Goal: Feedback & Contribution: Leave review/rating

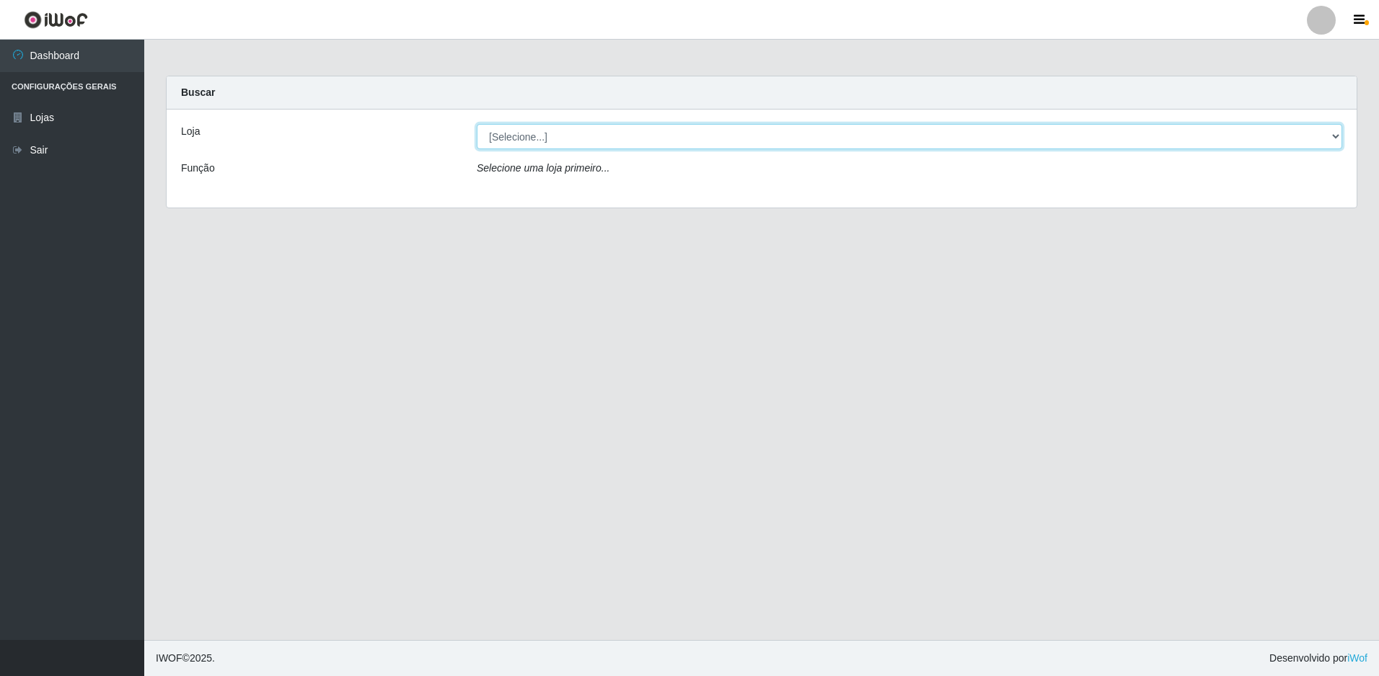
click at [525, 142] on select "[Selecione...] Extraplus - Loja 50 [GEOGRAPHIC_DATA]" at bounding box center [909, 136] width 865 height 25
select select "451"
click at [477, 124] on select "[Selecione...] Extraplus - Loja 50 [GEOGRAPHIC_DATA]" at bounding box center [909, 136] width 865 height 25
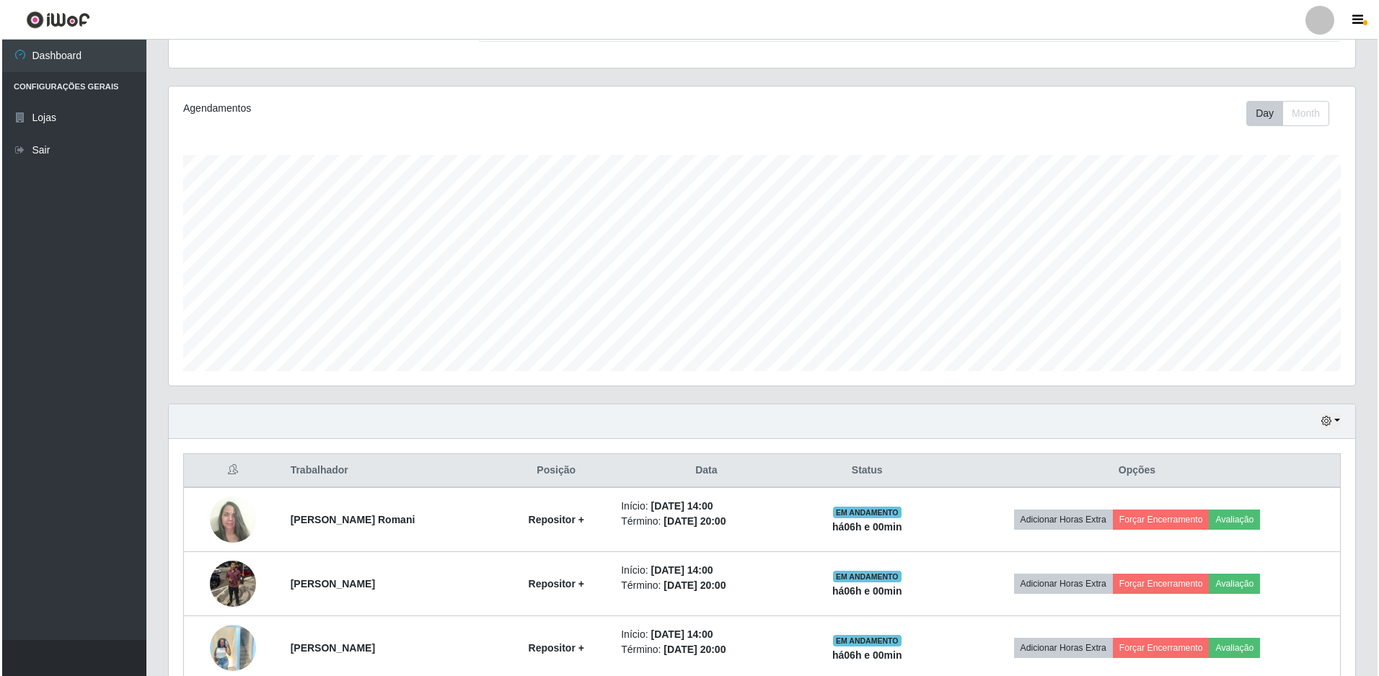
scroll to position [345, 0]
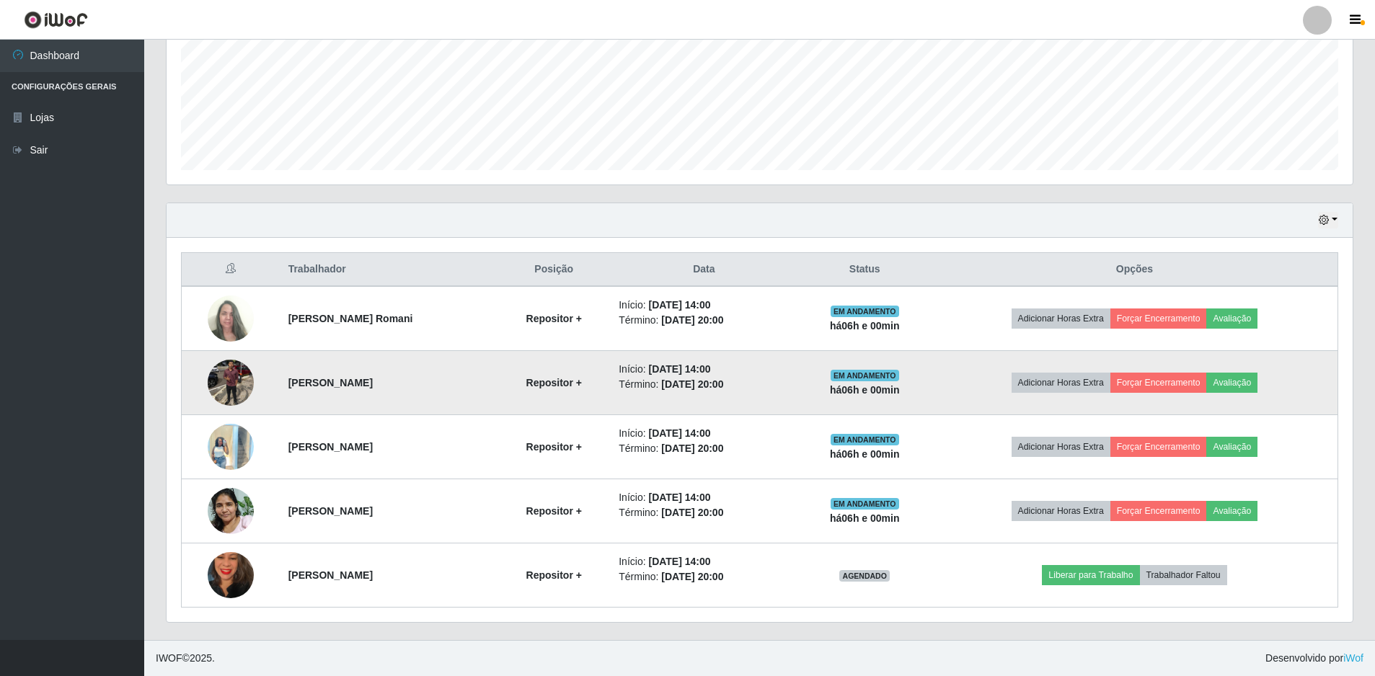
click at [1249, 358] on td "Adicionar Horas Extra Forçar Encerramento Avaliação" at bounding box center [1135, 383] width 407 height 64
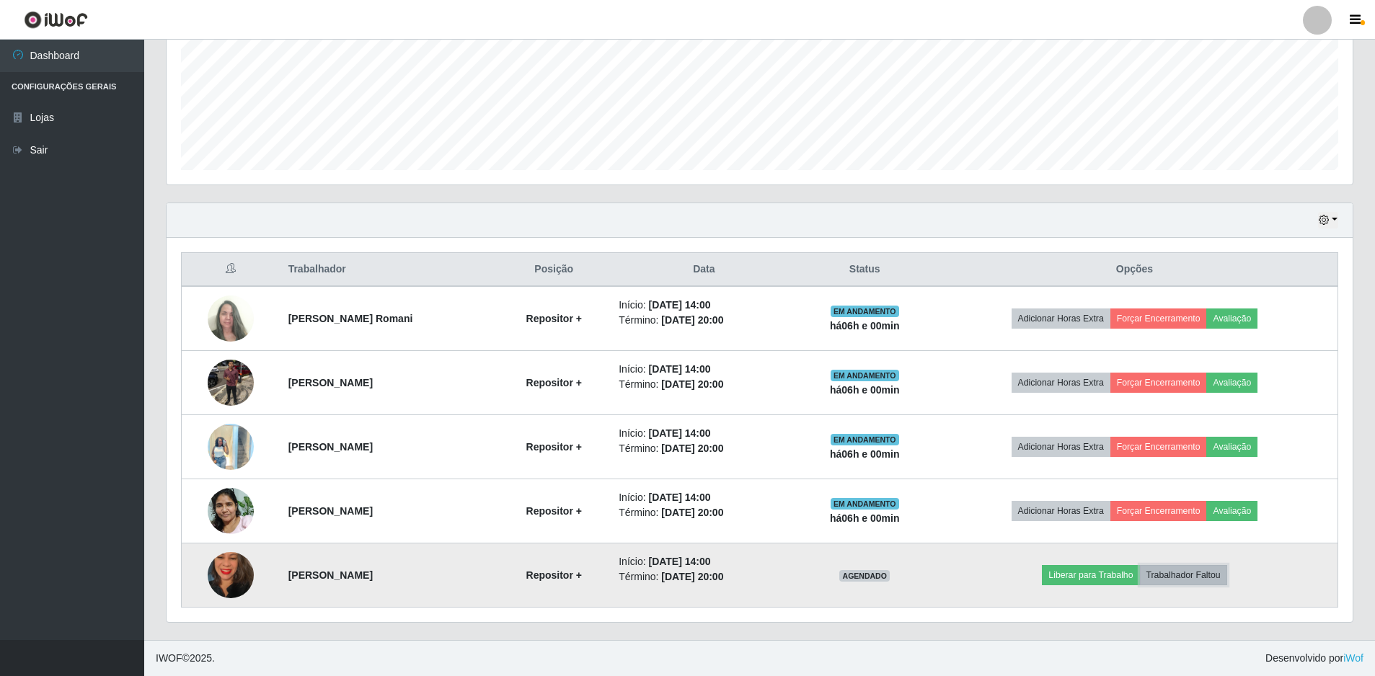
click at [1190, 581] on button "Trabalhador Faltou" at bounding box center [1183, 575] width 87 height 20
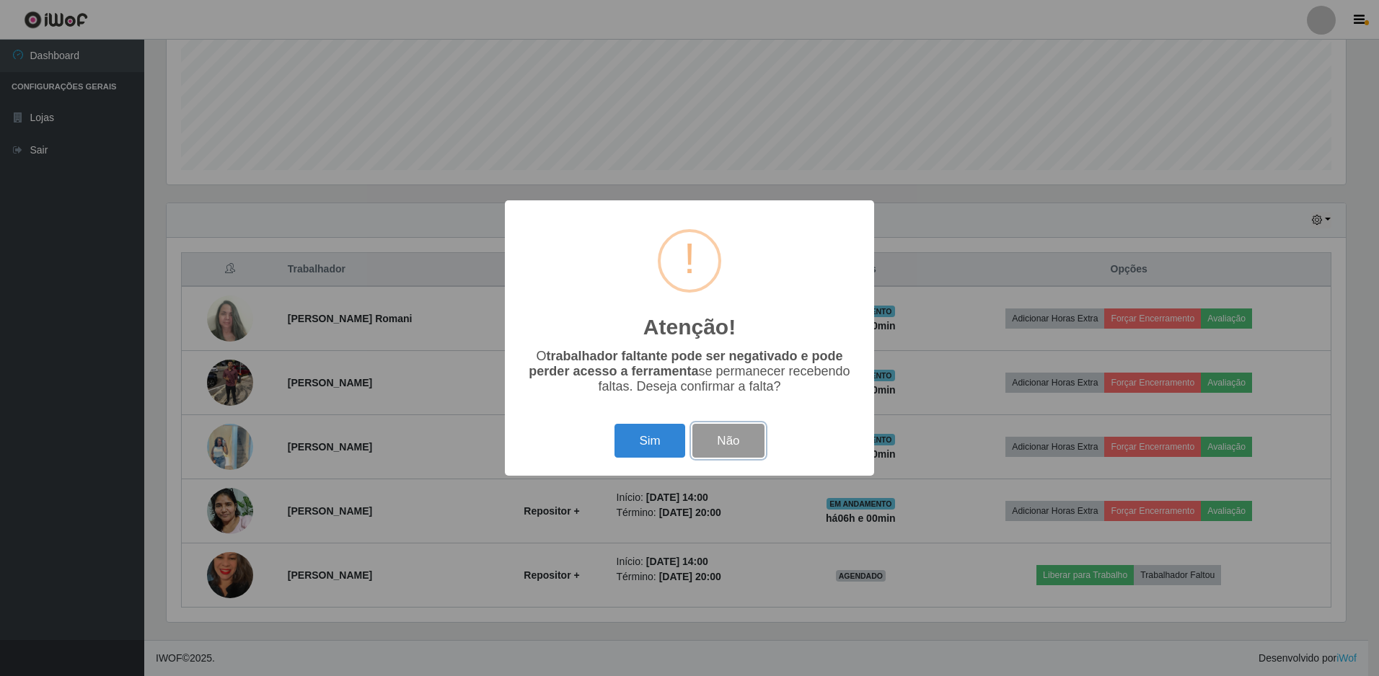
click at [732, 453] on button "Não" at bounding box center [727, 441] width 71 height 34
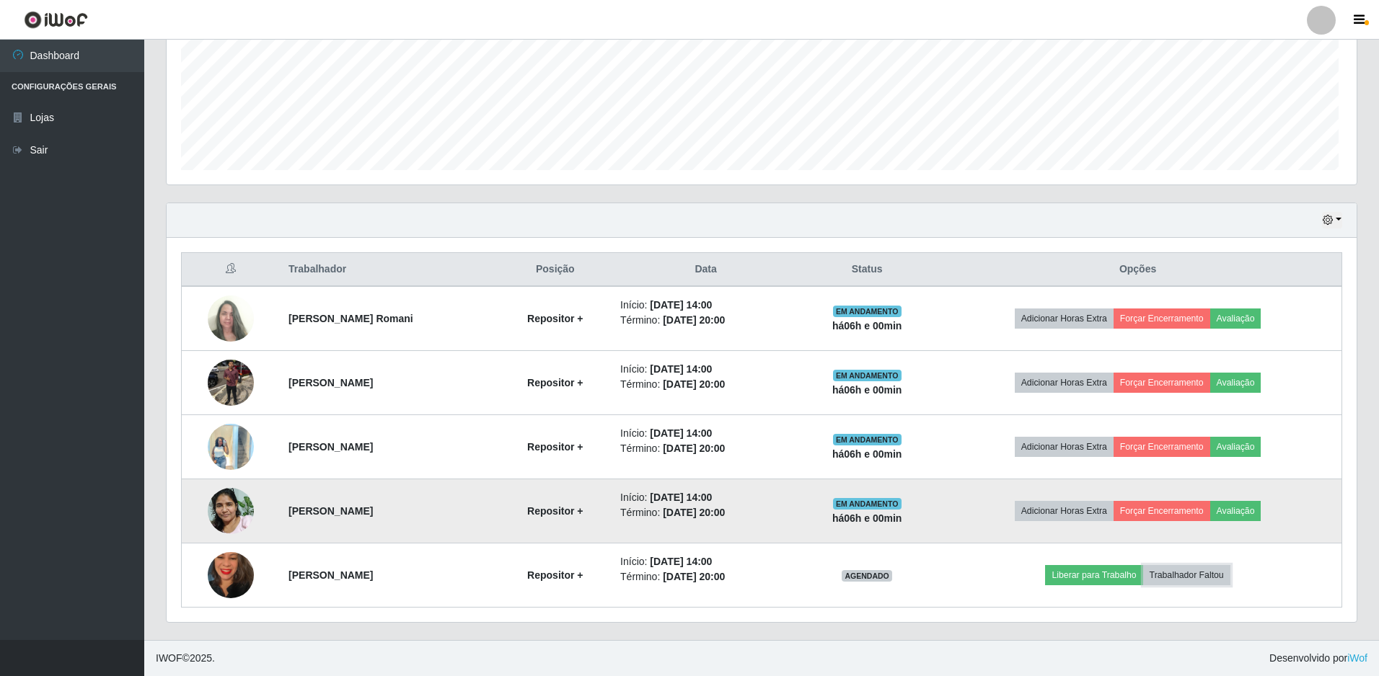
scroll to position [299, 1186]
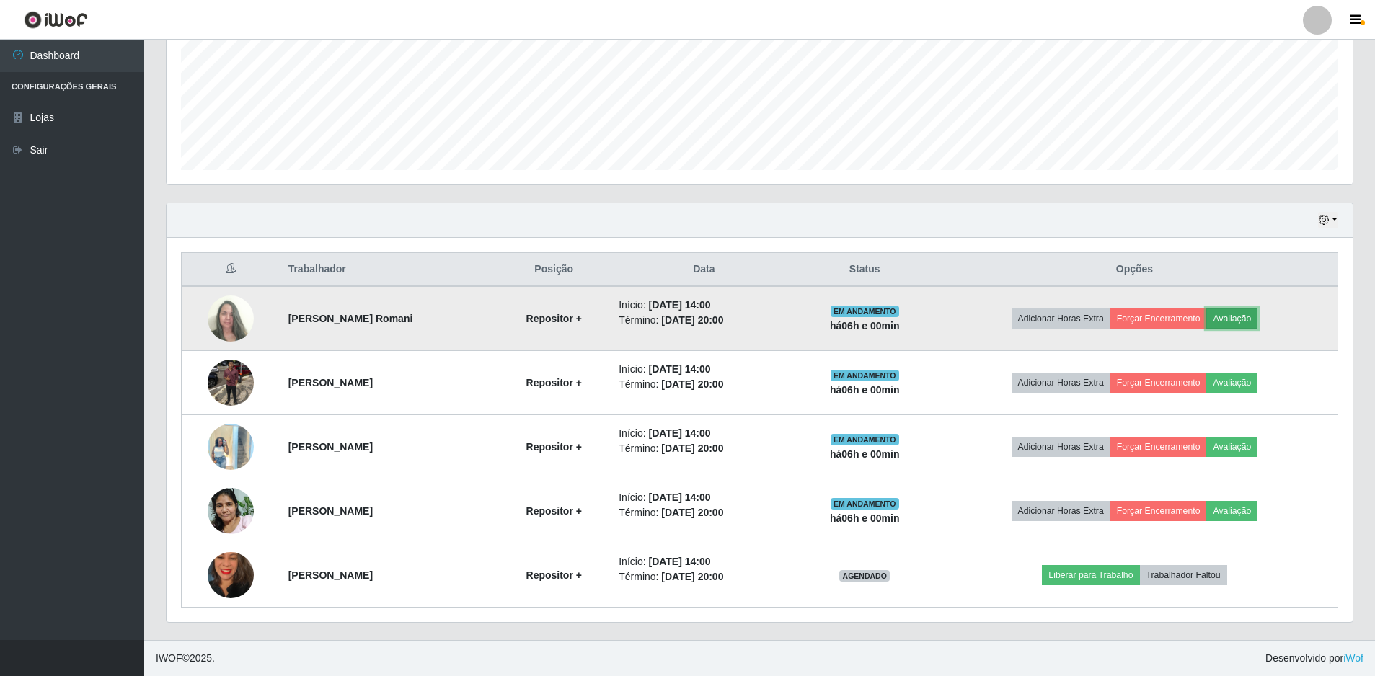
click at [1253, 320] on button "Avaliação" at bounding box center [1232, 319] width 51 height 20
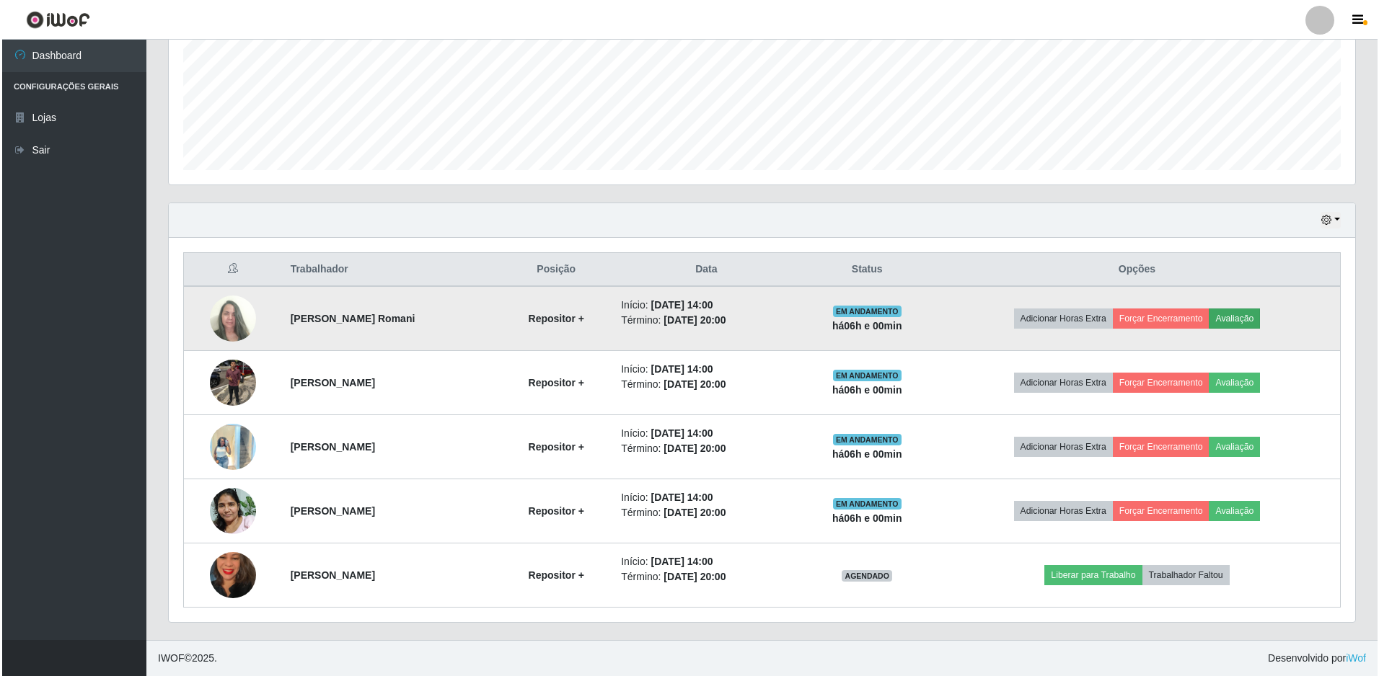
scroll to position [299, 1179]
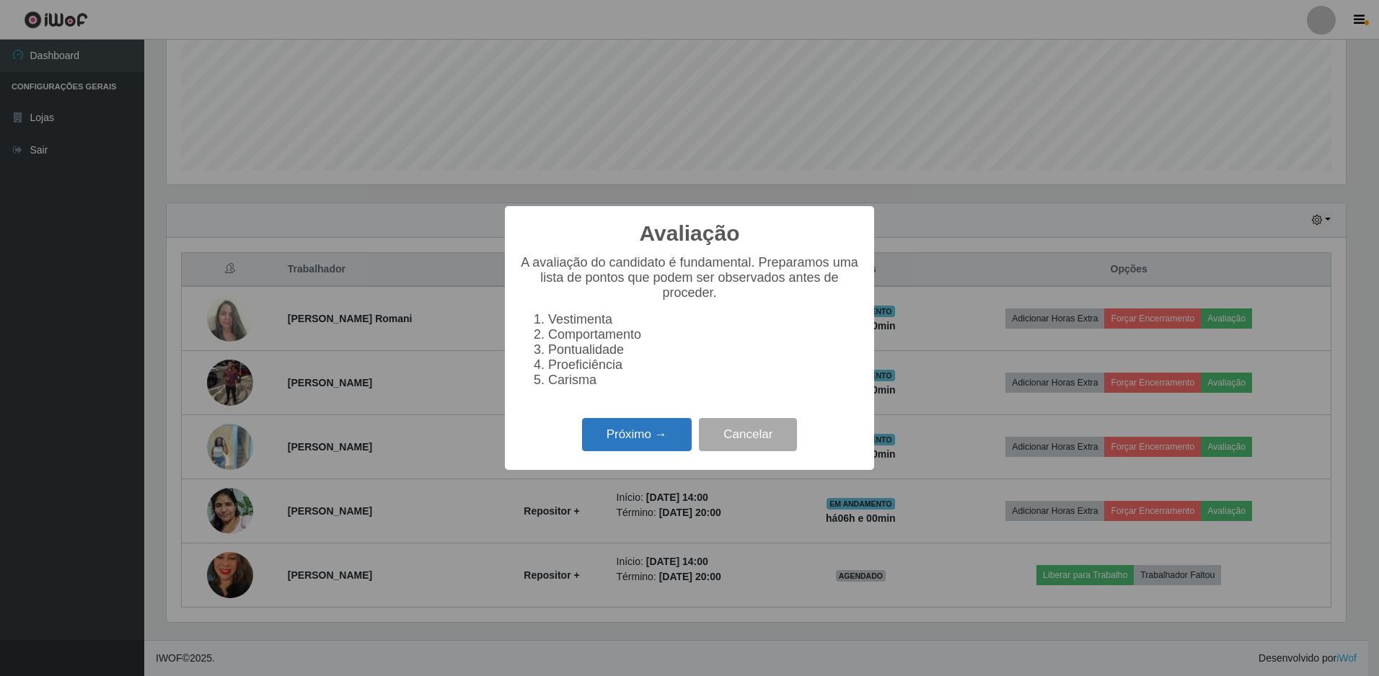
click at [636, 449] on button "Próximo →" at bounding box center [637, 435] width 110 height 34
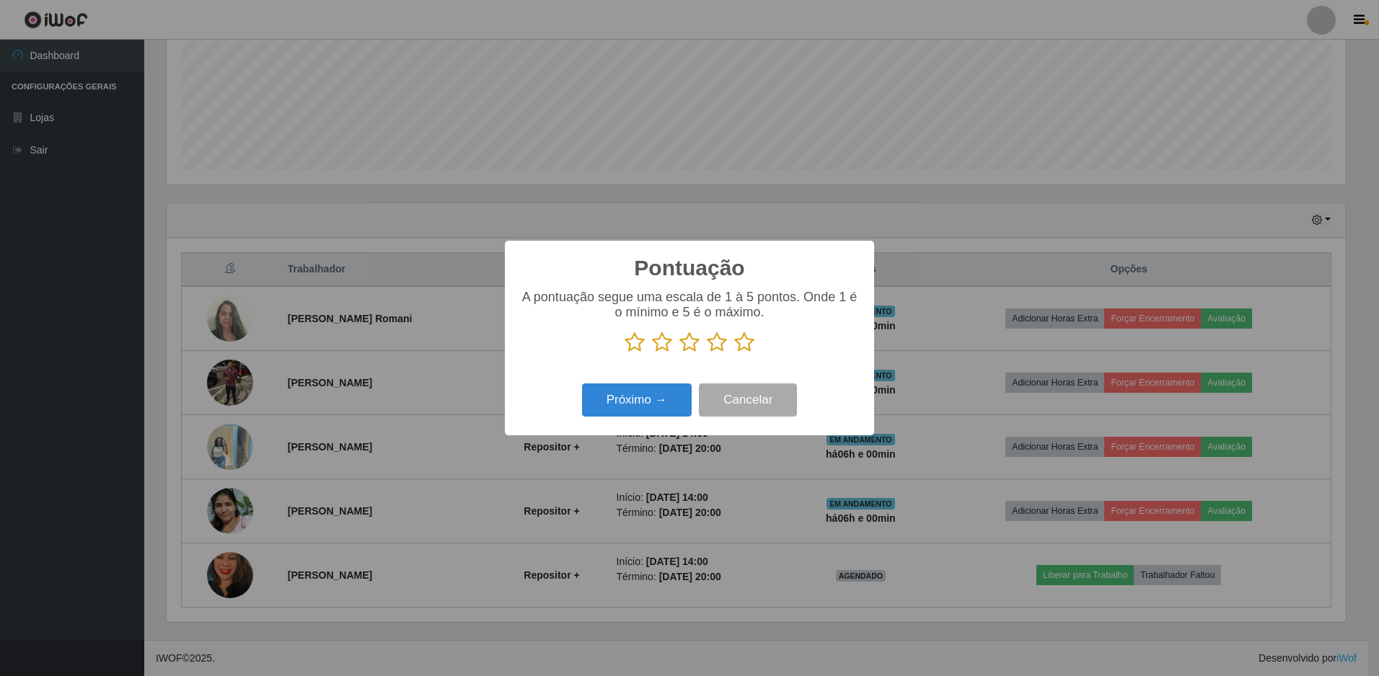
click at [741, 352] on icon at bounding box center [744, 343] width 20 height 22
click at [734, 353] on input "radio" at bounding box center [734, 353] width 0 height 0
click at [620, 398] on button "Próximo →" at bounding box center [637, 401] width 110 height 34
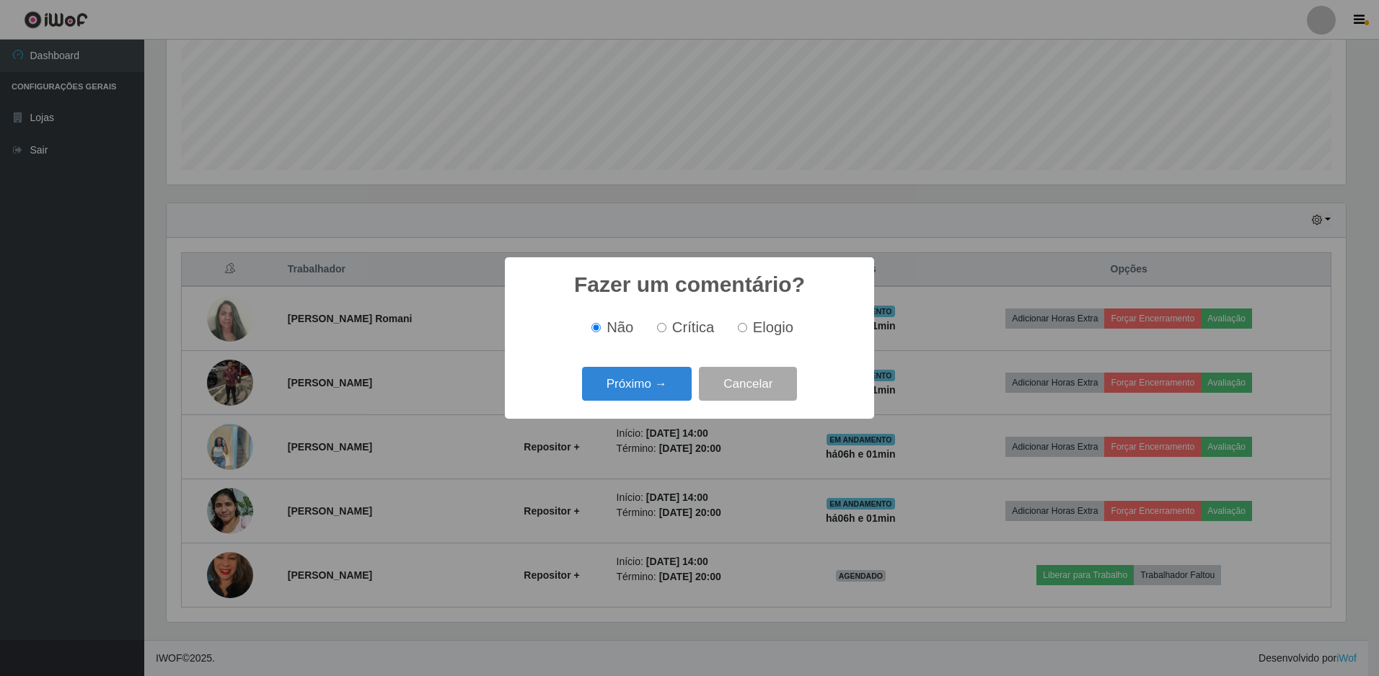
click at [747, 335] on label "Elogio" at bounding box center [762, 327] width 61 height 17
click at [747, 332] on input "Elogio" at bounding box center [742, 327] width 9 height 9
radio input "true"
click at [648, 389] on button "Próximo →" at bounding box center [637, 384] width 110 height 34
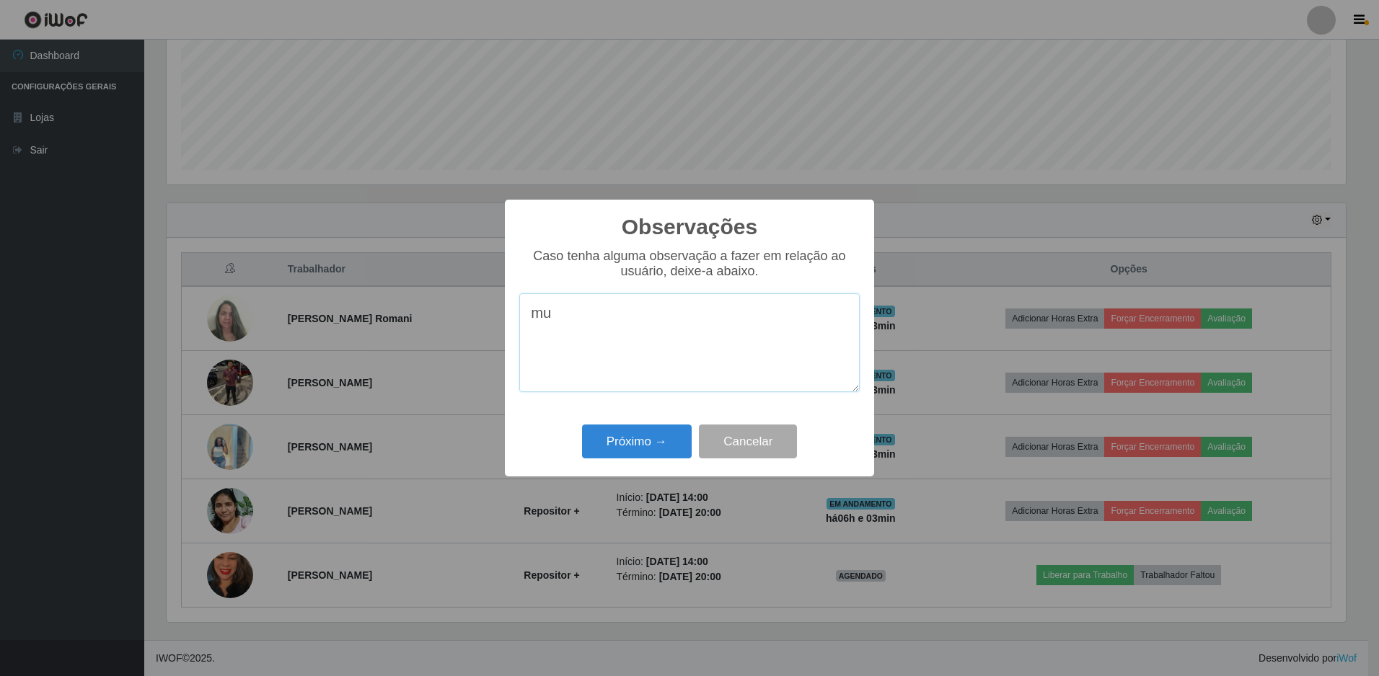
type textarea "m"
click at [656, 319] on textarea "quero reconhecer o otimo trabalho que foi feito" at bounding box center [689, 343] width 340 height 99
click at [716, 318] on textarea "otimo trabalho que foi feito" at bounding box center [689, 343] width 340 height 99
drag, startPoint x: 534, startPoint y: 319, endPoint x: 642, endPoint y: 327, distance: 107.8
click at [642, 327] on textarea "otimo trabalho" at bounding box center [689, 343] width 340 height 99
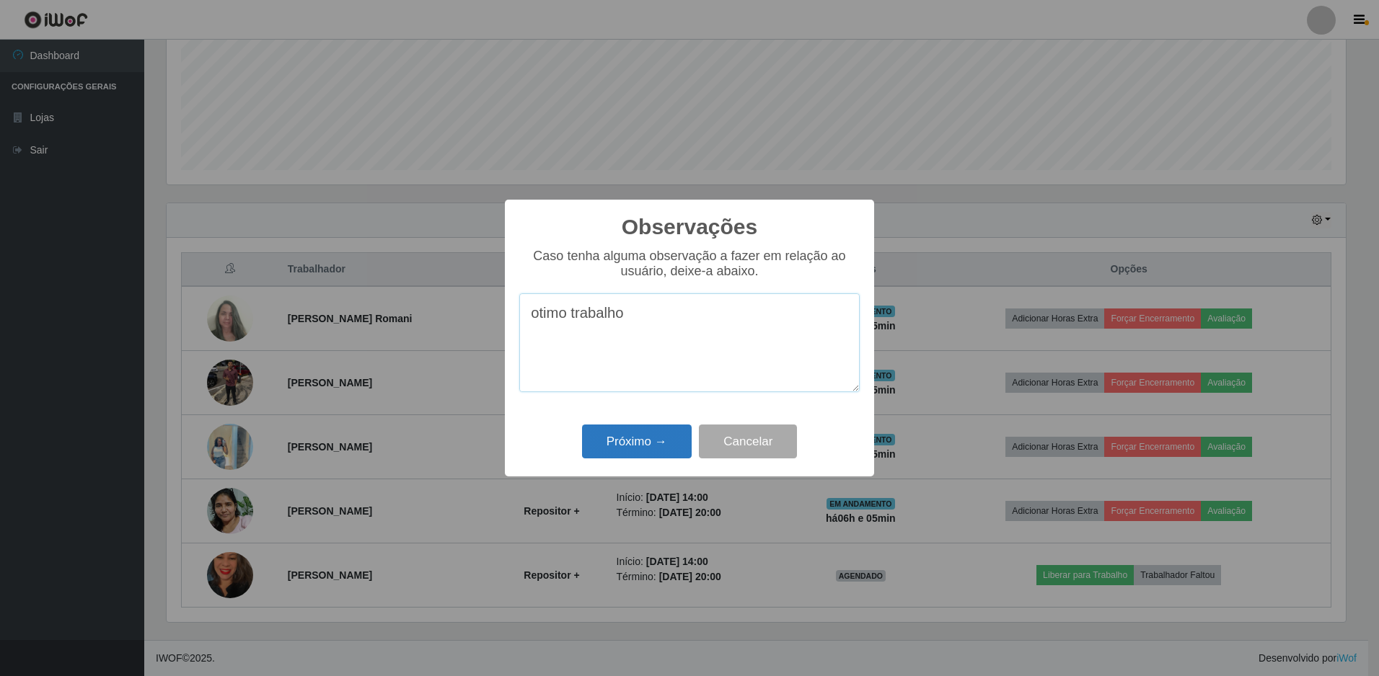
type textarea "otimo trabalho"
click at [653, 432] on button "Próximo →" at bounding box center [637, 442] width 110 height 34
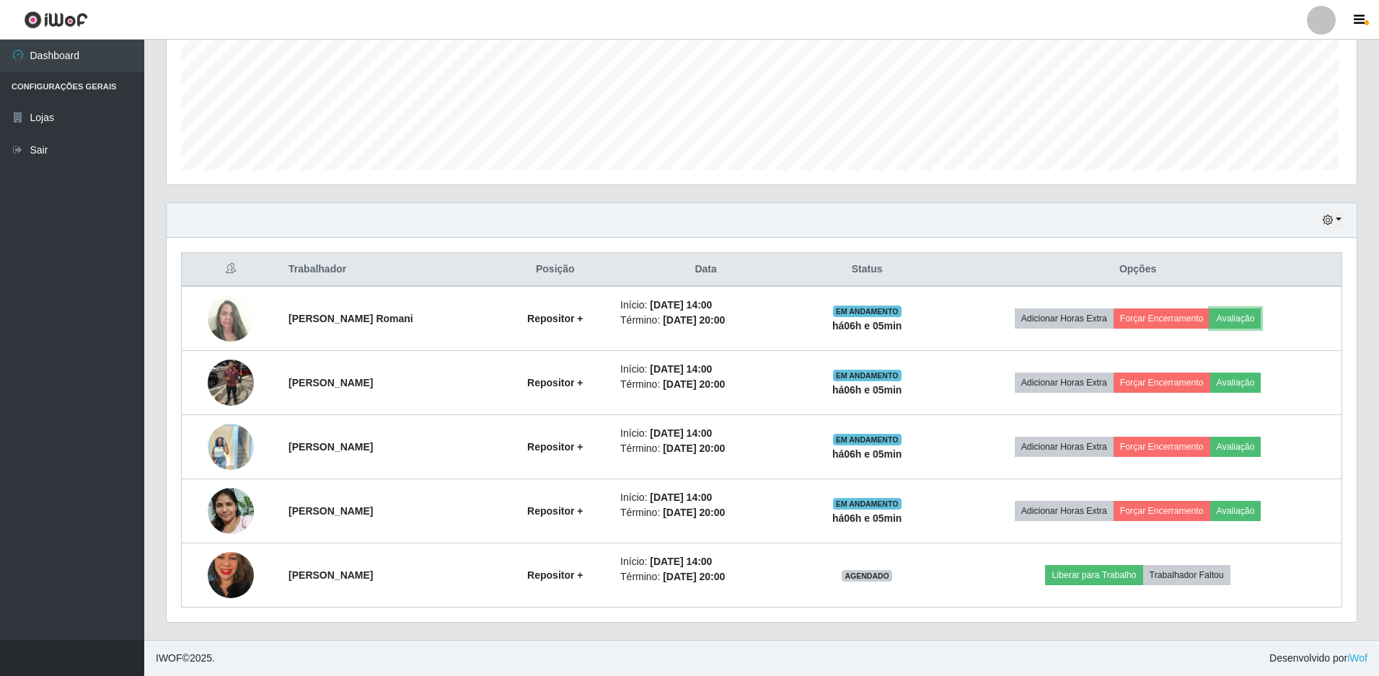
scroll to position [299, 1186]
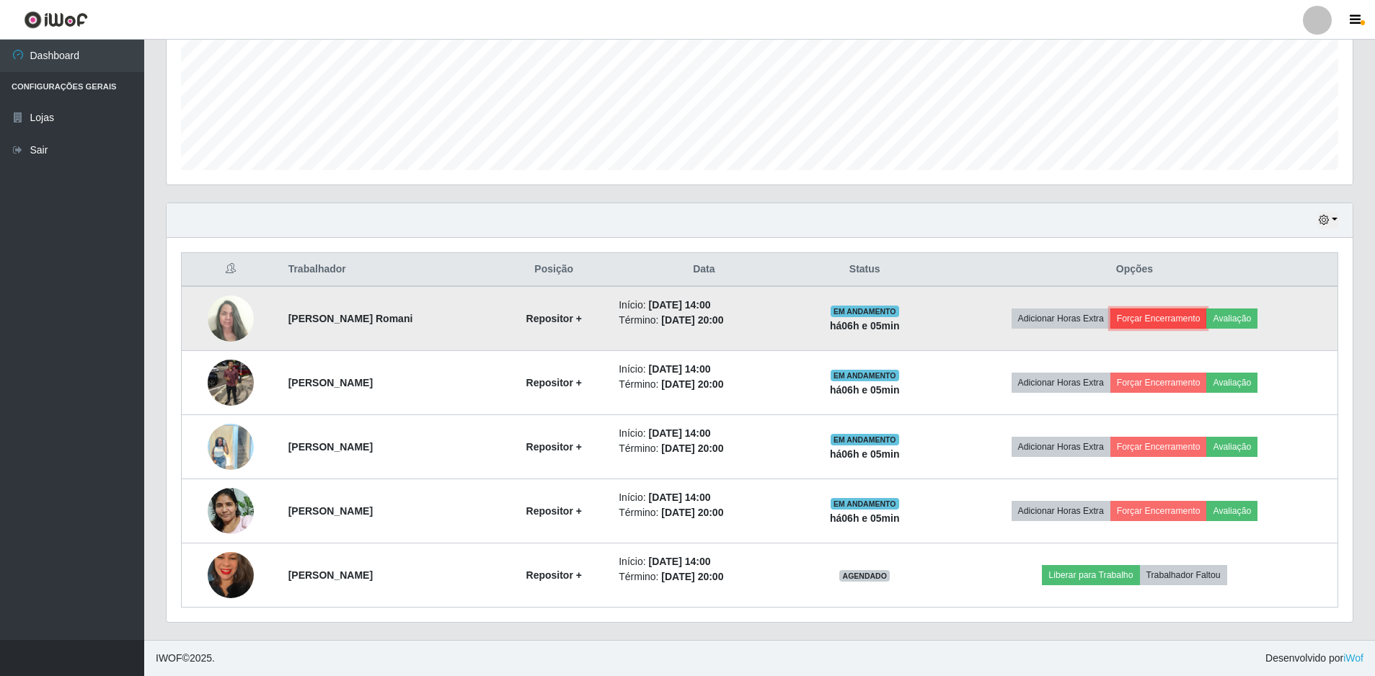
click at [1165, 324] on button "Forçar Encerramento" at bounding box center [1159, 319] width 97 height 20
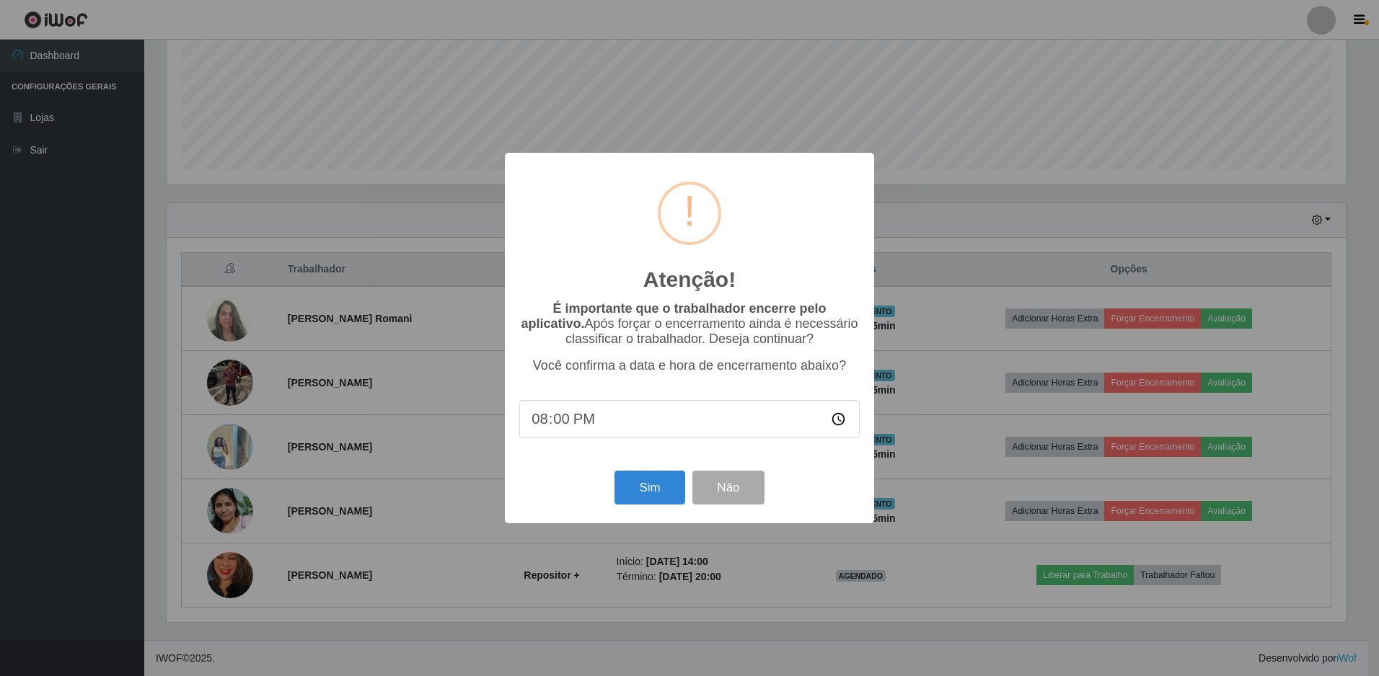
click at [550, 433] on input "20:00" at bounding box center [689, 419] width 340 height 38
click at [548, 423] on input "20:00" at bounding box center [689, 419] width 340 height 38
type input "20:00"
click at [630, 488] on button "Sim" at bounding box center [649, 488] width 70 height 34
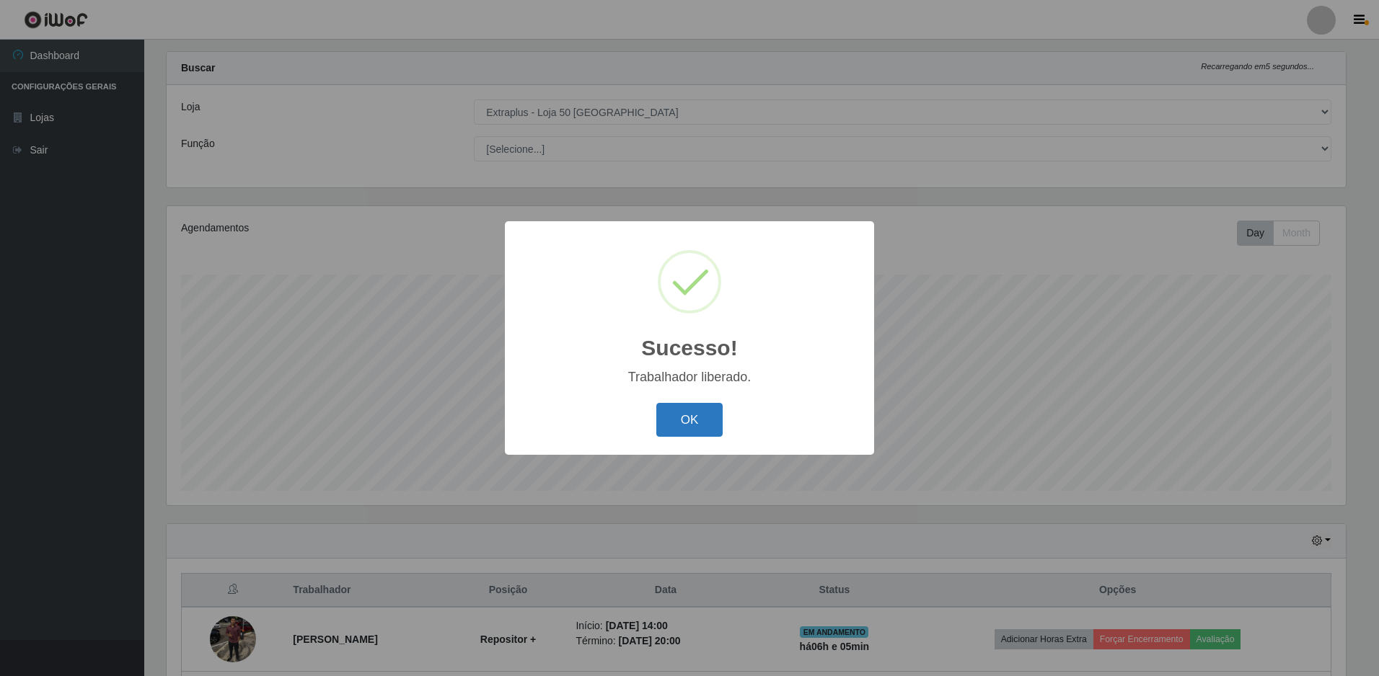
click at [697, 431] on button "OK" at bounding box center [689, 420] width 67 height 34
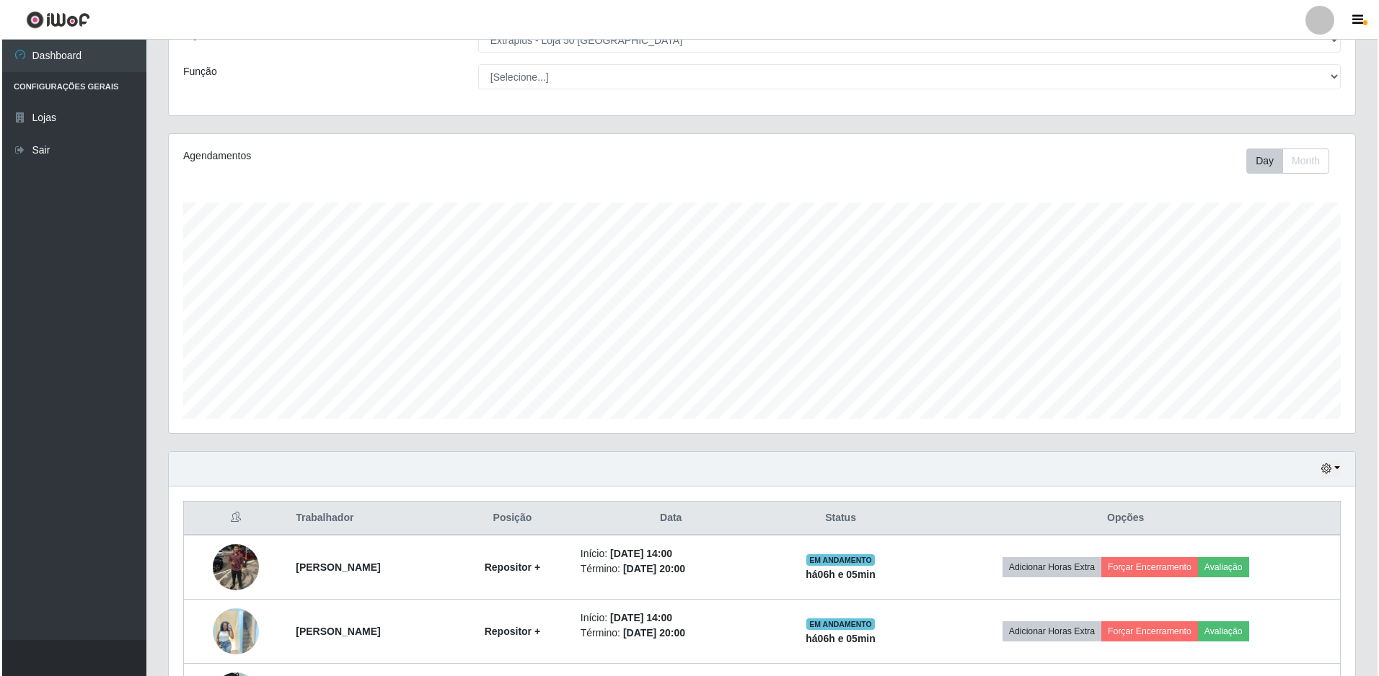
scroll to position [241, 0]
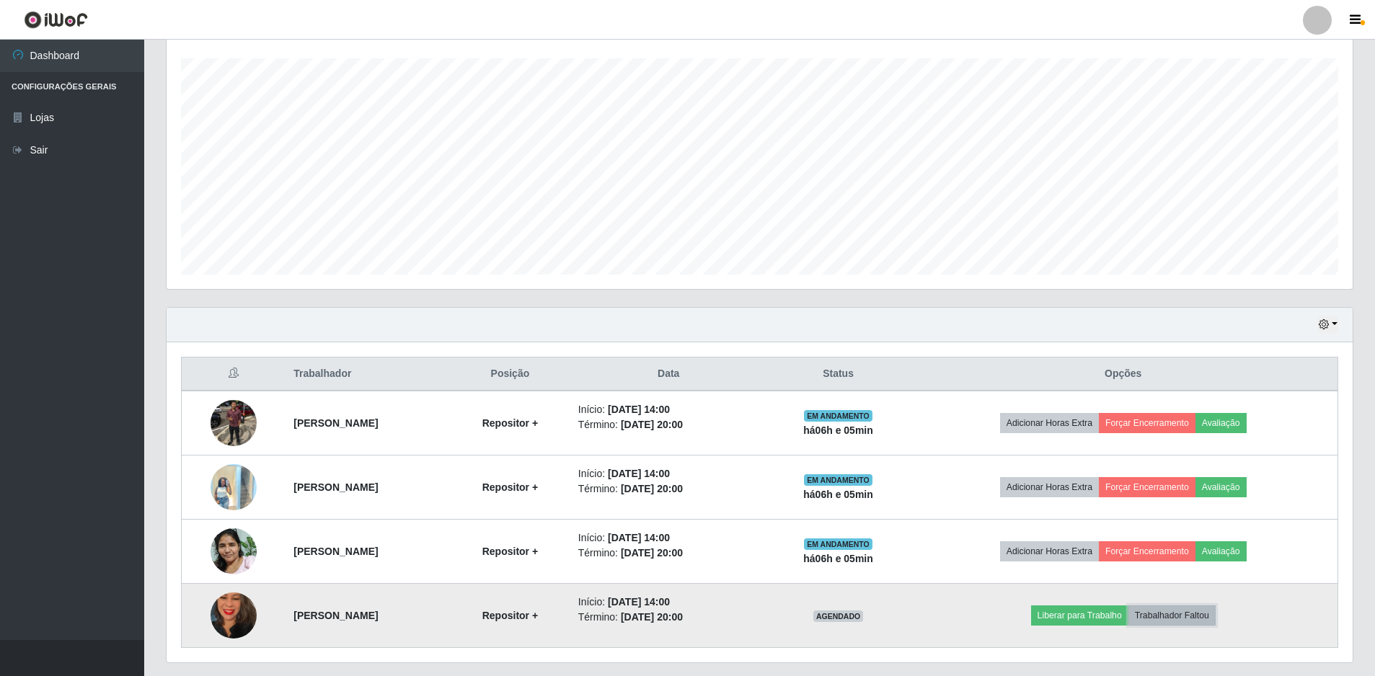
click at [1189, 610] on button "Trabalhador Faltou" at bounding box center [1172, 616] width 87 height 20
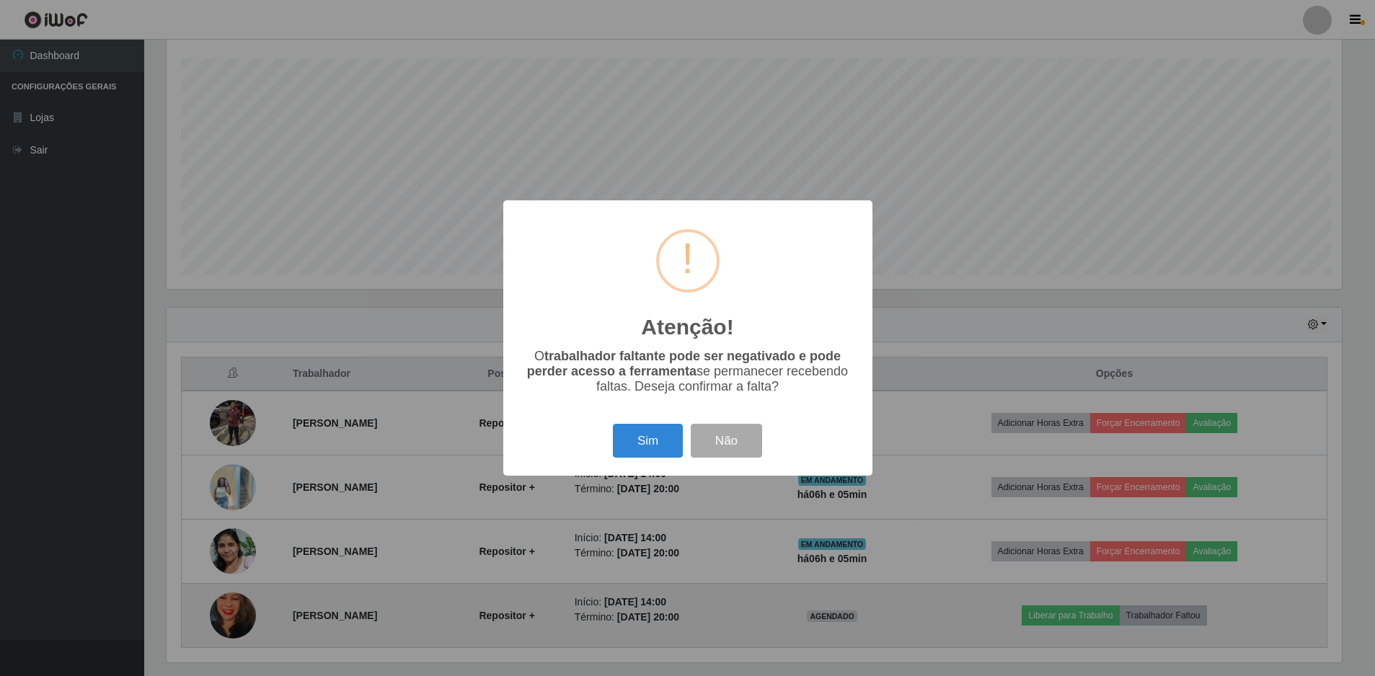
scroll to position [299, 1179]
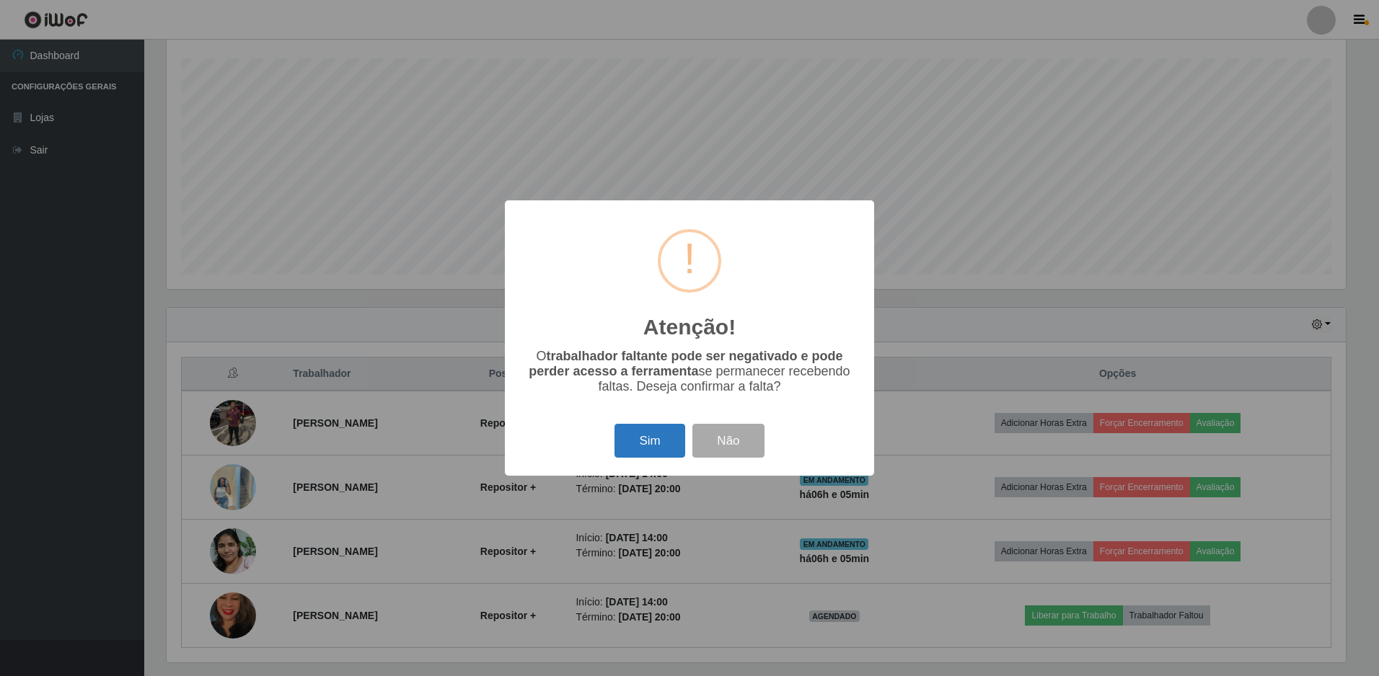
click at [663, 449] on button "Sim" at bounding box center [649, 441] width 70 height 34
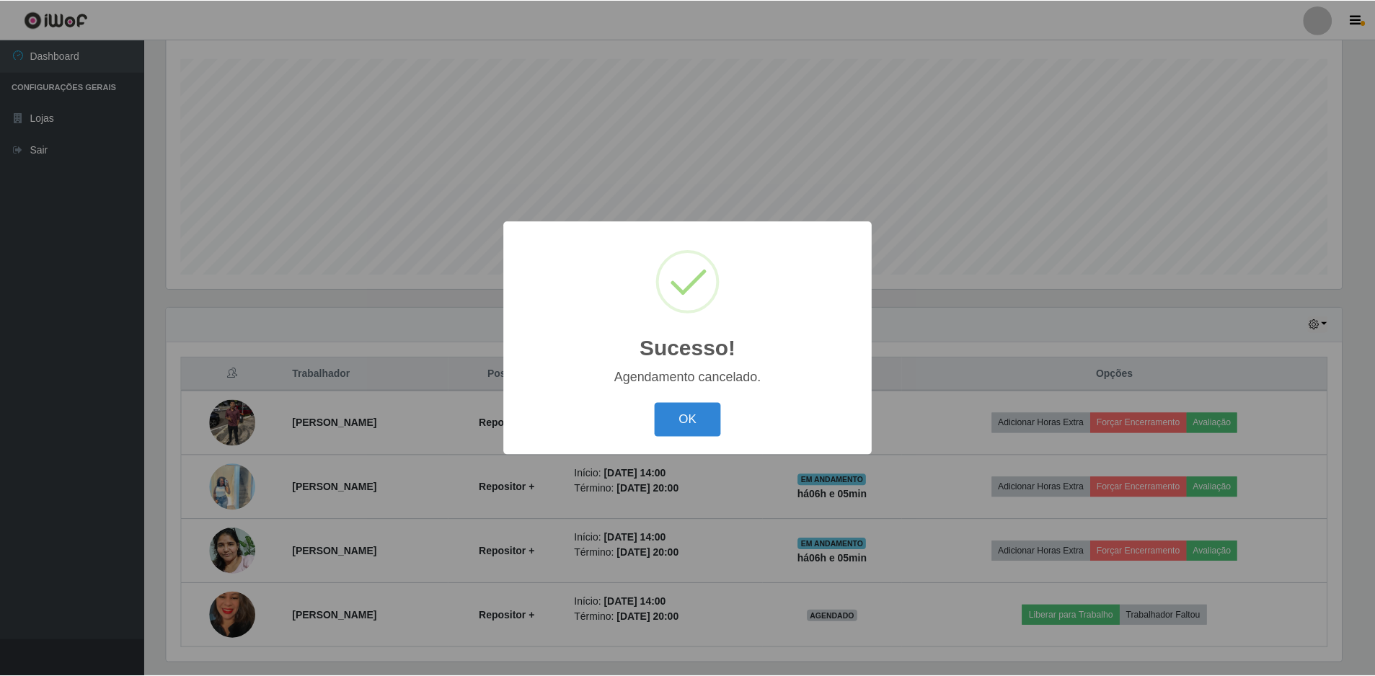
scroll to position [217, 0]
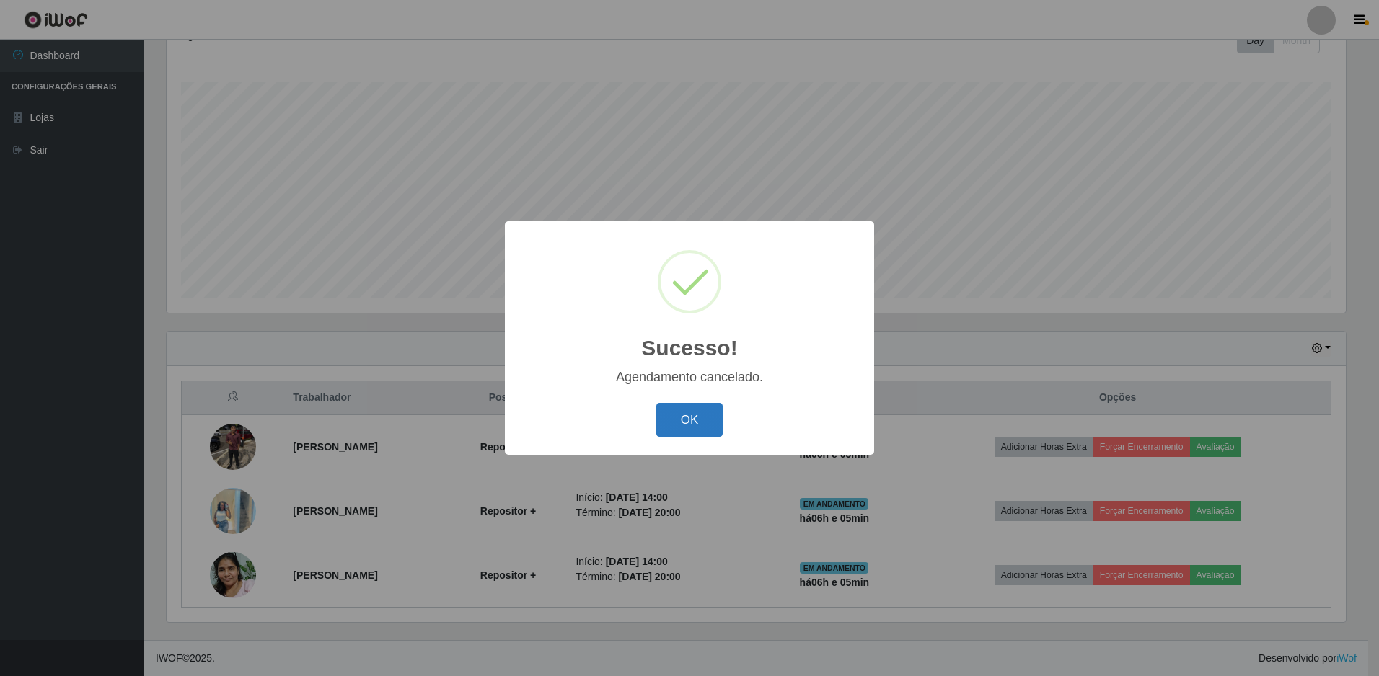
click at [684, 428] on button "OK" at bounding box center [689, 420] width 67 height 34
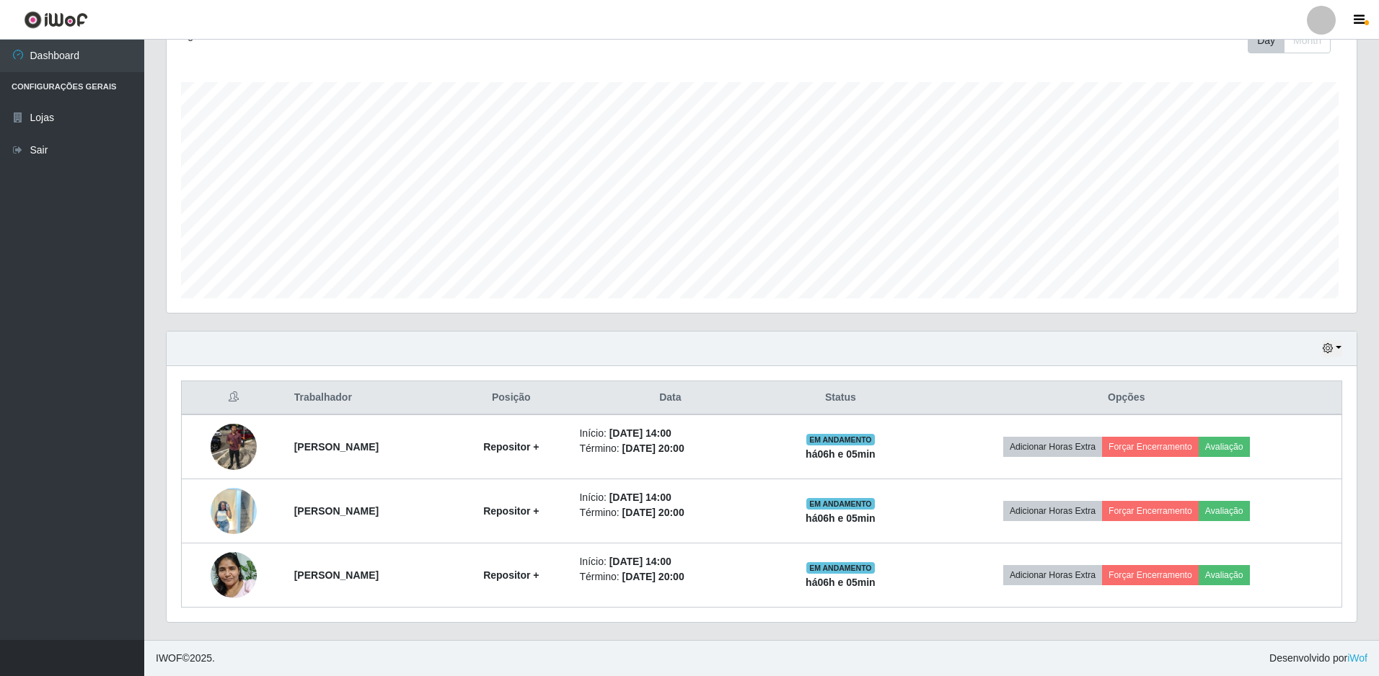
scroll to position [299, 1186]
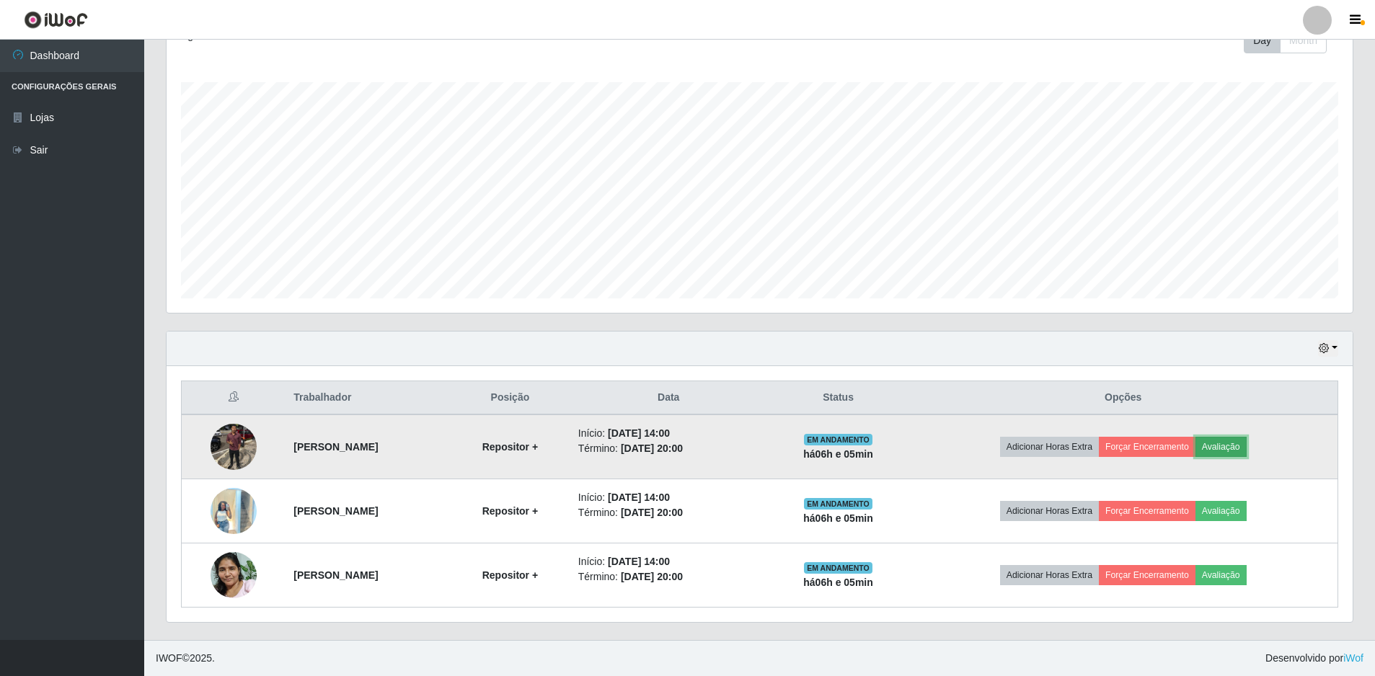
click at [1243, 447] on button "Avaliação" at bounding box center [1221, 447] width 51 height 20
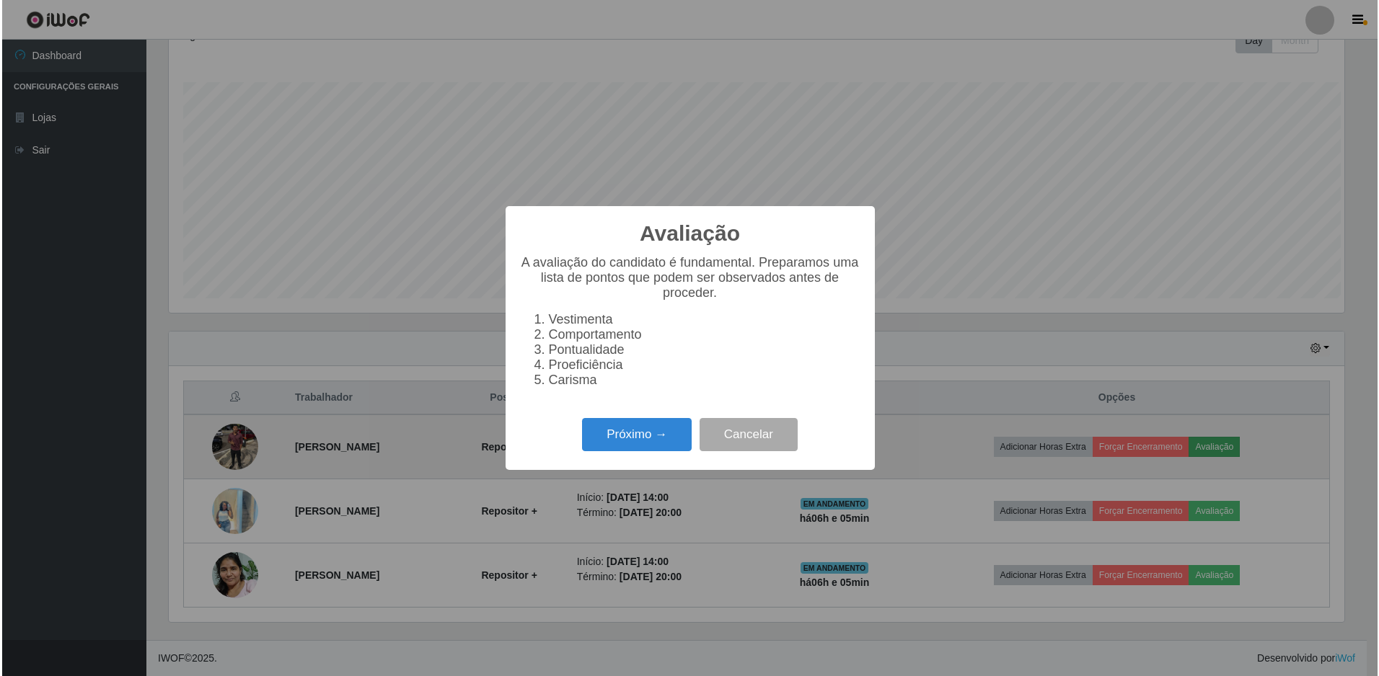
scroll to position [299, 1179]
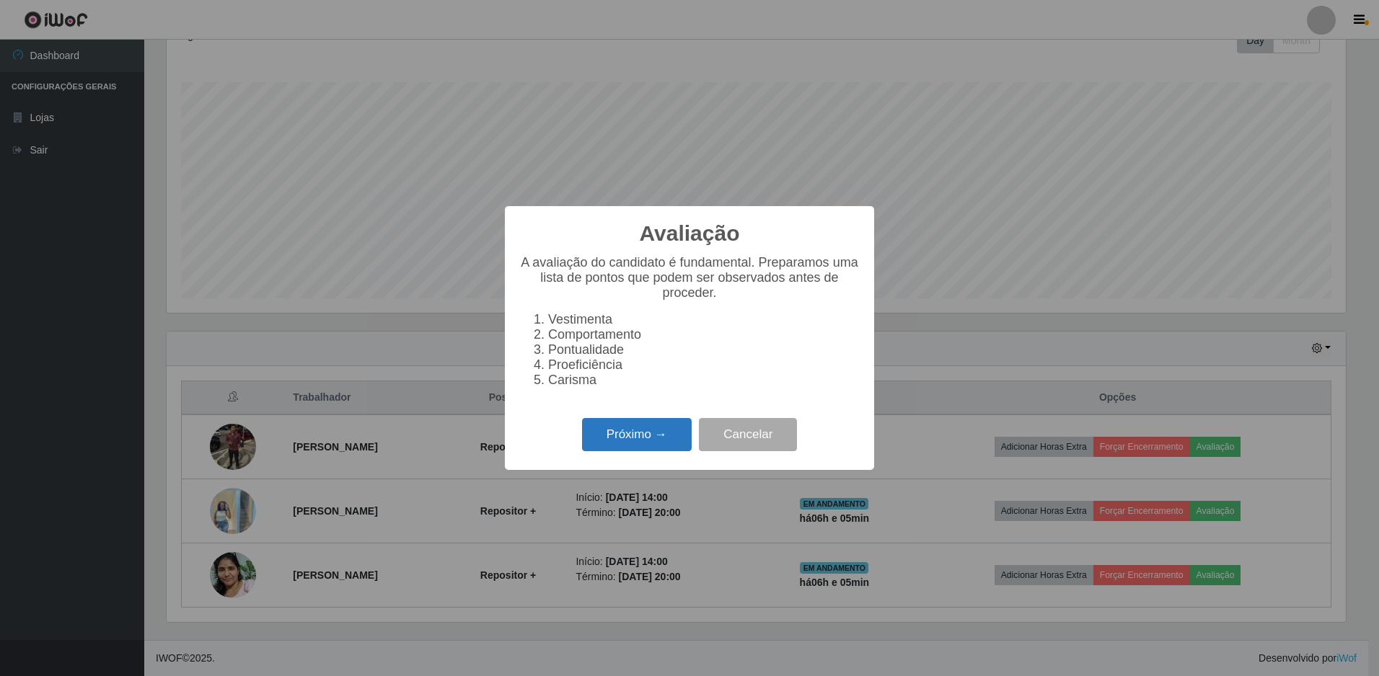
click at [671, 442] on button "Próximo →" at bounding box center [637, 435] width 110 height 34
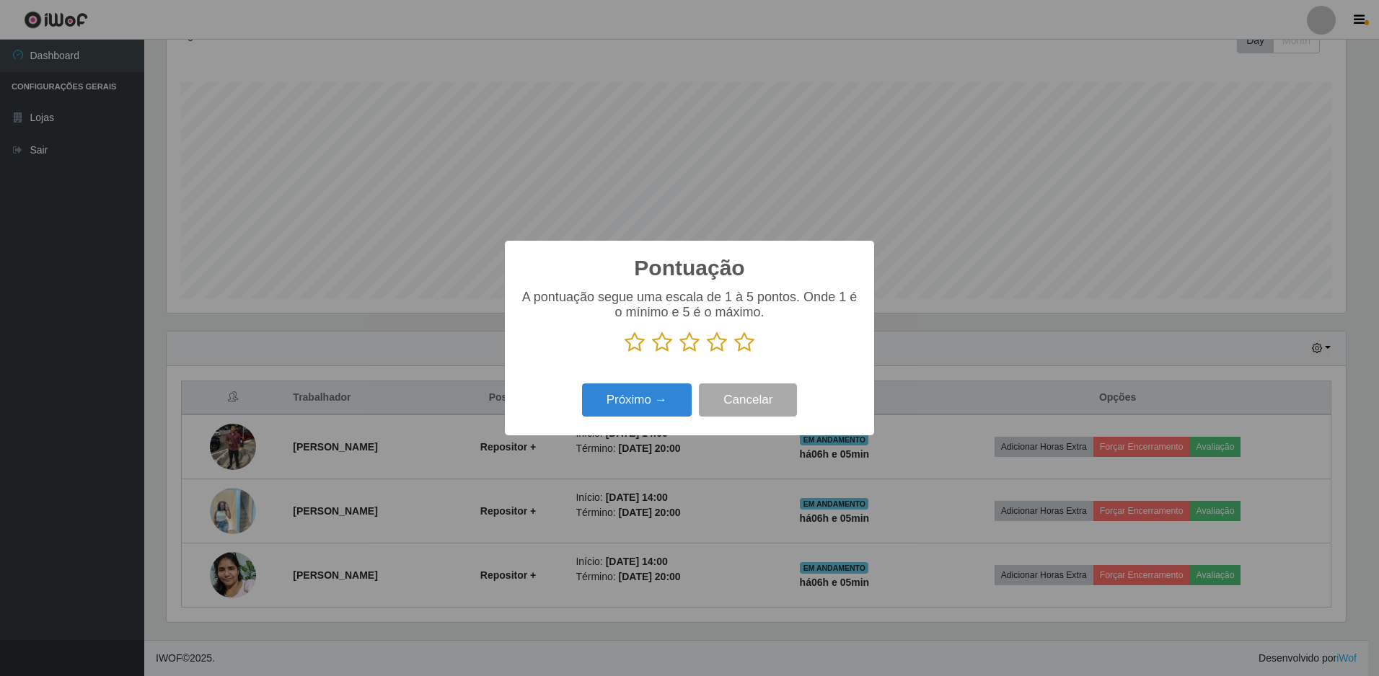
click at [749, 353] on icon at bounding box center [744, 343] width 20 height 22
click at [734, 353] on input "radio" at bounding box center [734, 353] width 0 height 0
click at [657, 397] on button "Próximo →" at bounding box center [637, 401] width 110 height 34
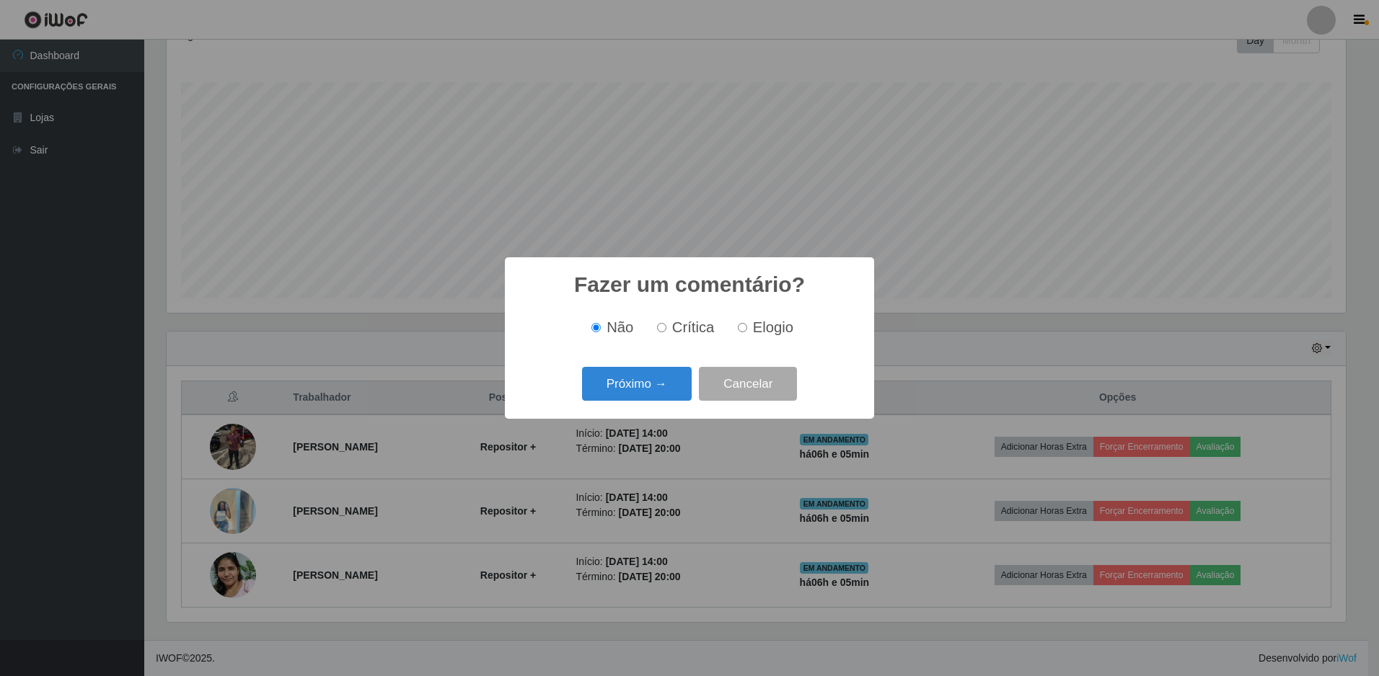
click at [740, 334] on label "Elogio" at bounding box center [762, 327] width 61 height 17
click at [740, 332] on input "Elogio" at bounding box center [742, 327] width 9 height 9
radio input "true"
click at [658, 376] on button "Próximo →" at bounding box center [637, 384] width 110 height 34
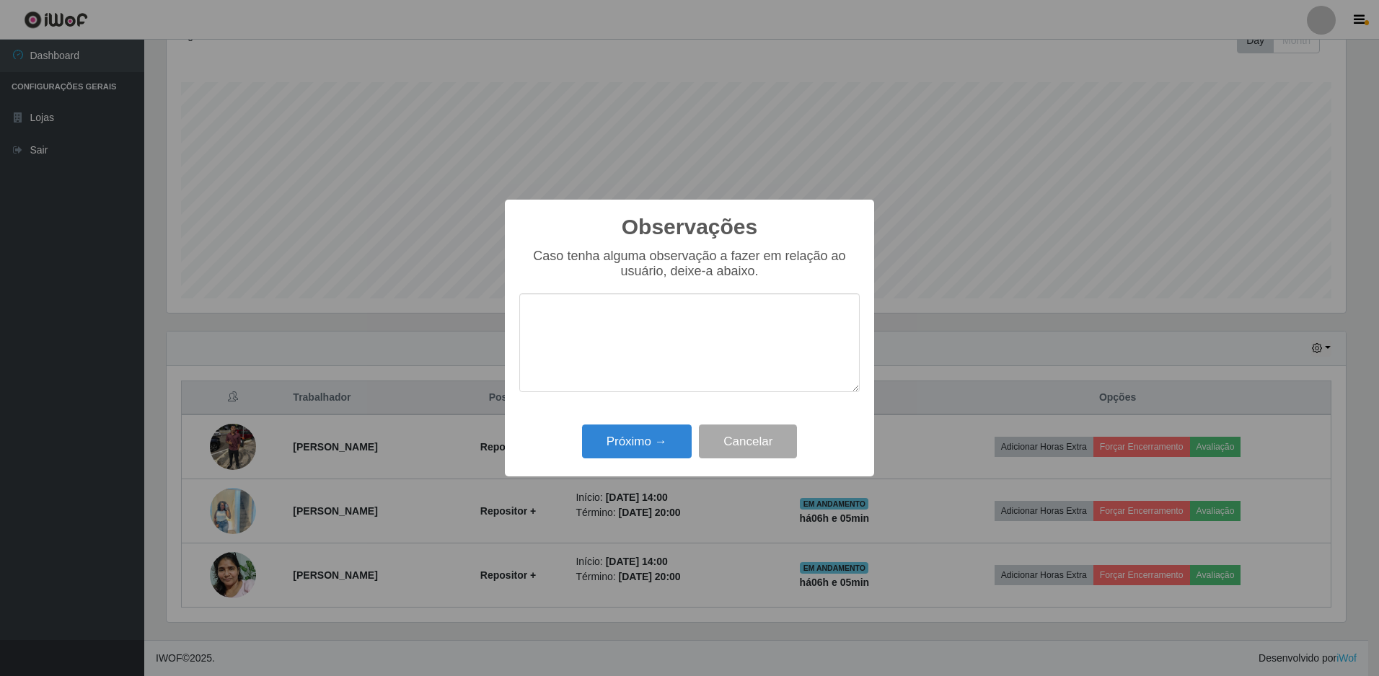
click at [658, 376] on textarea at bounding box center [689, 343] width 340 height 99
type textarea "o"
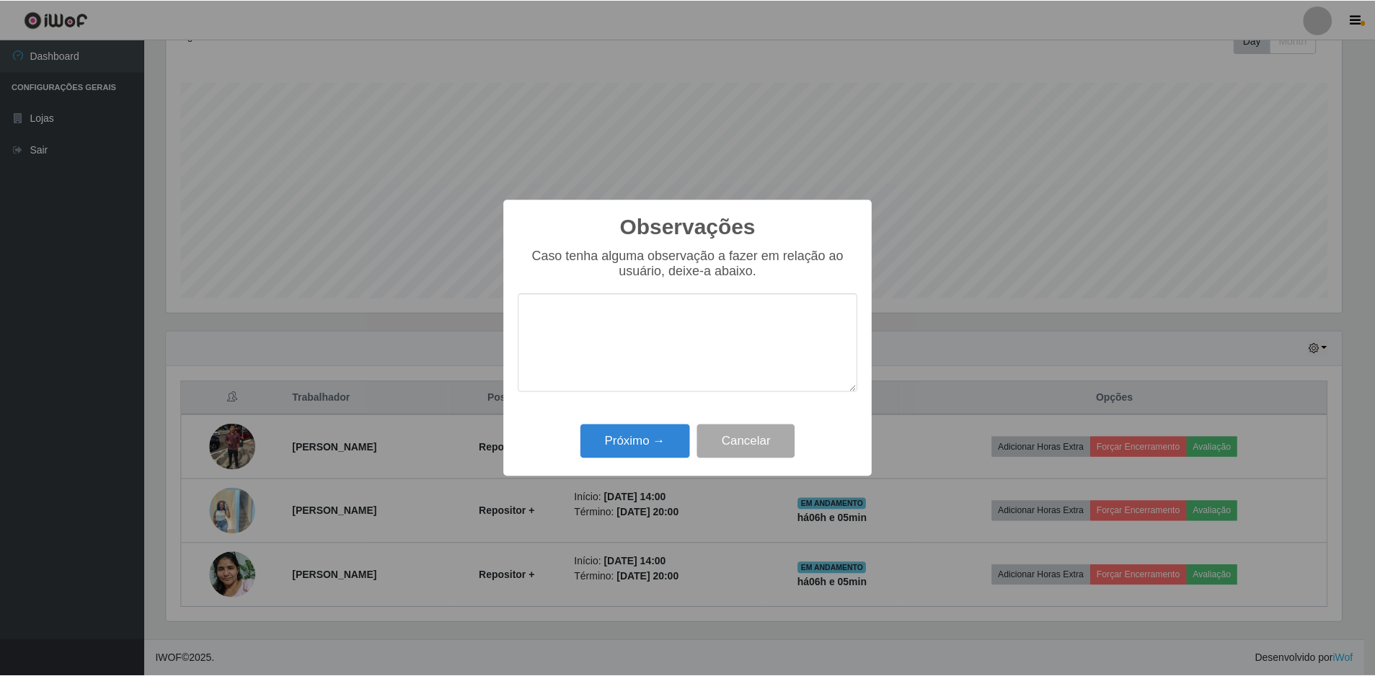
scroll to position [0, 0]
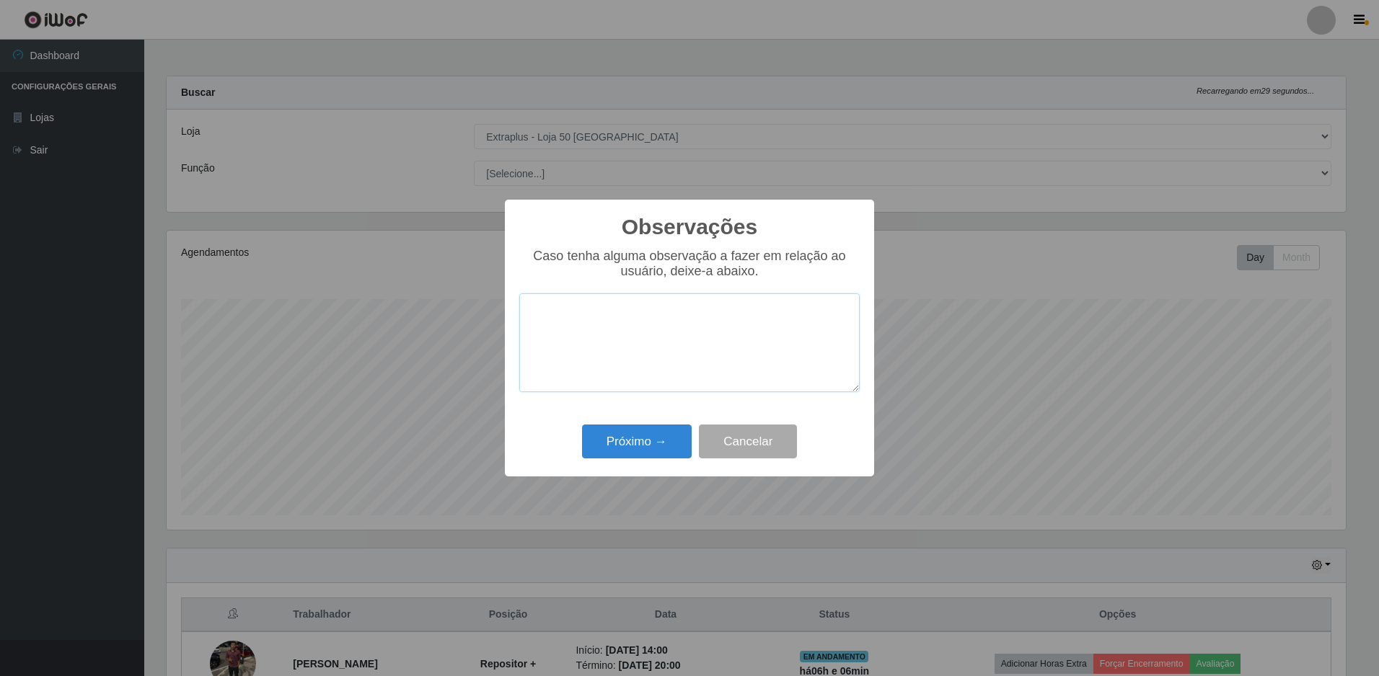
click at [550, 321] on textarea at bounding box center [689, 343] width 340 height 99
type textarea "otimo trabalho"
click at [638, 436] on button "Próximo →" at bounding box center [637, 442] width 110 height 34
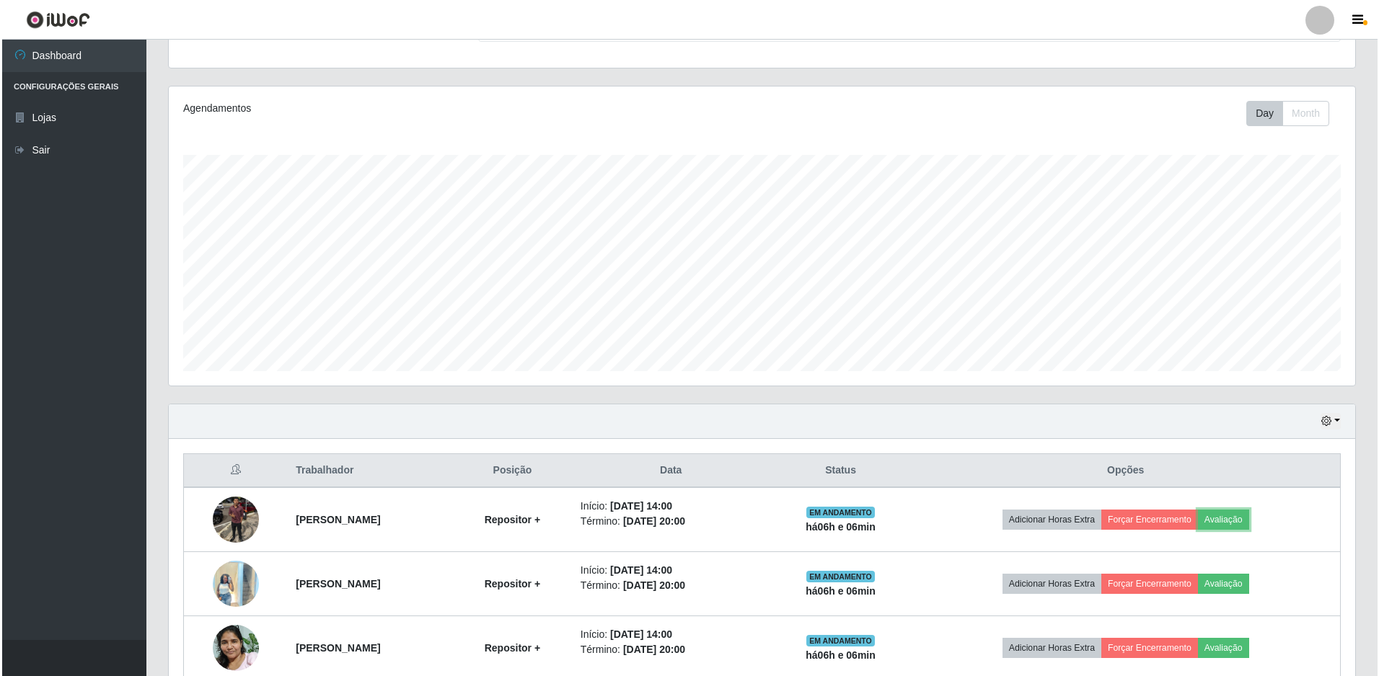
scroll to position [216, 0]
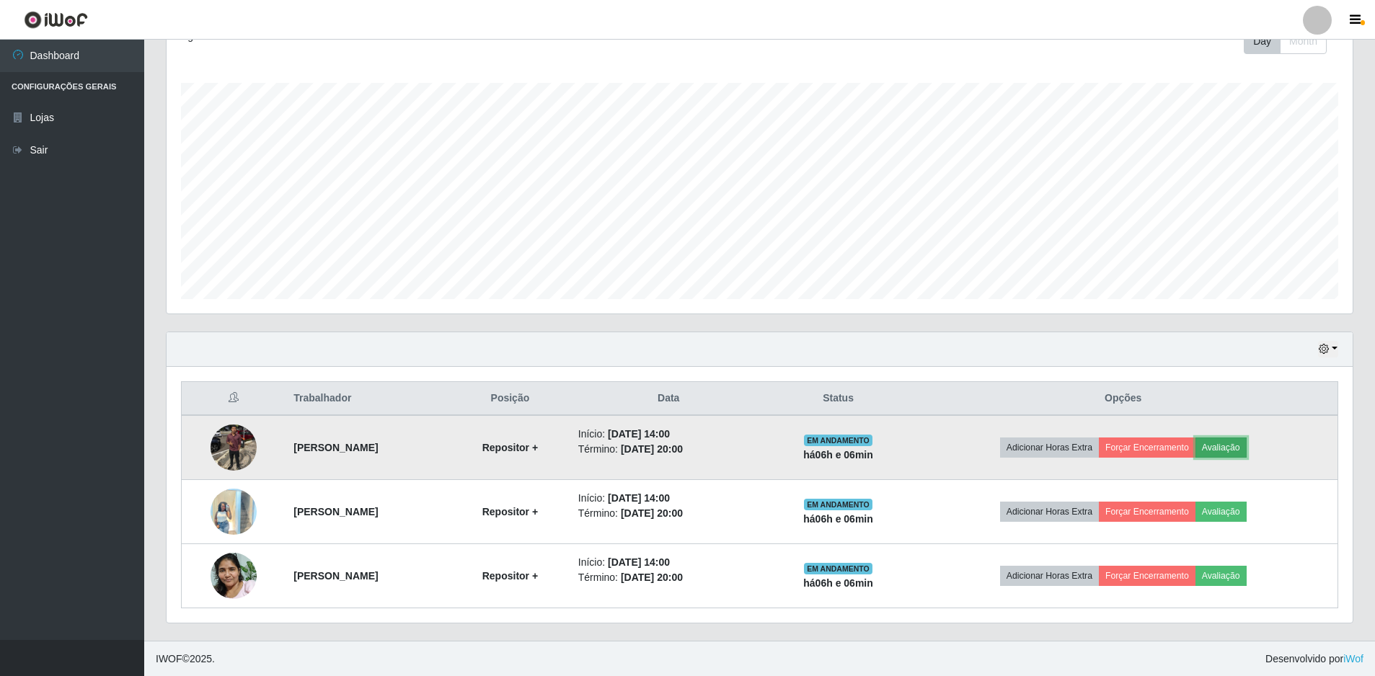
click at [1247, 441] on button "Avaliação" at bounding box center [1221, 448] width 51 height 20
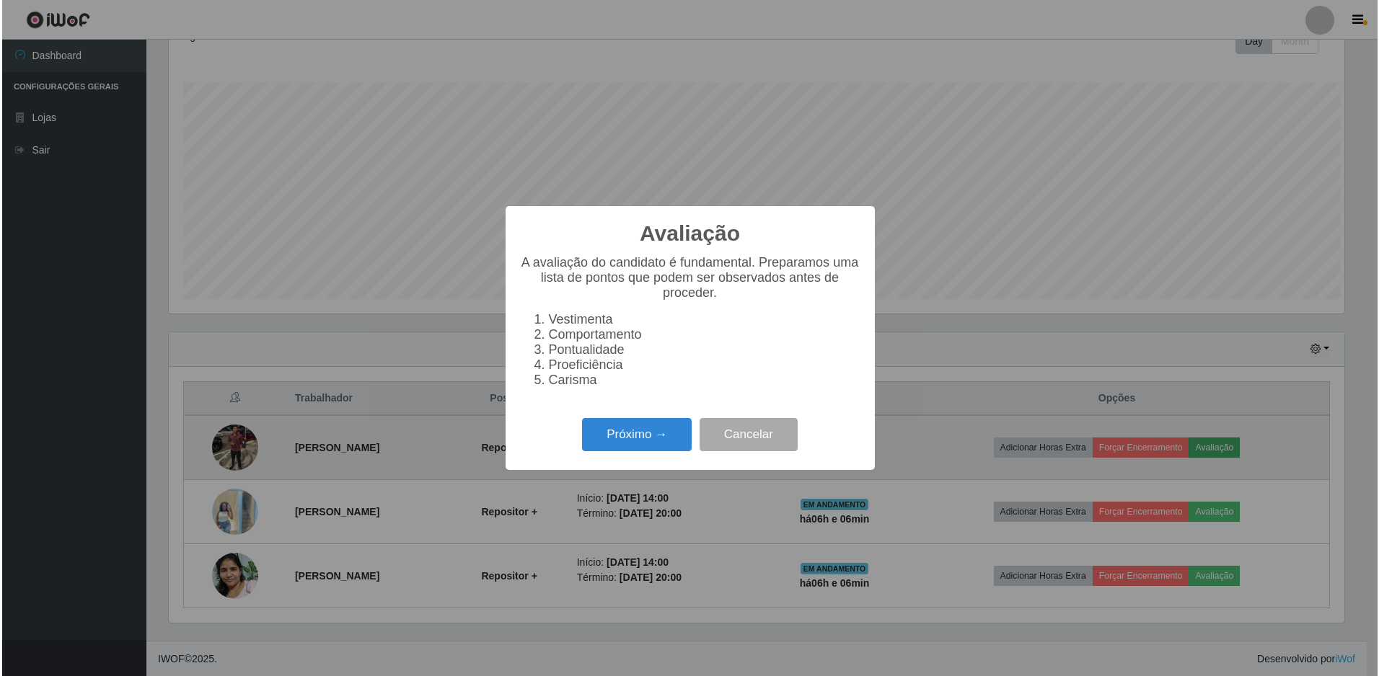
scroll to position [299, 1179]
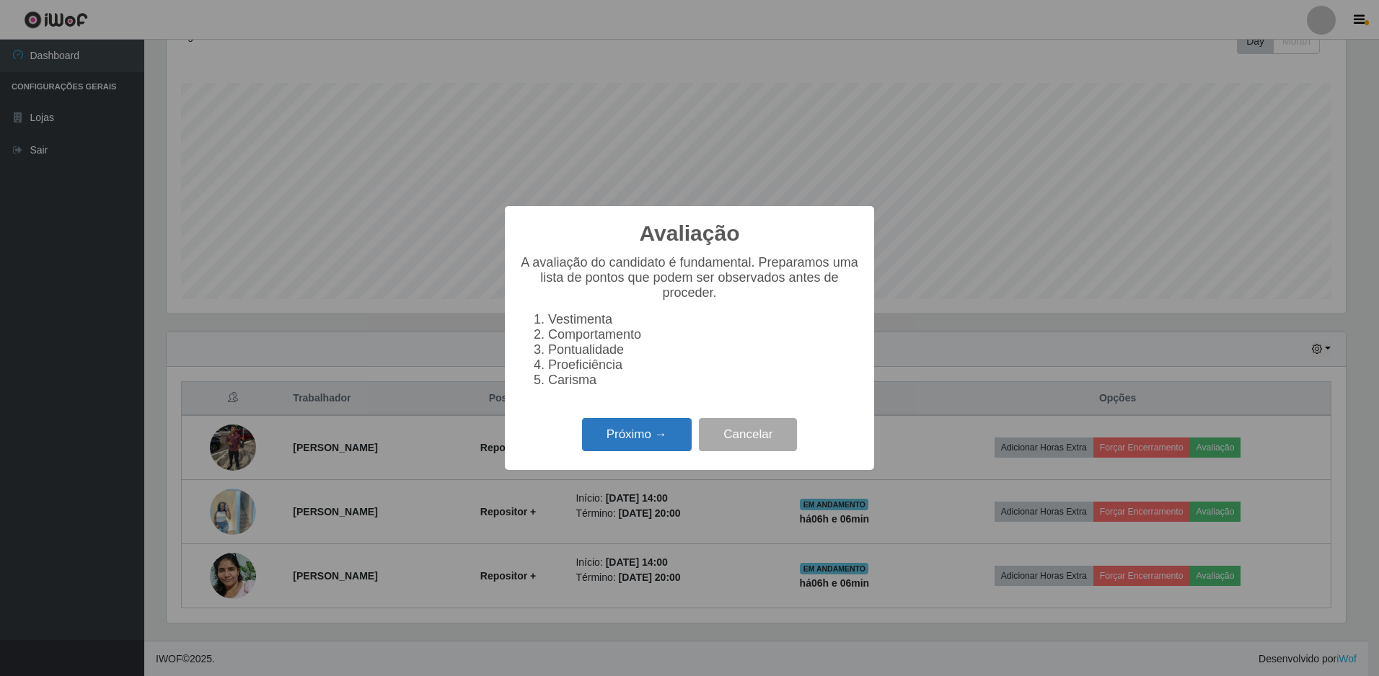
click at [613, 437] on button "Próximo →" at bounding box center [637, 435] width 110 height 34
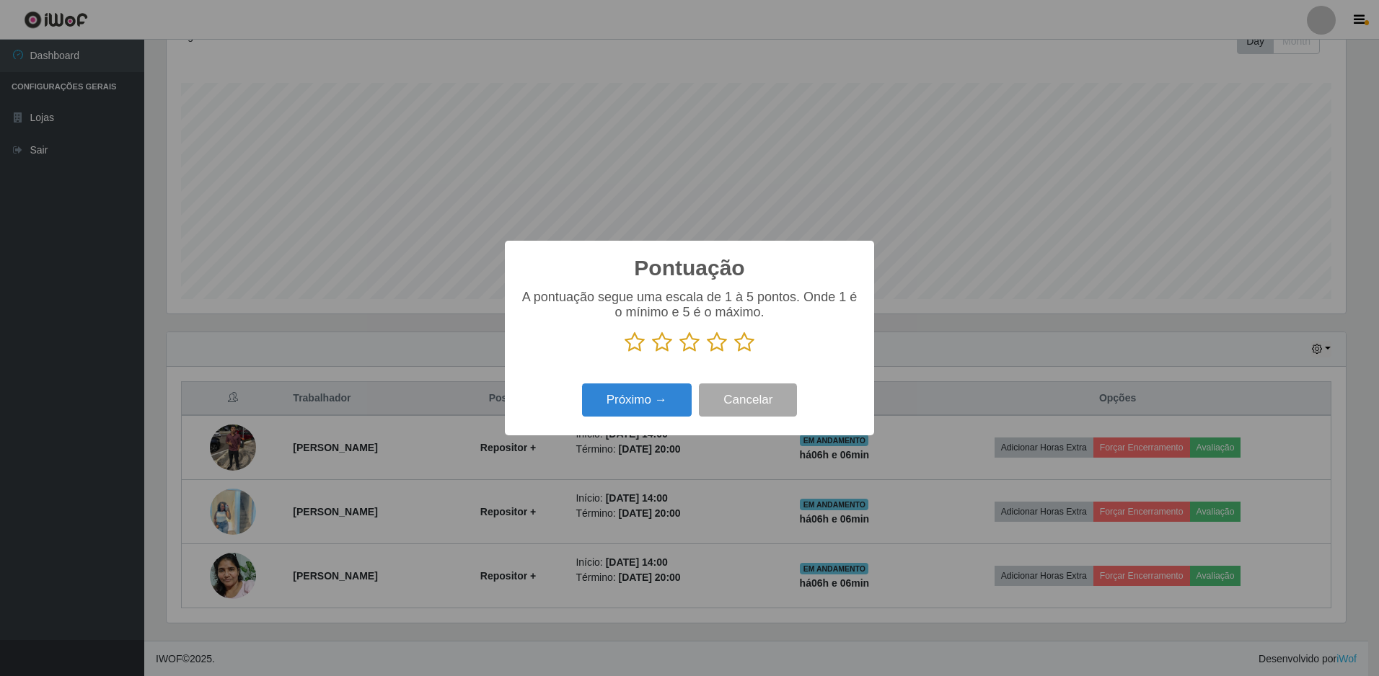
click at [743, 348] on icon at bounding box center [744, 343] width 20 height 22
click at [734, 353] on input "radio" at bounding box center [734, 353] width 0 height 0
click at [672, 397] on button "Próximo →" at bounding box center [637, 401] width 110 height 34
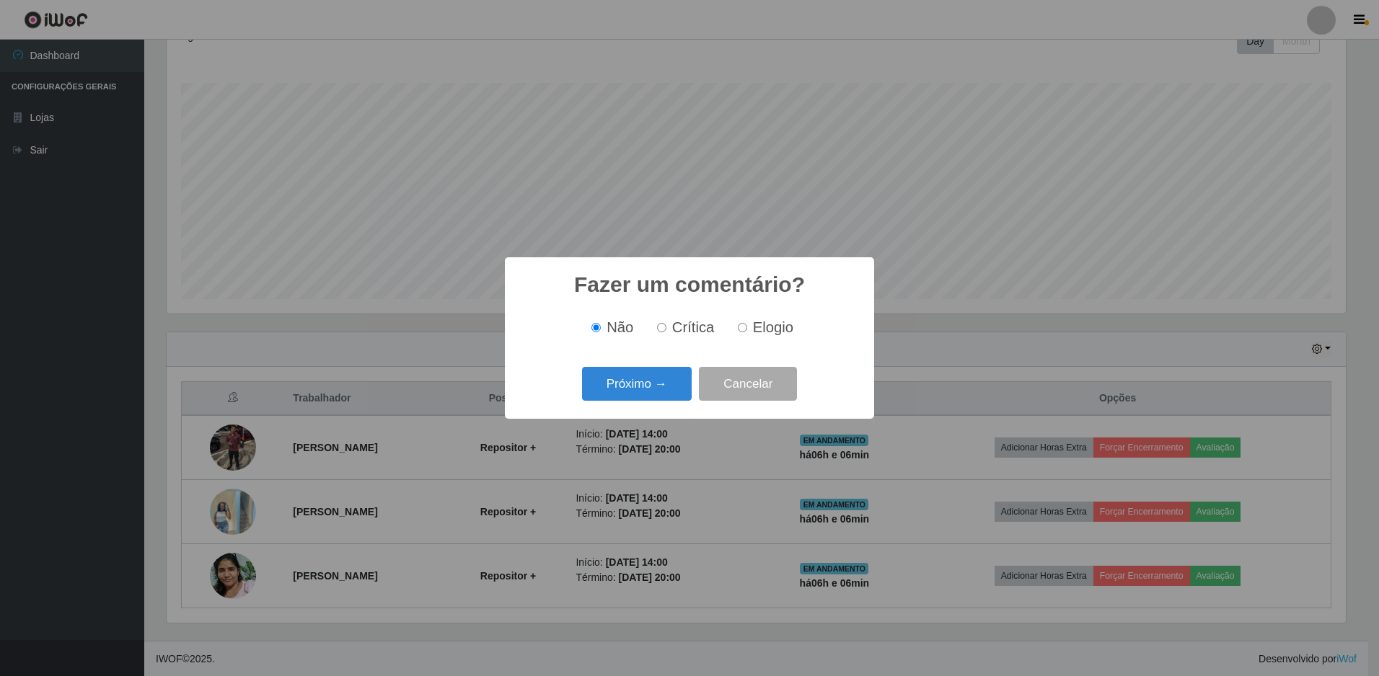
click at [741, 330] on input "Elogio" at bounding box center [742, 327] width 9 height 9
radio input "true"
click at [660, 383] on button "Próximo →" at bounding box center [637, 384] width 110 height 34
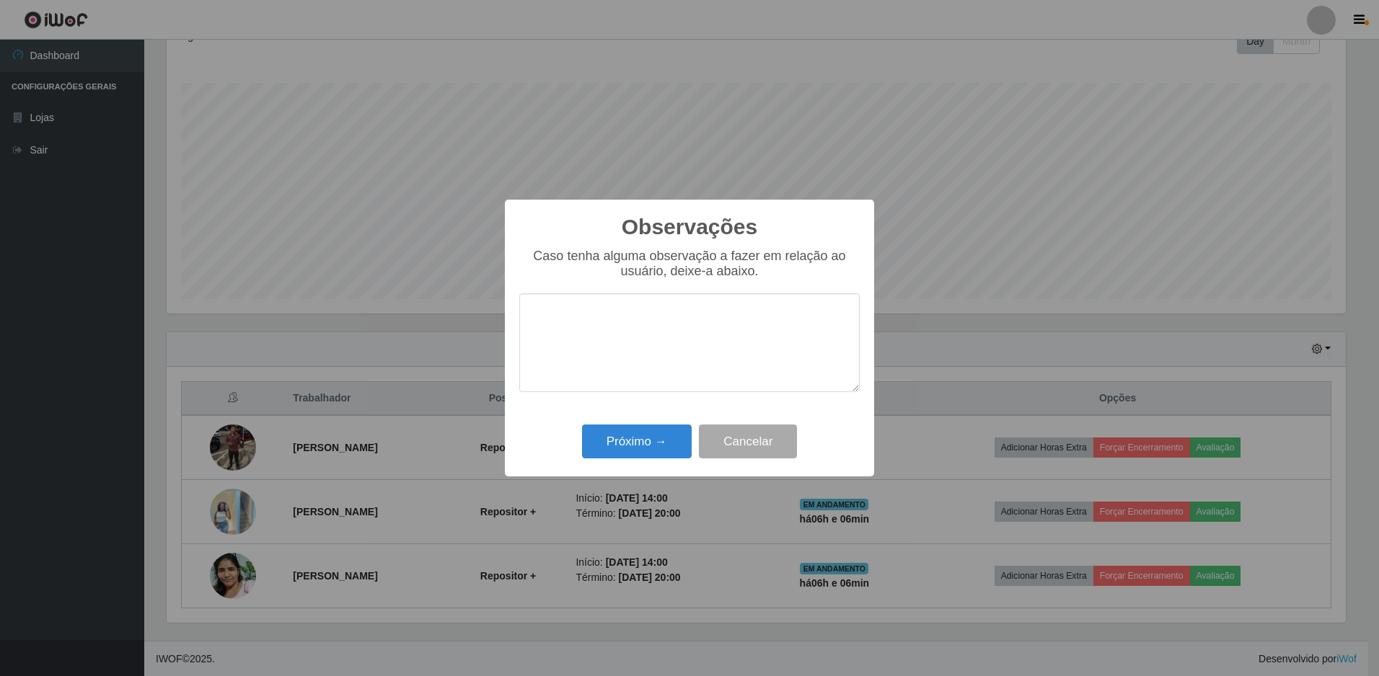
click at [661, 366] on textarea at bounding box center [689, 343] width 340 height 99
type textarea "otimo trabalho"
click at [633, 433] on button "Próximo →" at bounding box center [637, 442] width 110 height 34
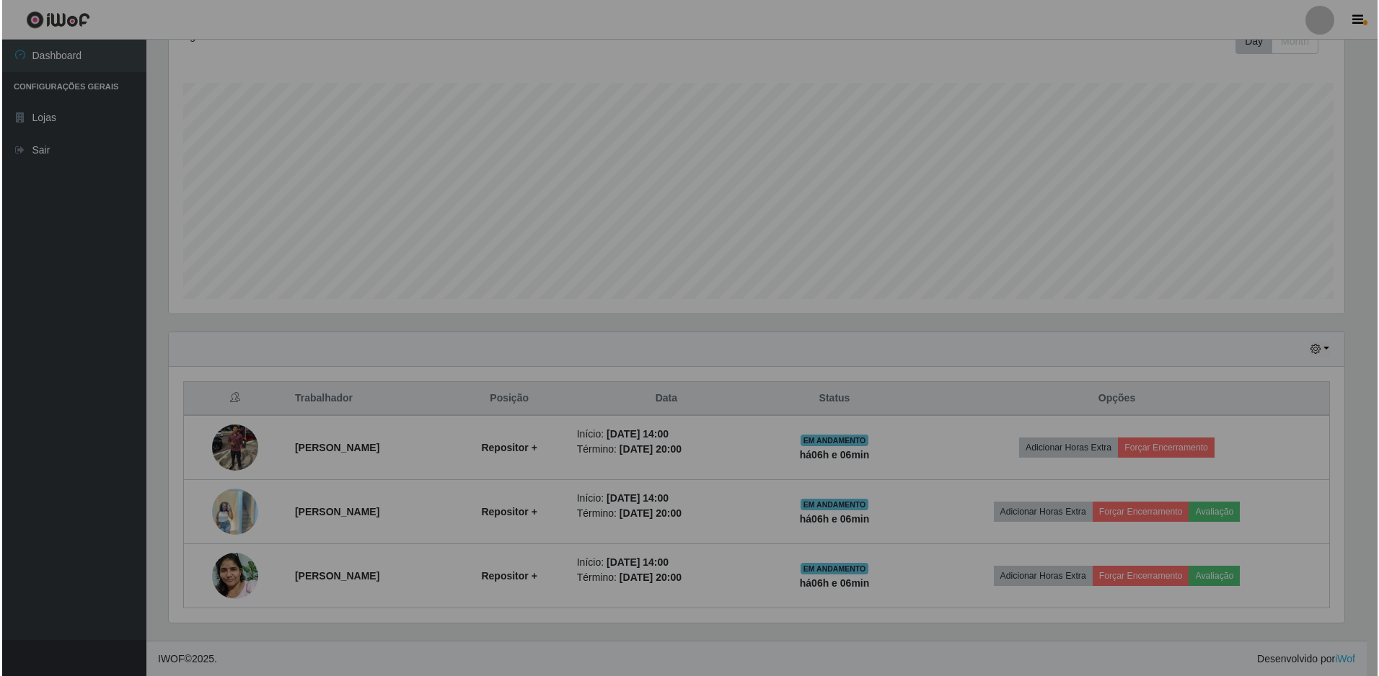
scroll to position [299, 1186]
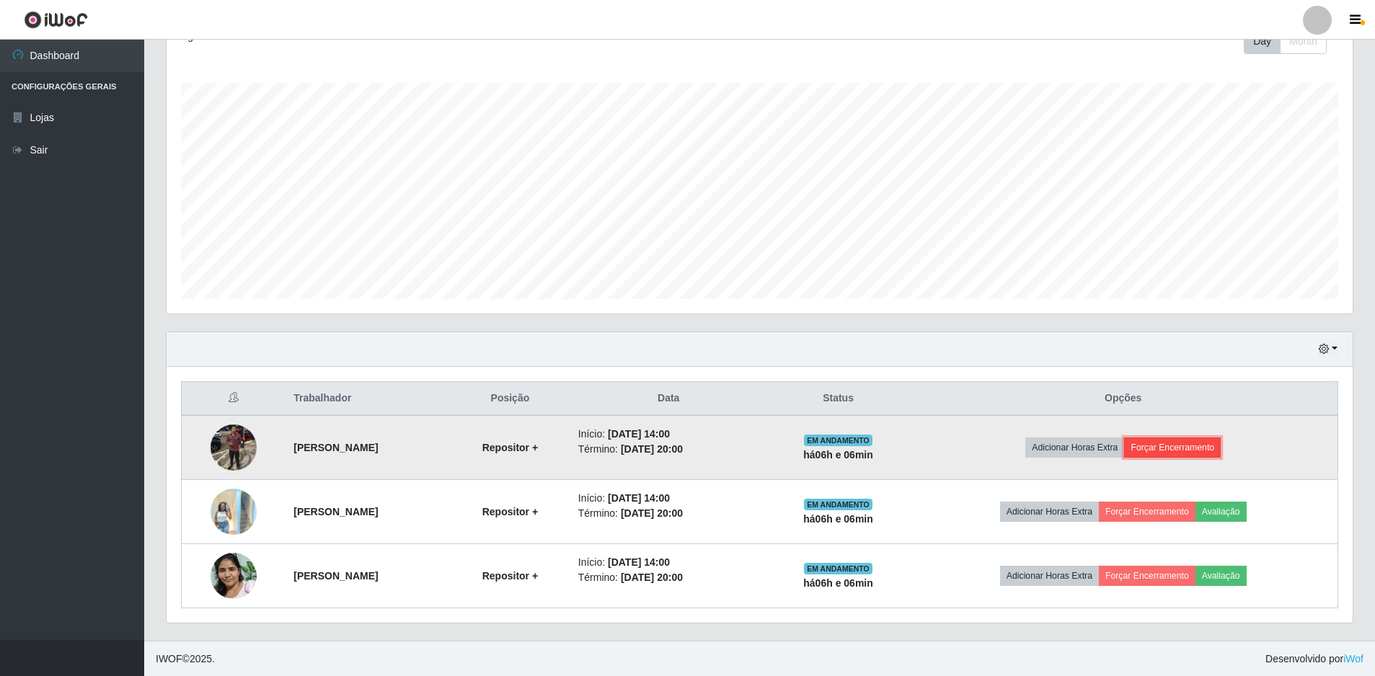
click at [1187, 449] on button "Forçar Encerramento" at bounding box center [1172, 448] width 97 height 20
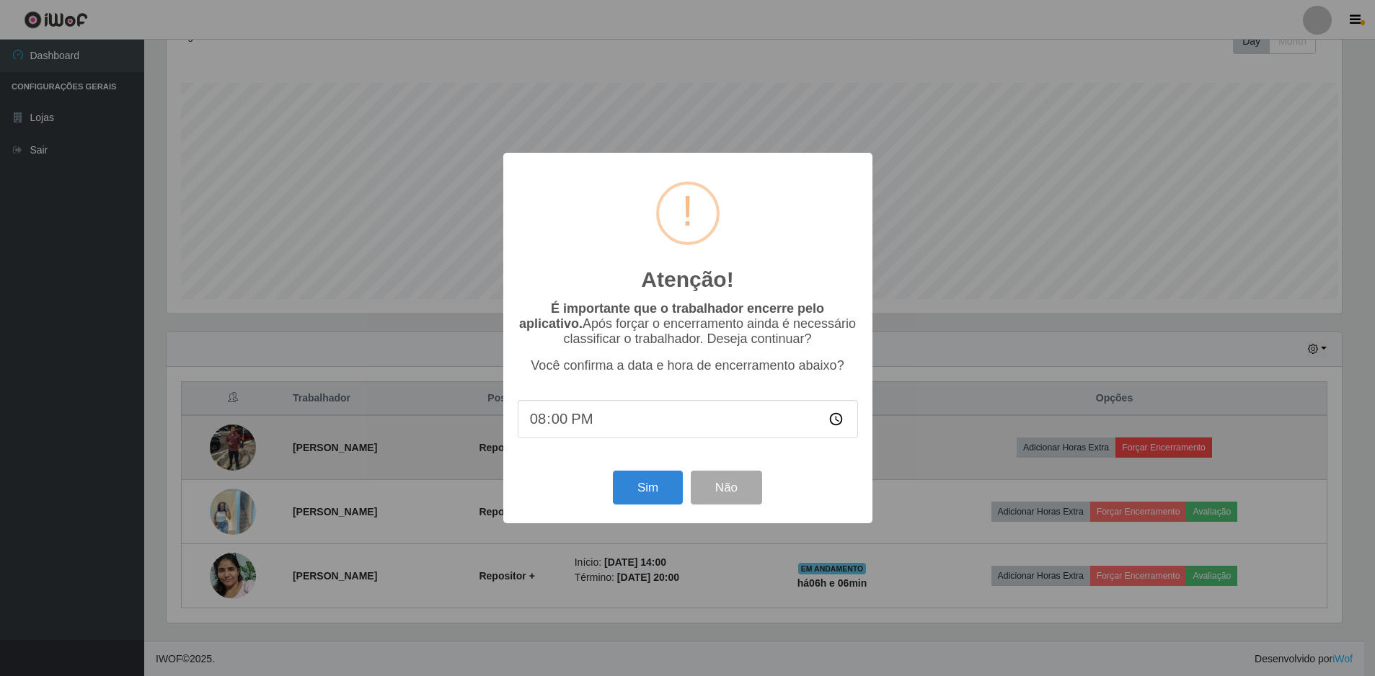
scroll to position [299, 1179]
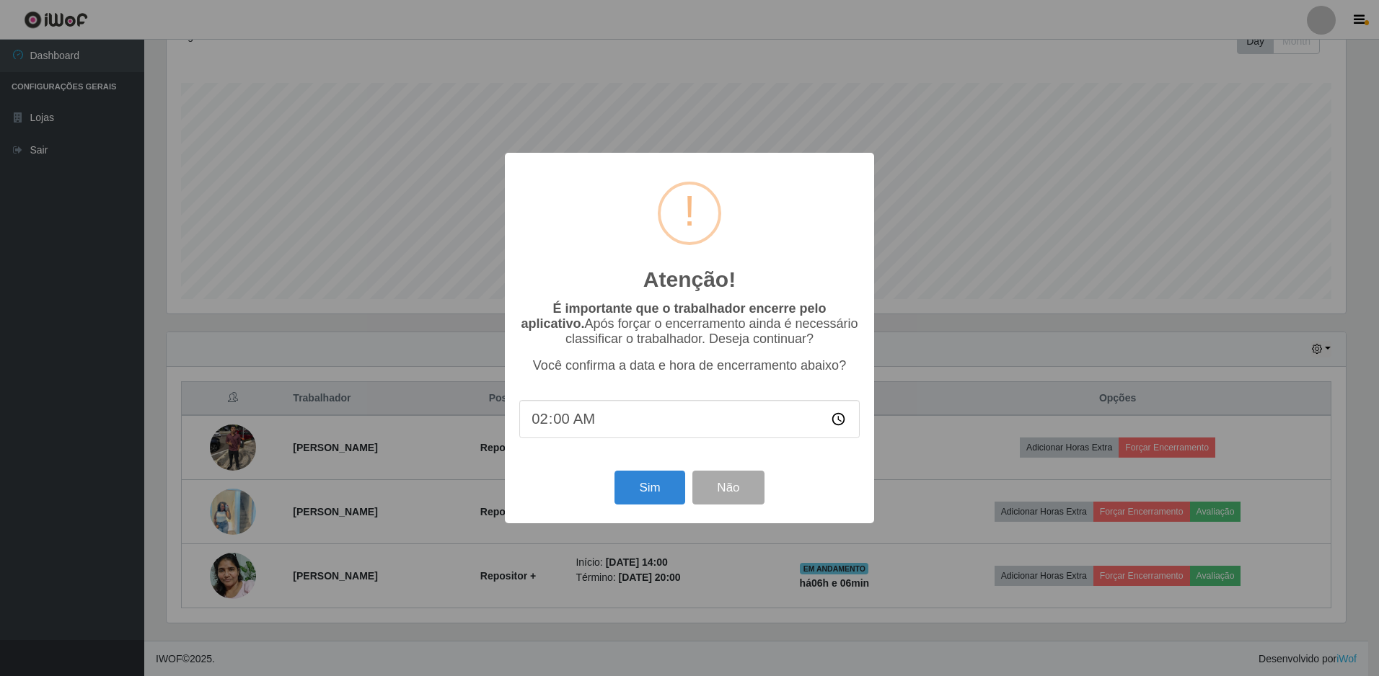
type input "20:00"
click at [658, 489] on button "Sim" at bounding box center [649, 488] width 70 height 34
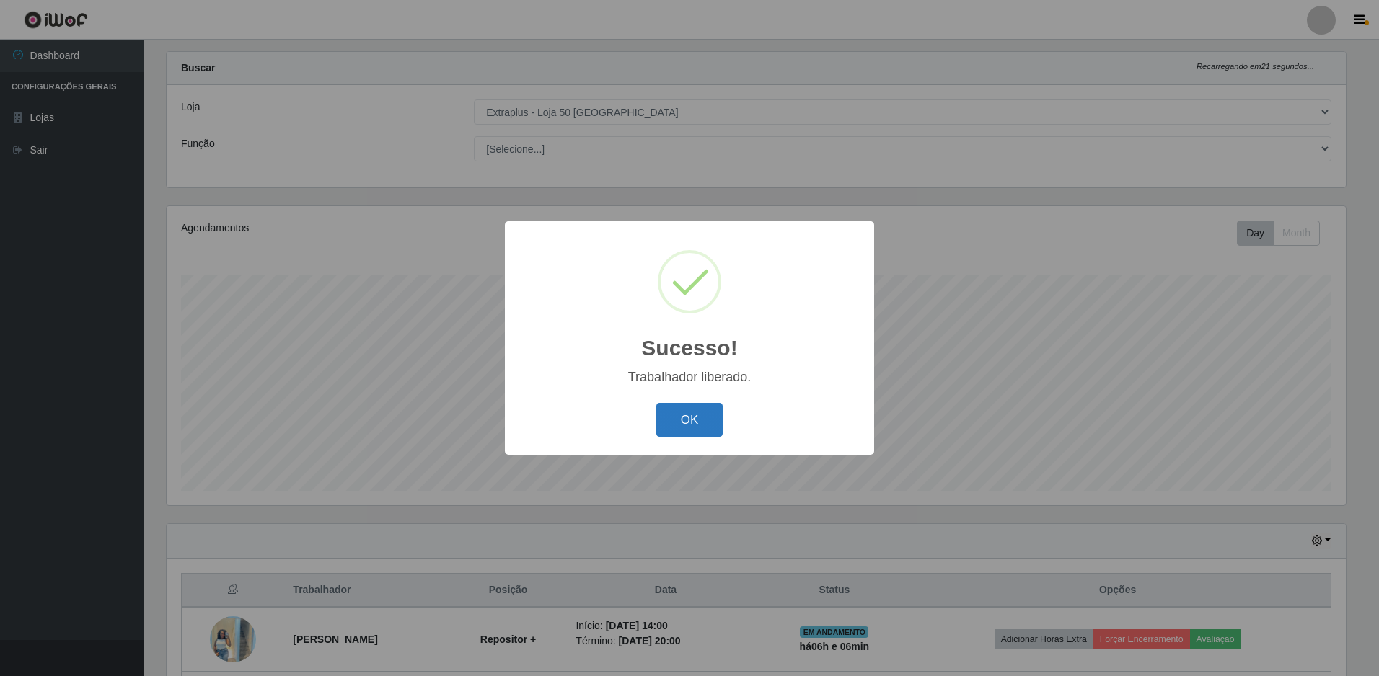
click at [695, 423] on button "OK" at bounding box center [689, 420] width 67 height 34
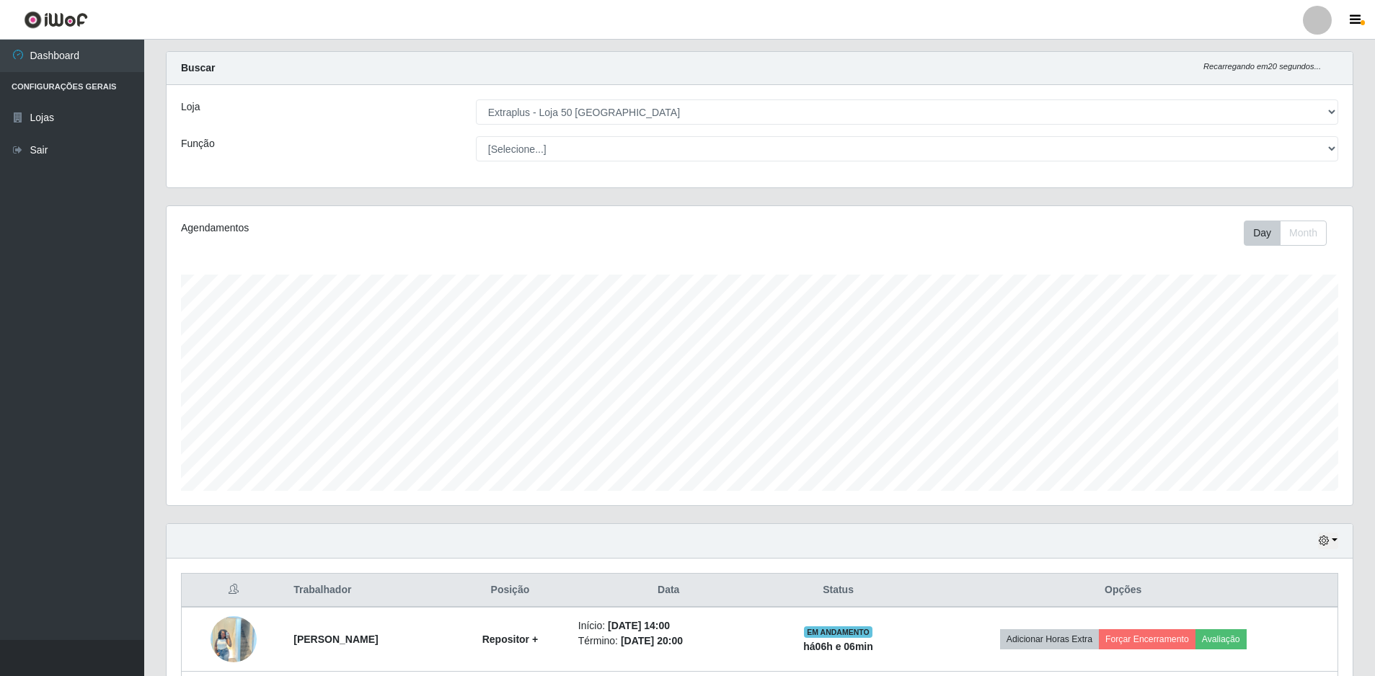
scroll to position [153, 0]
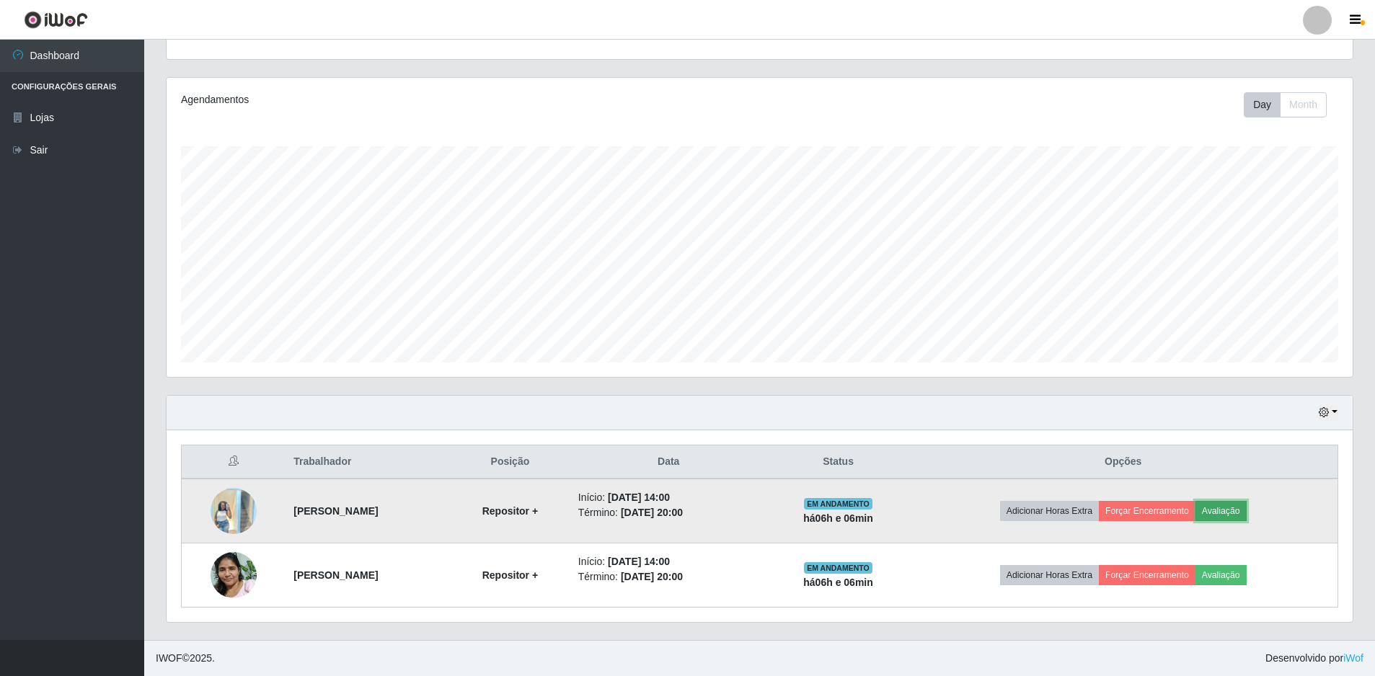
click at [1247, 512] on button "Avaliação" at bounding box center [1221, 511] width 51 height 20
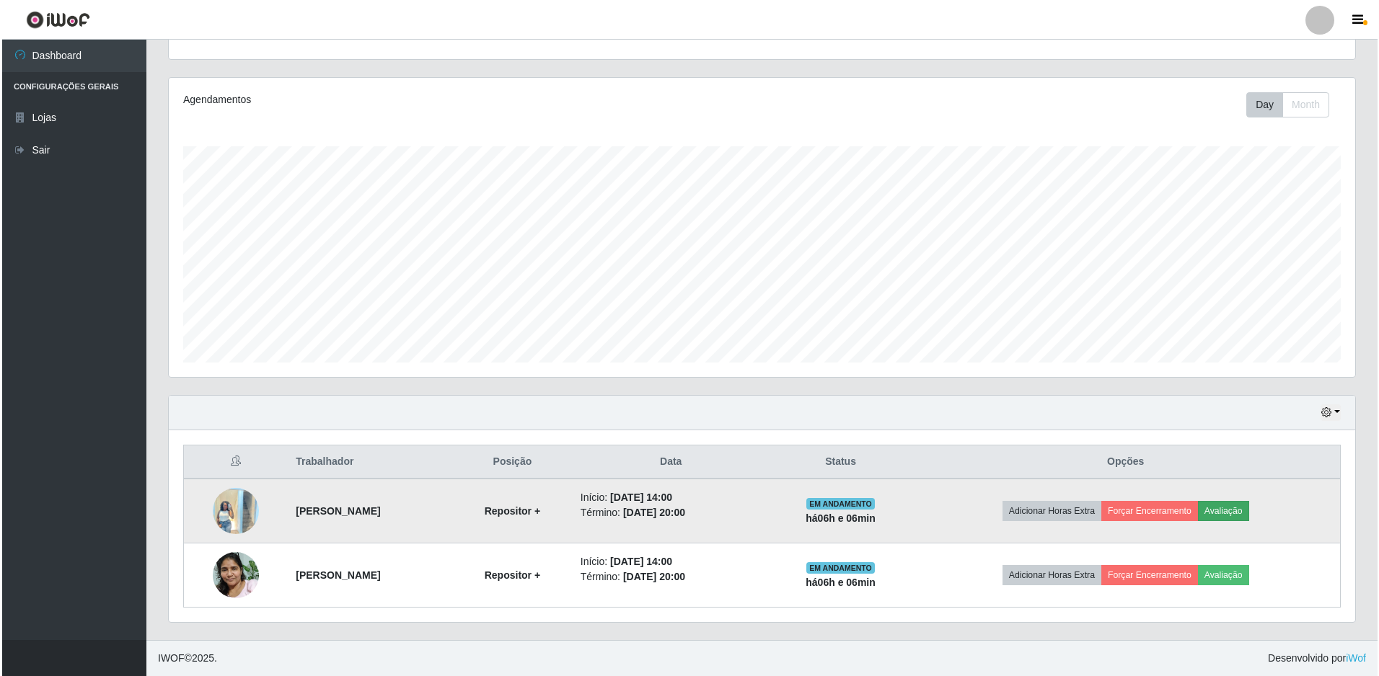
scroll to position [299, 1179]
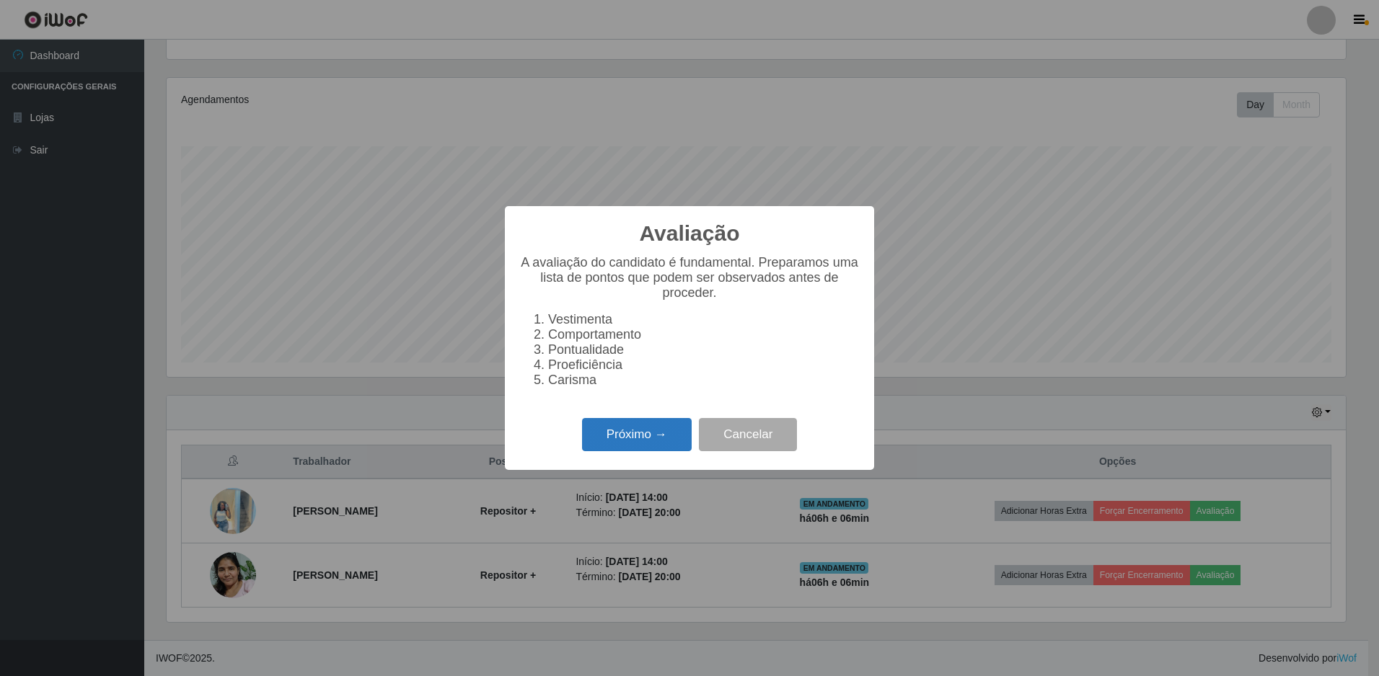
click at [622, 435] on button "Próximo →" at bounding box center [637, 435] width 110 height 34
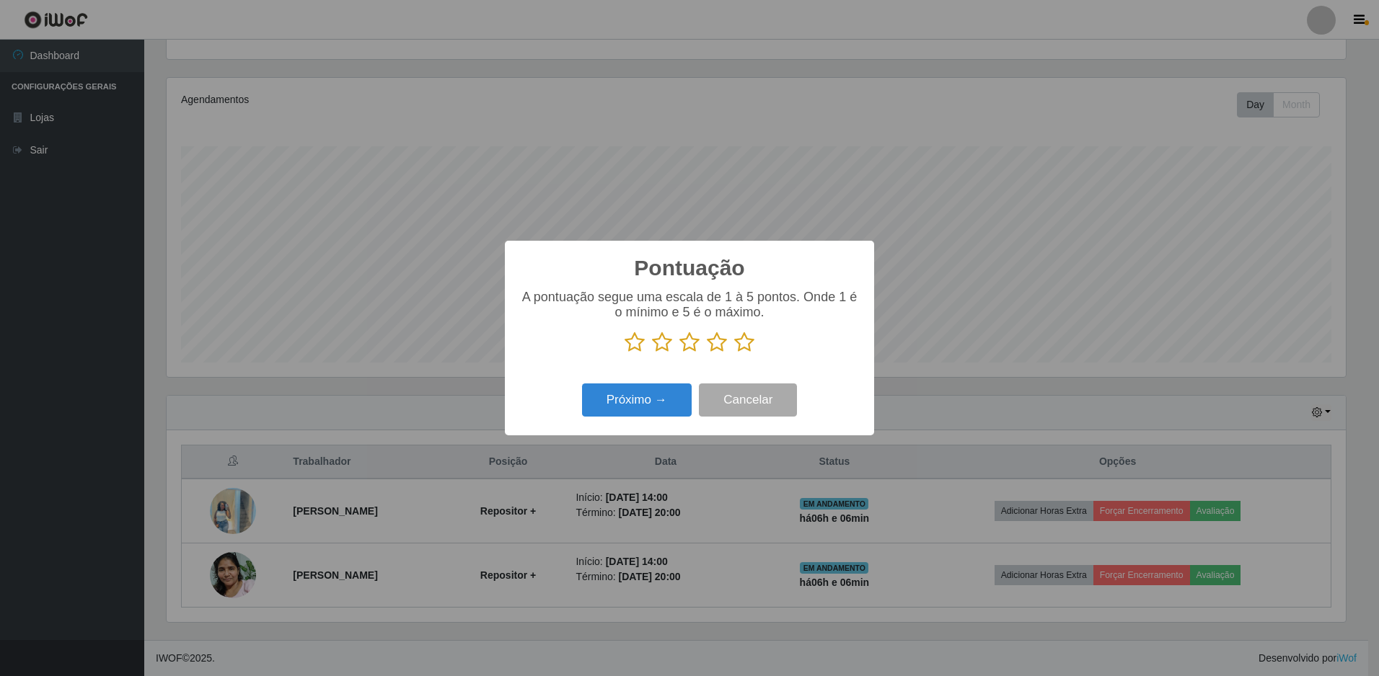
scroll to position [720896, 720016]
click at [741, 346] on icon at bounding box center [744, 343] width 20 height 22
click at [734, 353] on input "radio" at bounding box center [734, 353] width 0 height 0
click at [645, 397] on button "Próximo →" at bounding box center [637, 401] width 110 height 34
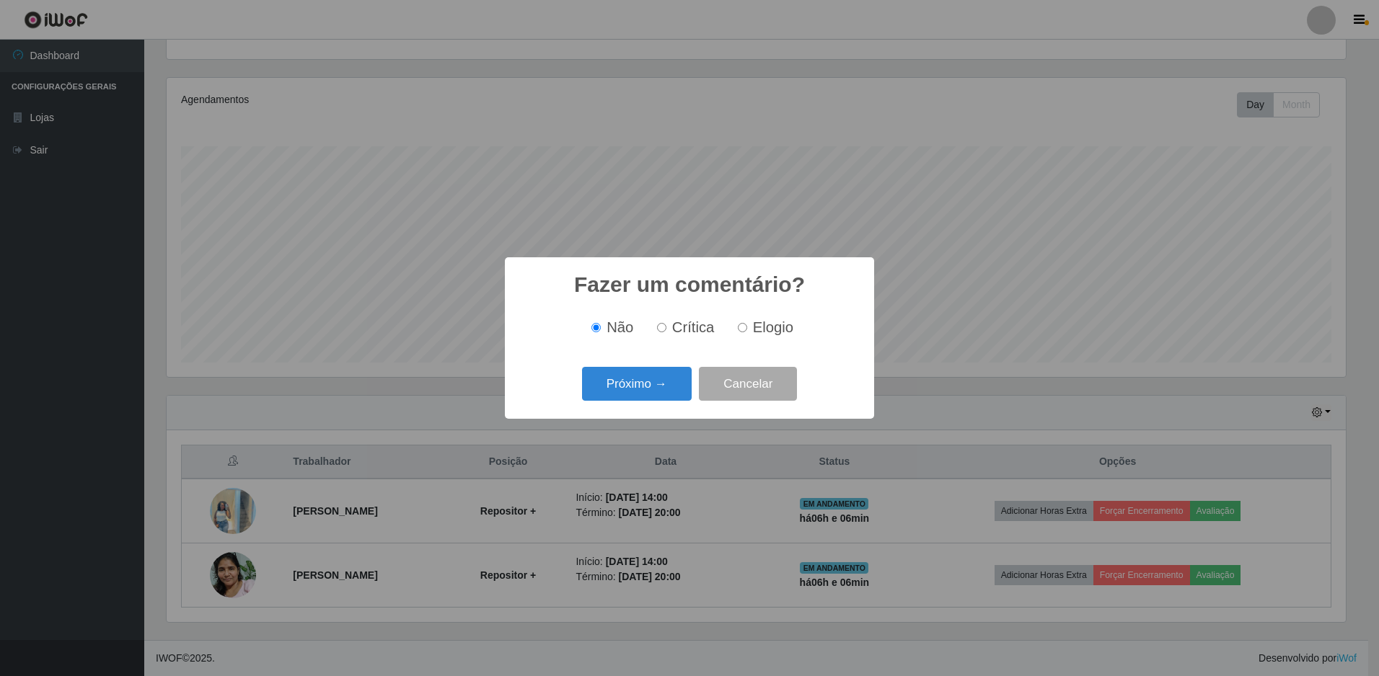
click at [739, 327] on input "Elogio" at bounding box center [742, 327] width 9 height 9
radio input "true"
click at [666, 376] on button "Próximo →" at bounding box center [637, 384] width 110 height 34
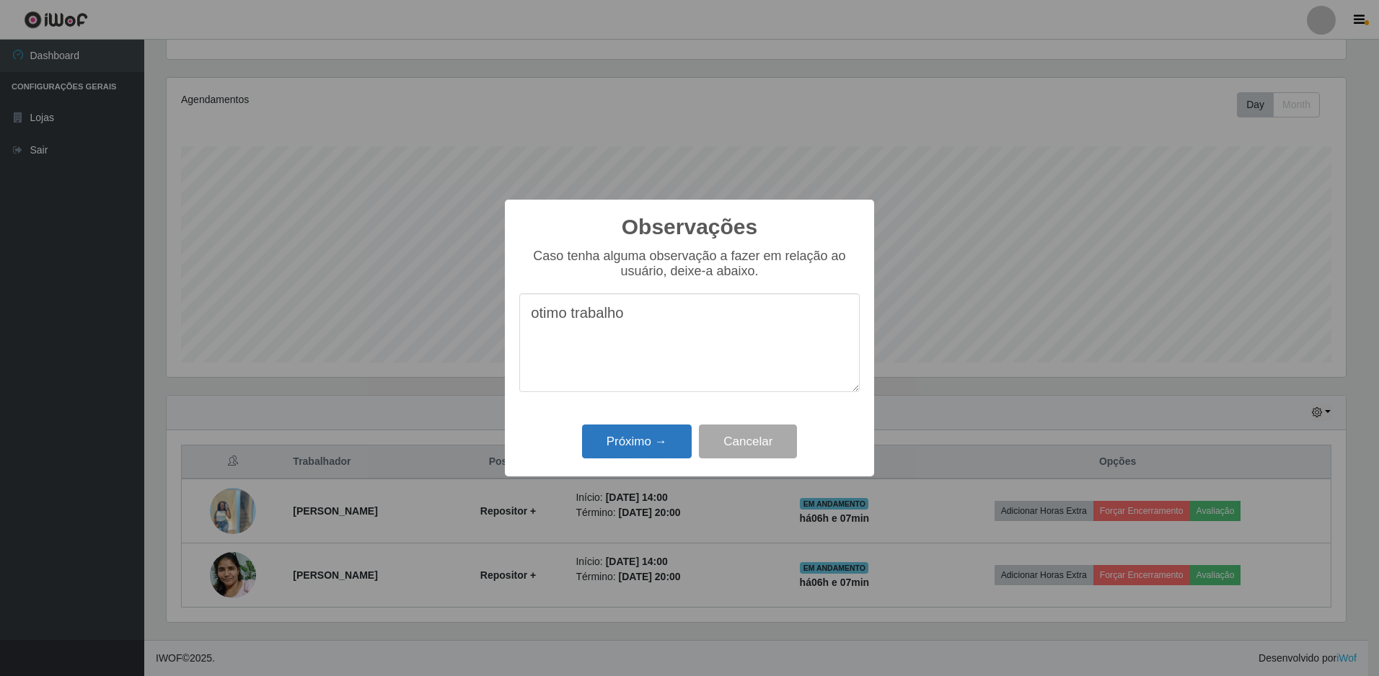
type textarea "otimo trabalho"
click at [643, 432] on button "Próximo →" at bounding box center [637, 442] width 110 height 34
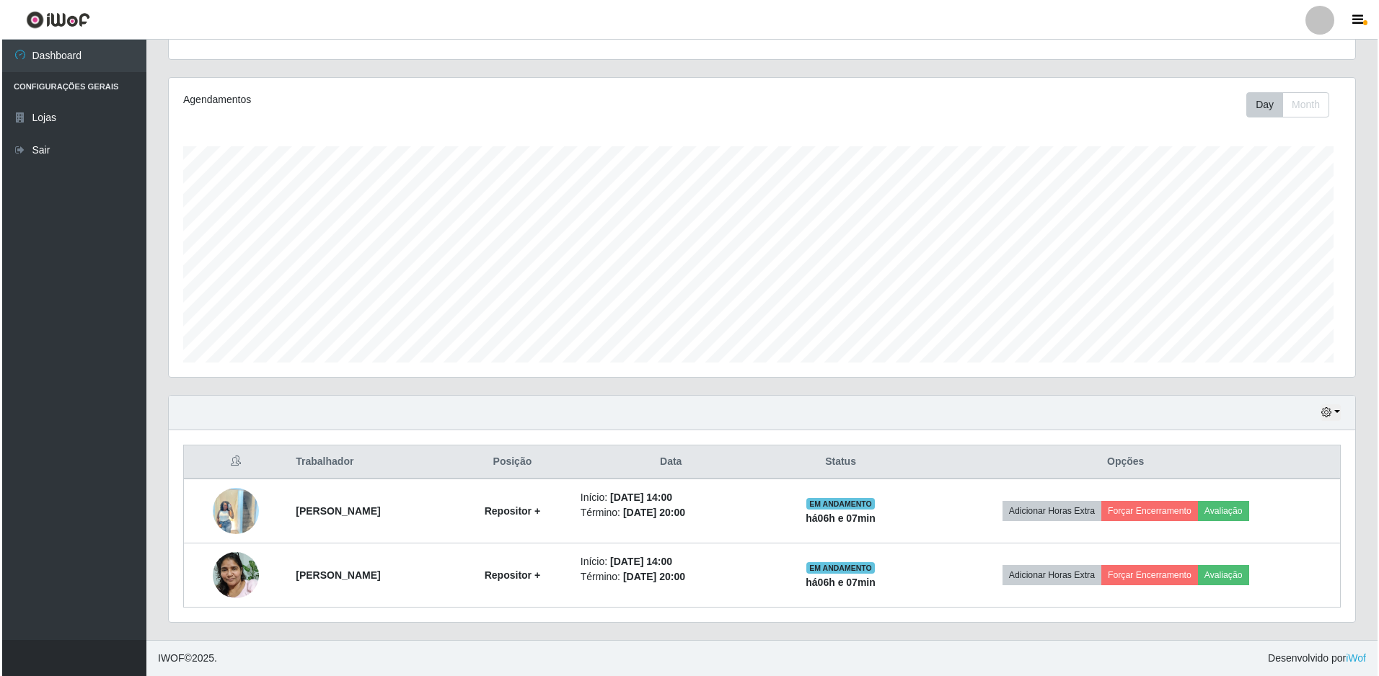
scroll to position [299, 1186]
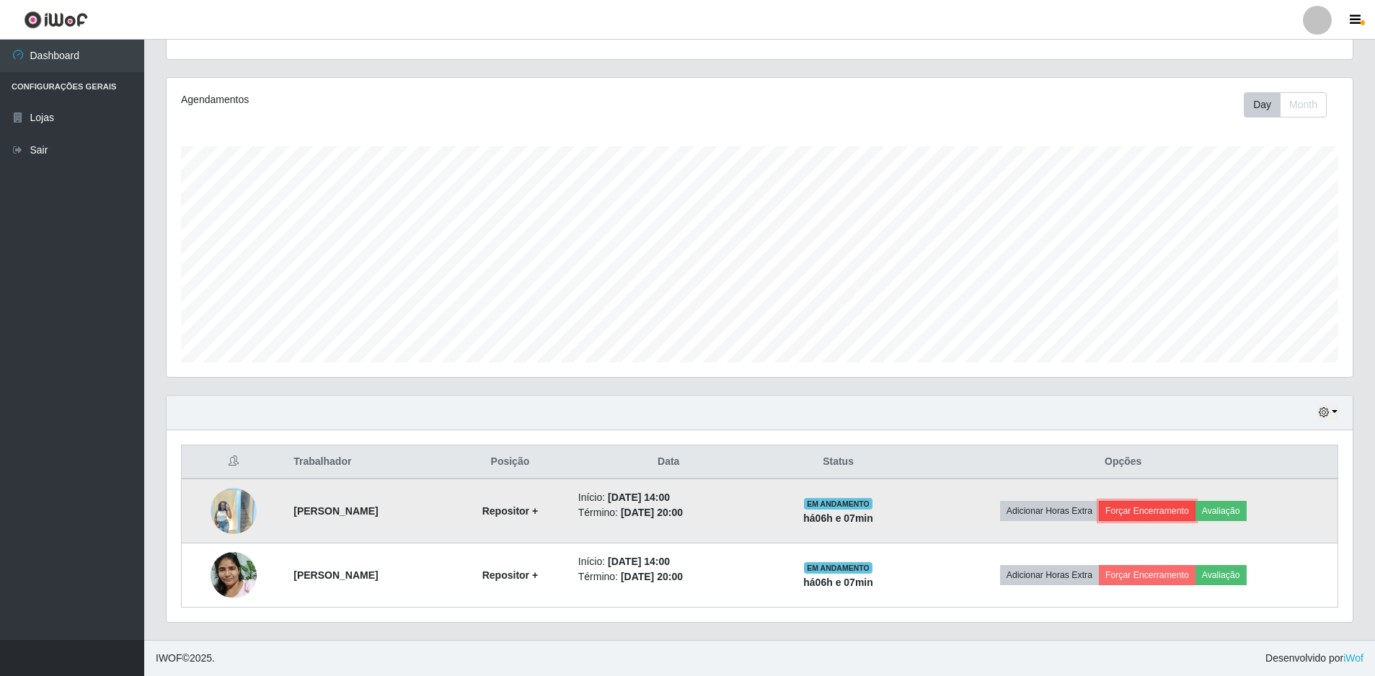
click at [1167, 507] on button "Forçar Encerramento" at bounding box center [1147, 511] width 97 height 20
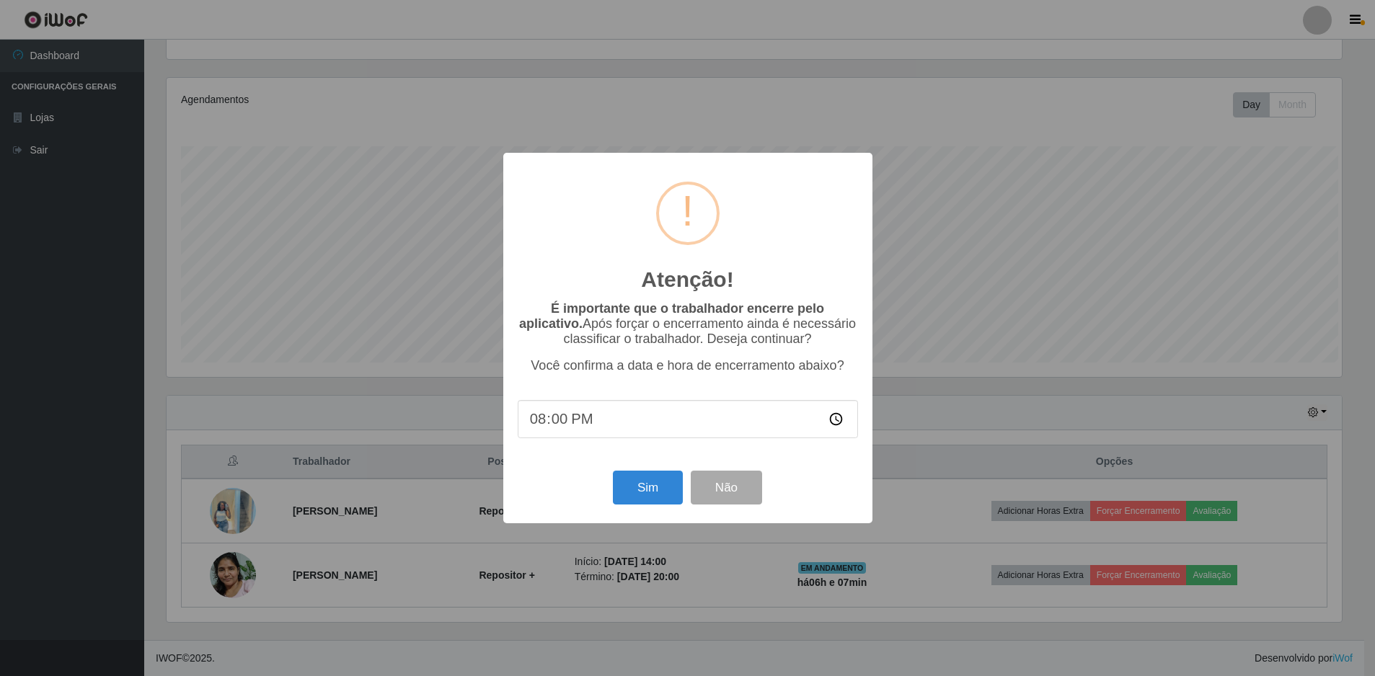
scroll to position [299, 1179]
click at [721, 484] on button "Não" at bounding box center [727, 488] width 71 height 34
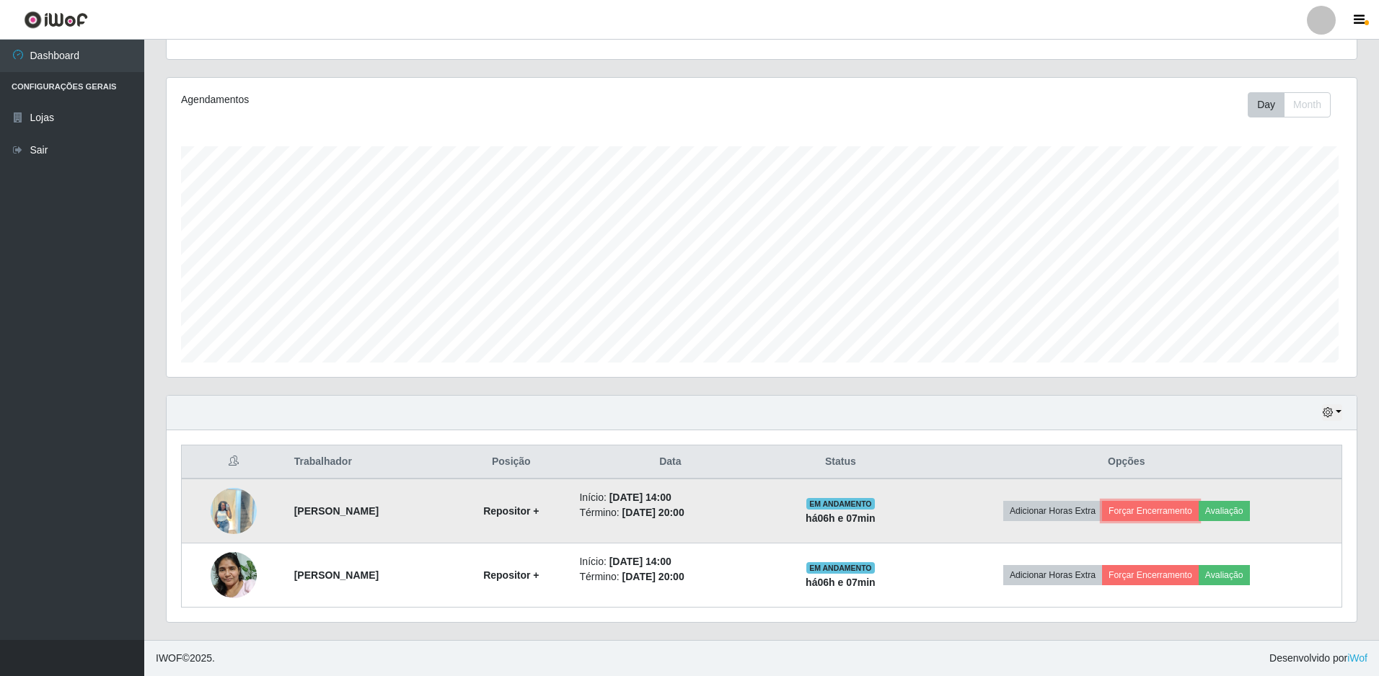
scroll to position [299, 1186]
click at [1247, 515] on button "Avaliação" at bounding box center [1221, 511] width 51 height 20
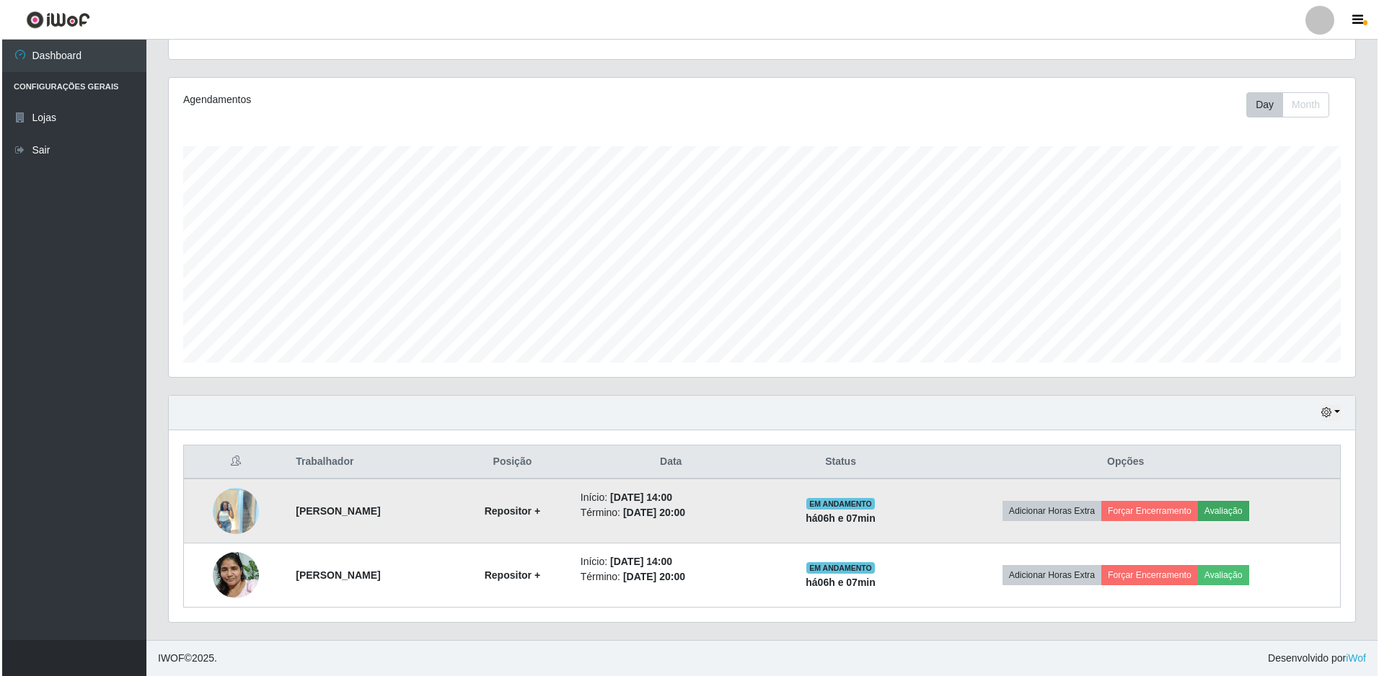
scroll to position [299, 1179]
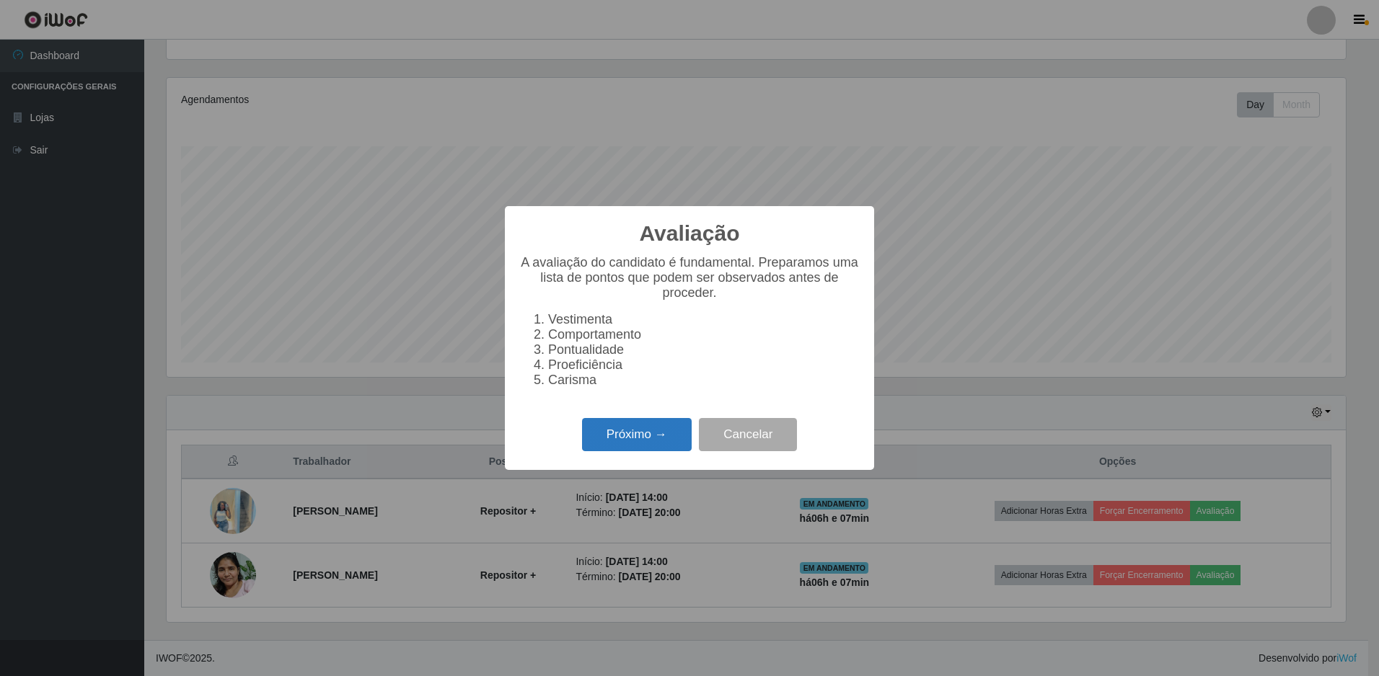
click at [594, 440] on button "Próximo →" at bounding box center [637, 435] width 110 height 34
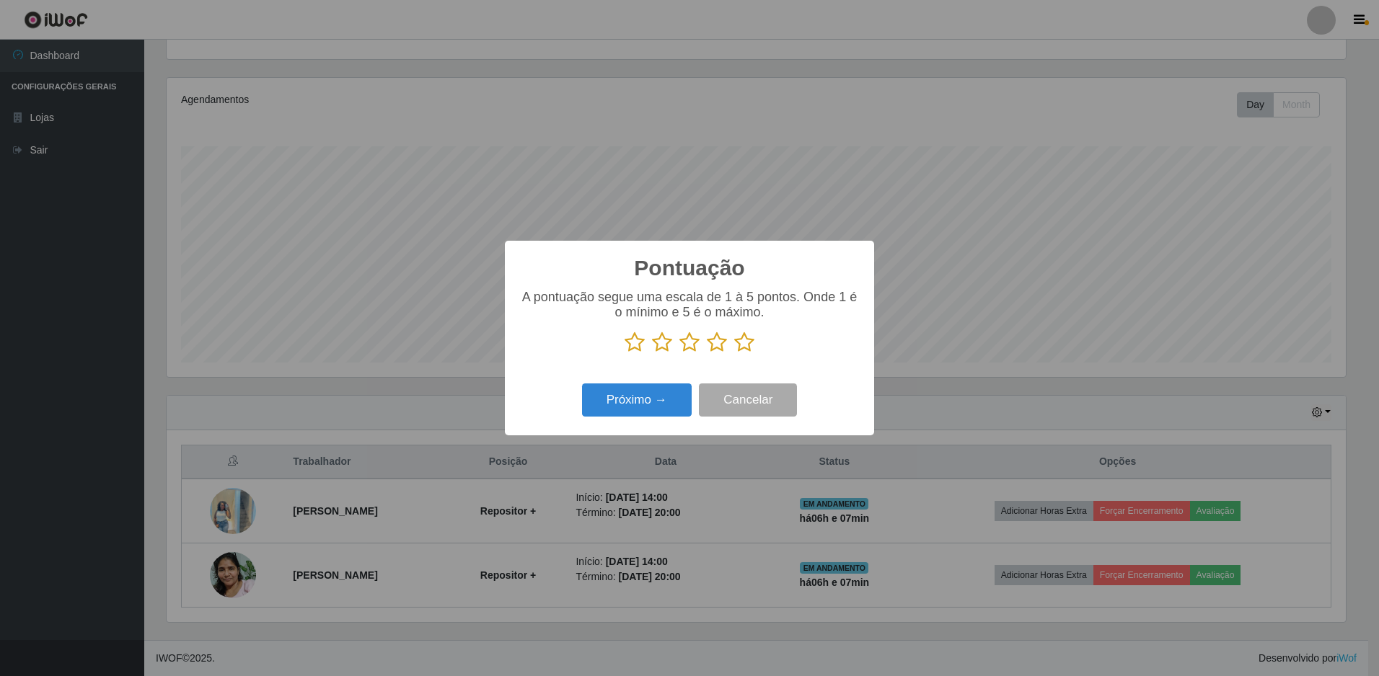
scroll to position [720896, 720016]
click at [745, 343] on icon at bounding box center [744, 343] width 20 height 22
click at [734, 353] on input "radio" at bounding box center [734, 353] width 0 height 0
click at [656, 398] on button "Próximo →" at bounding box center [637, 401] width 110 height 34
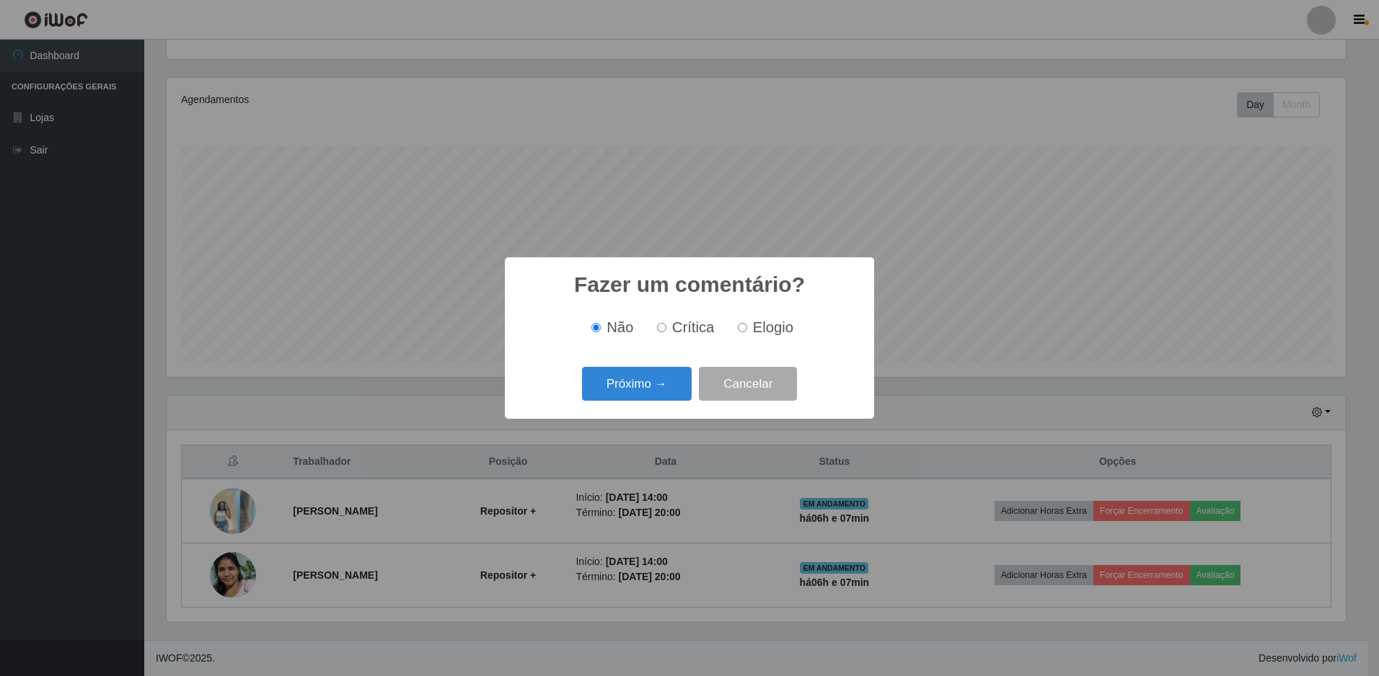
click at [740, 332] on input "Elogio" at bounding box center [742, 327] width 9 height 9
radio input "true"
click at [602, 386] on button "Próximo →" at bounding box center [637, 384] width 110 height 34
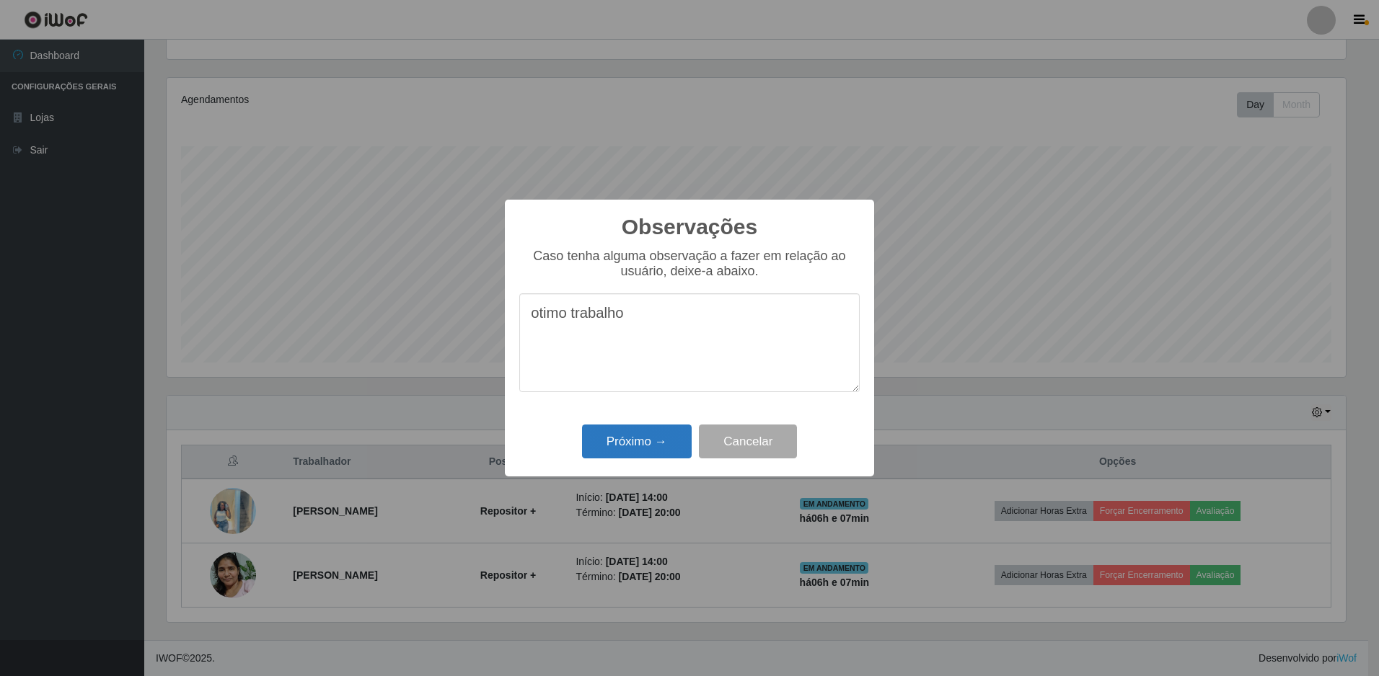
type textarea "otimo trabalho"
click at [614, 431] on button "Próximo →" at bounding box center [637, 442] width 110 height 34
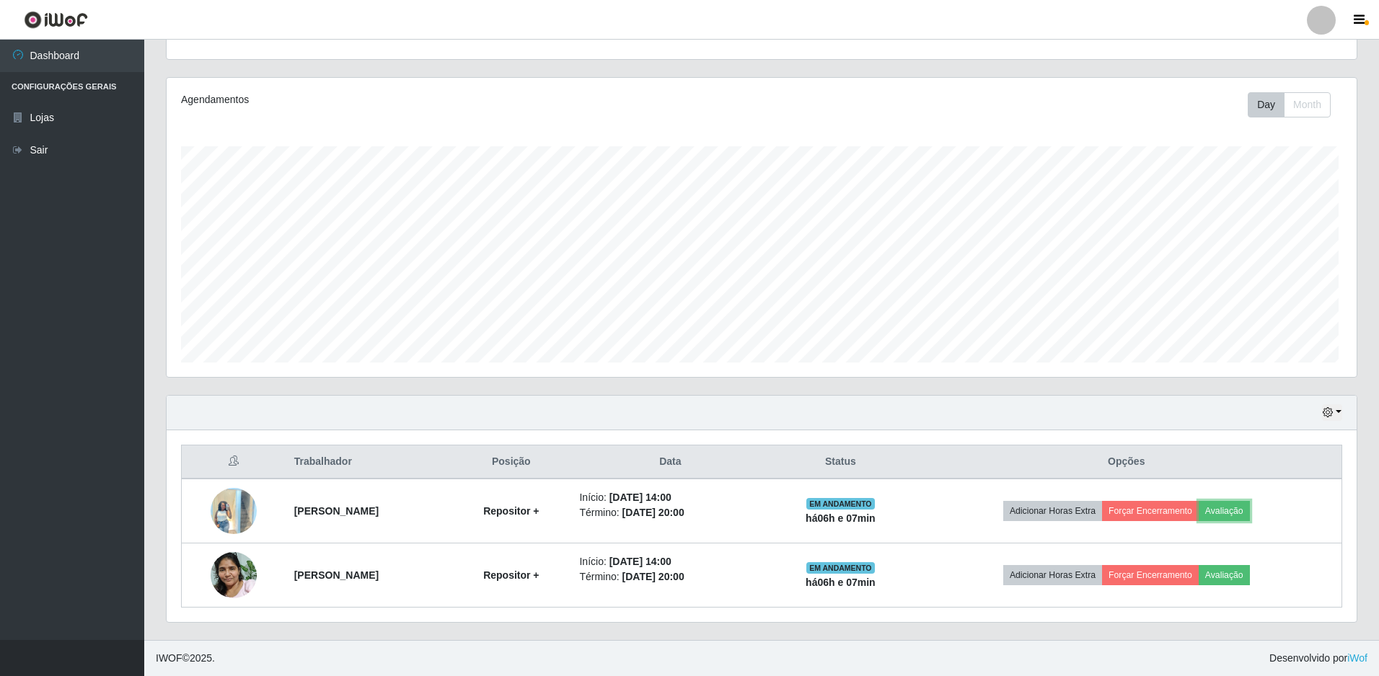
scroll to position [299, 1186]
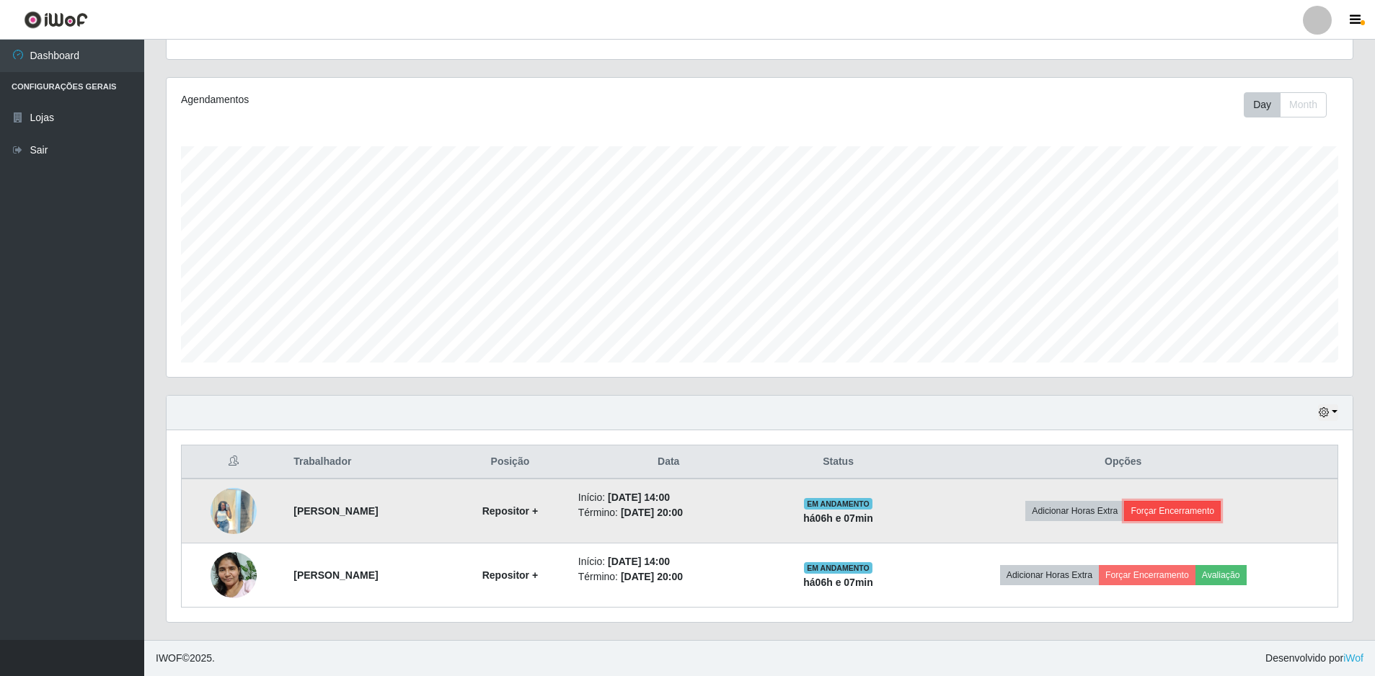
click at [1178, 511] on button "Forçar Encerramento" at bounding box center [1172, 511] width 97 height 20
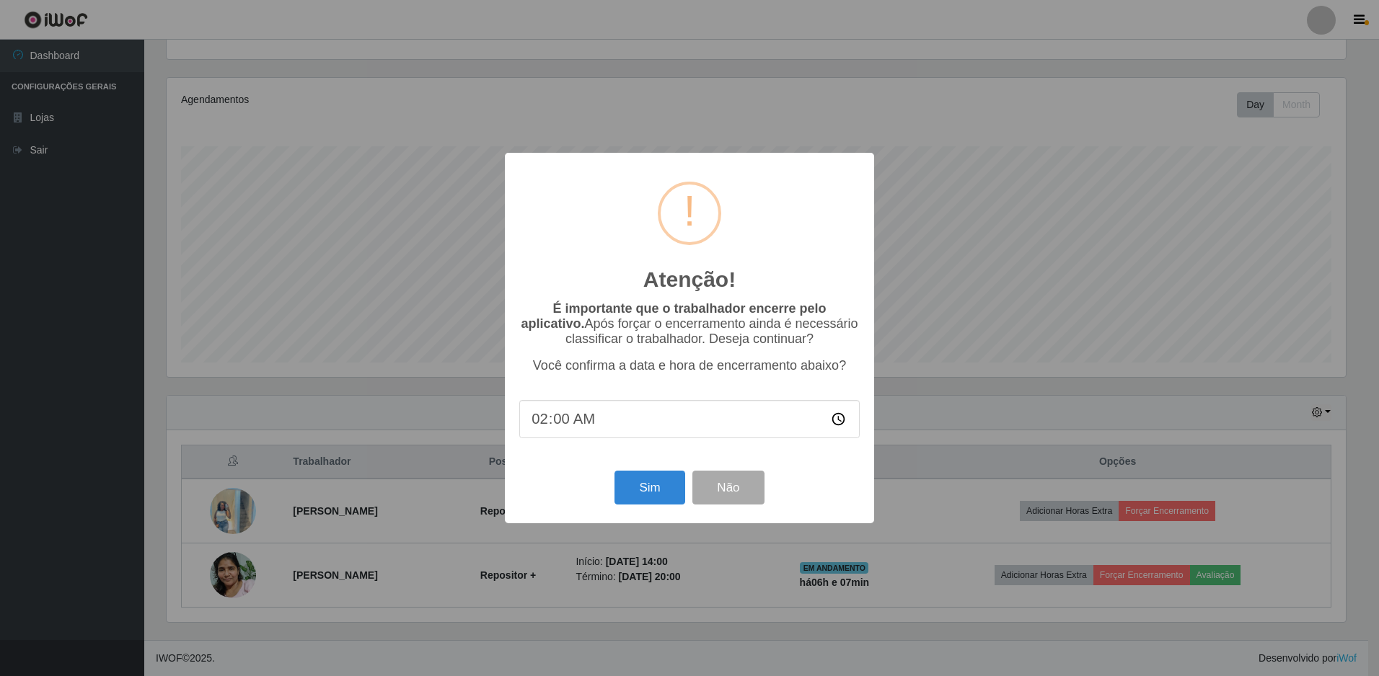
type input "20:00"
click at [637, 493] on button "Sim" at bounding box center [649, 488] width 70 height 34
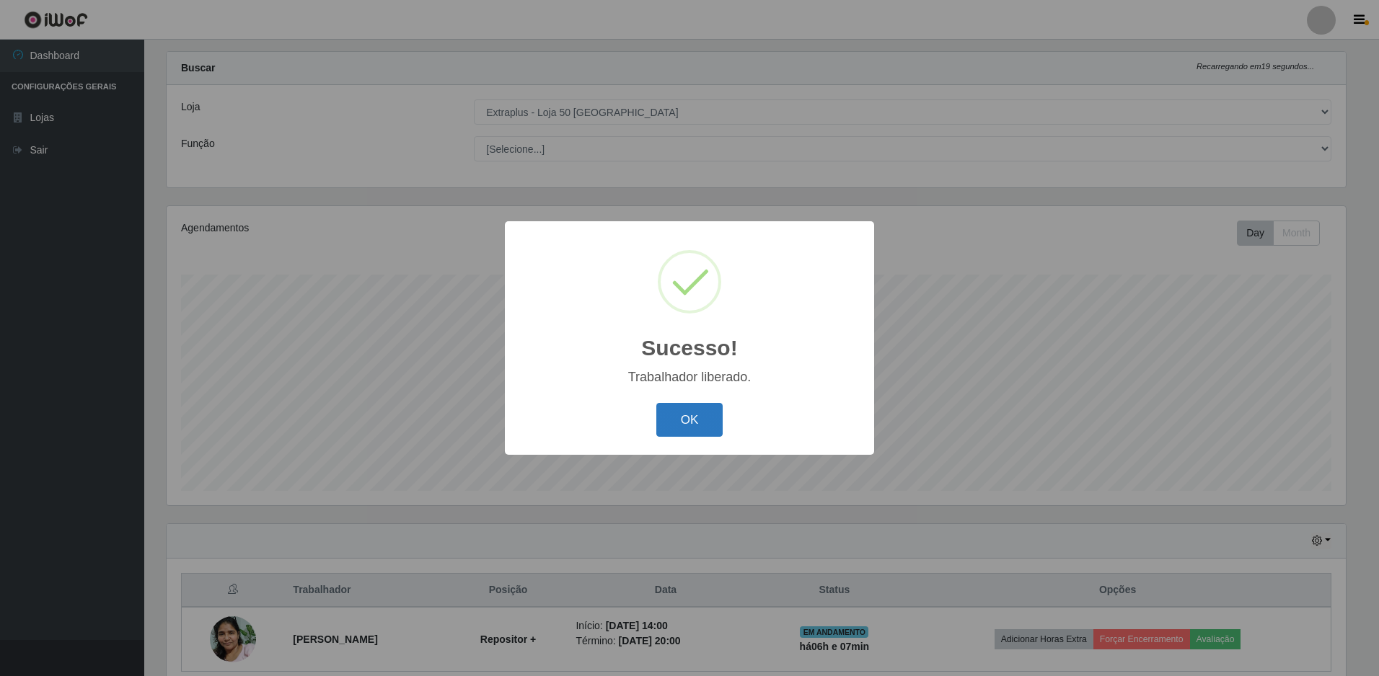
click at [694, 415] on button "OK" at bounding box center [689, 420] width 67 height 34
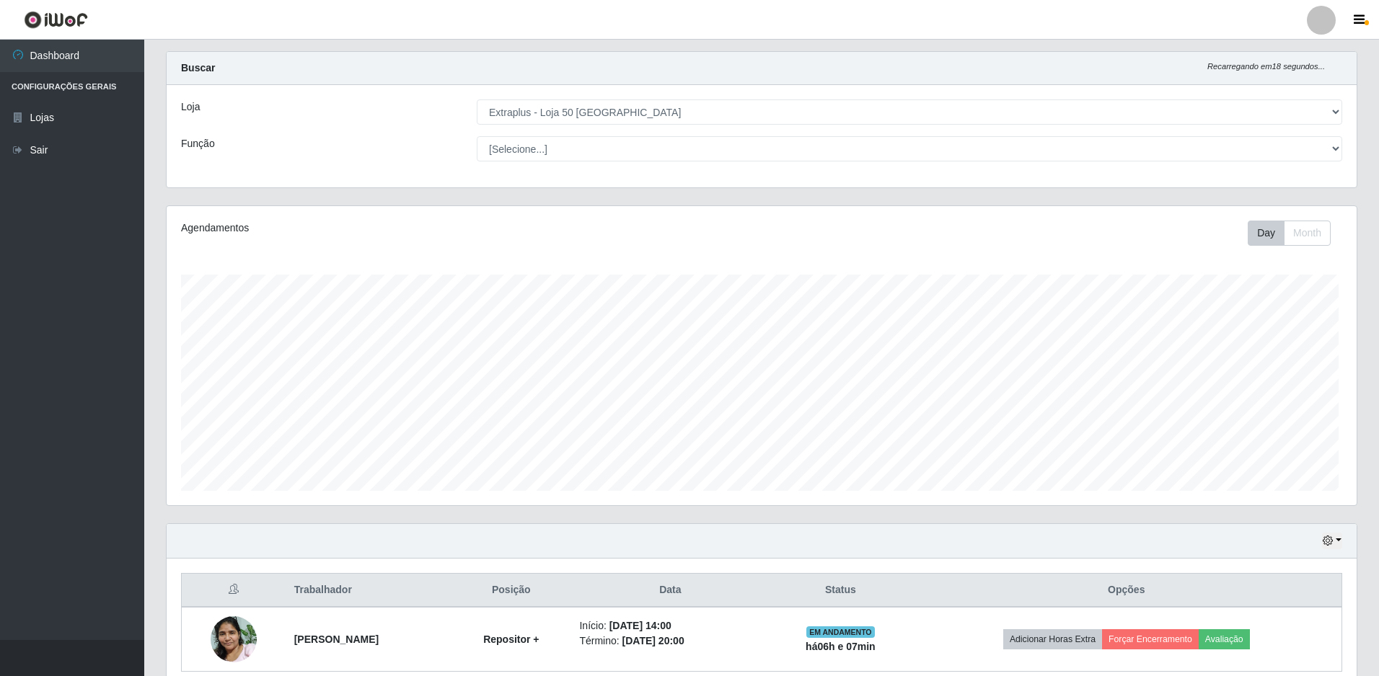
scroll to position [299, 1186]
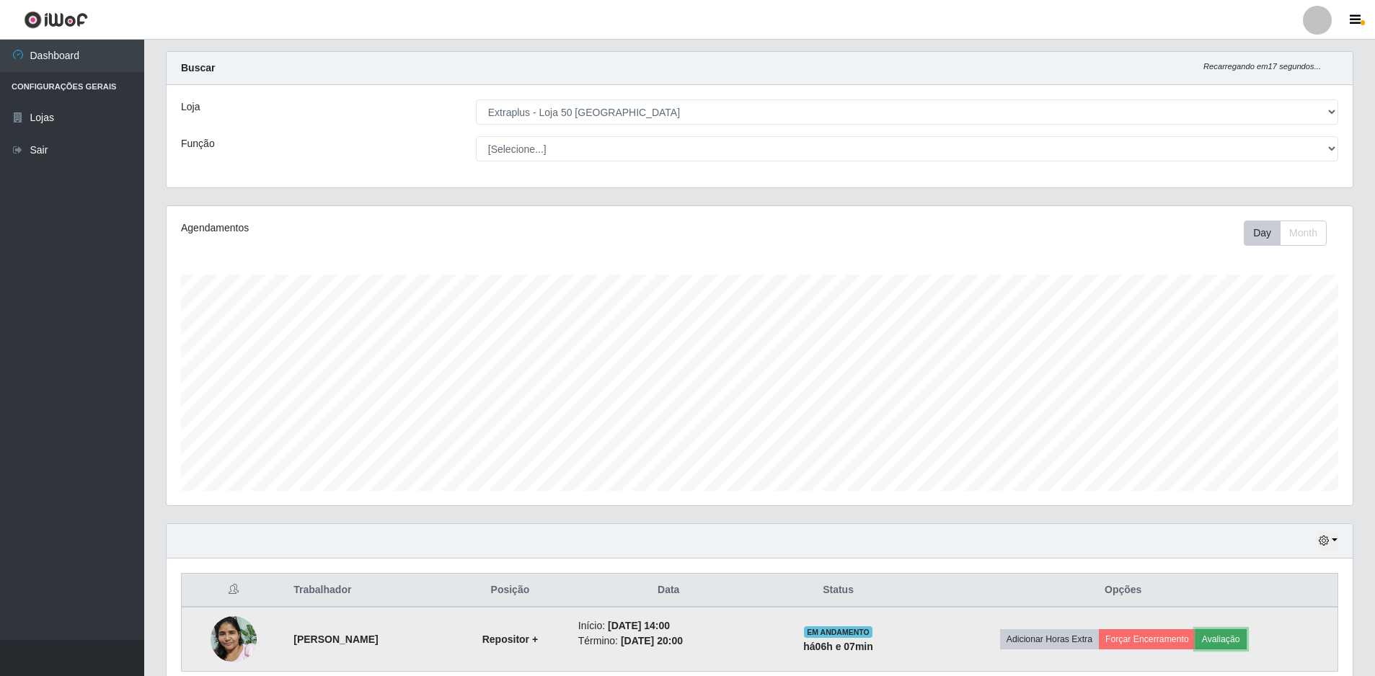
click at [1241, 644] on button "Avaliação" at bounding box center [1221, 640] width 51 height 20
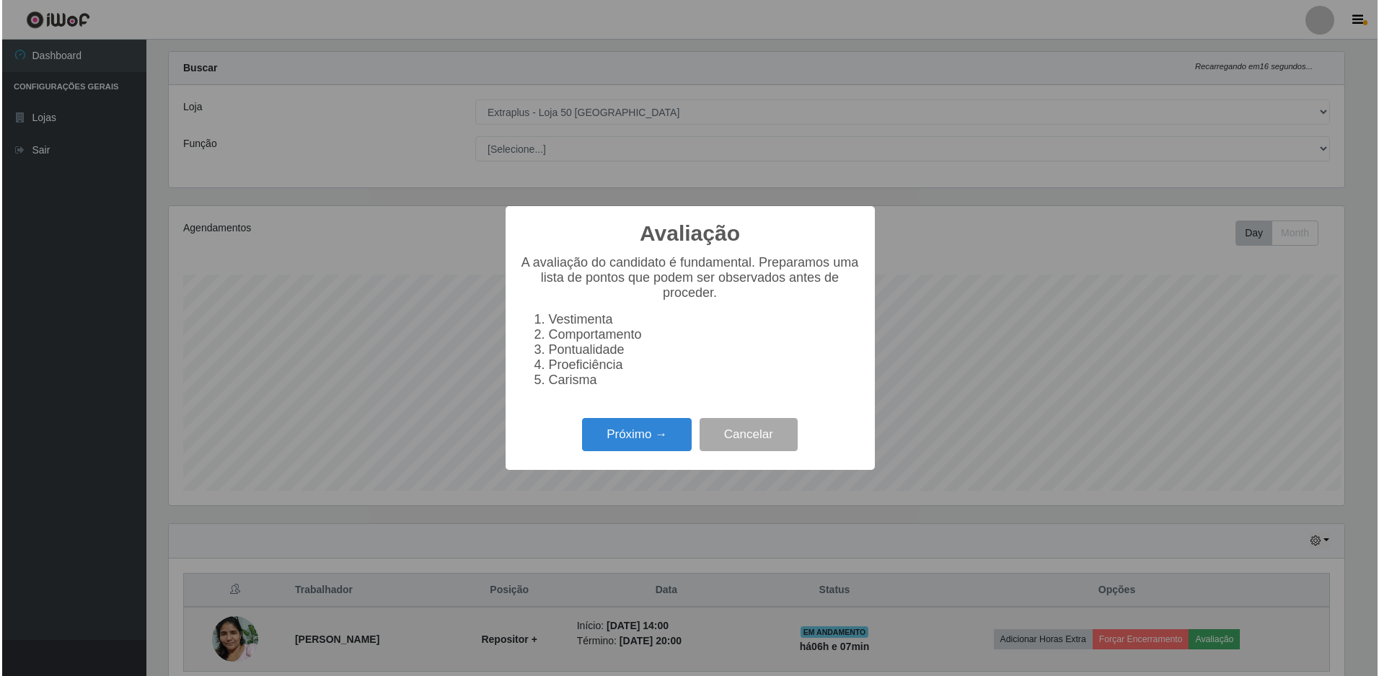
scroll to position [299, 1179]
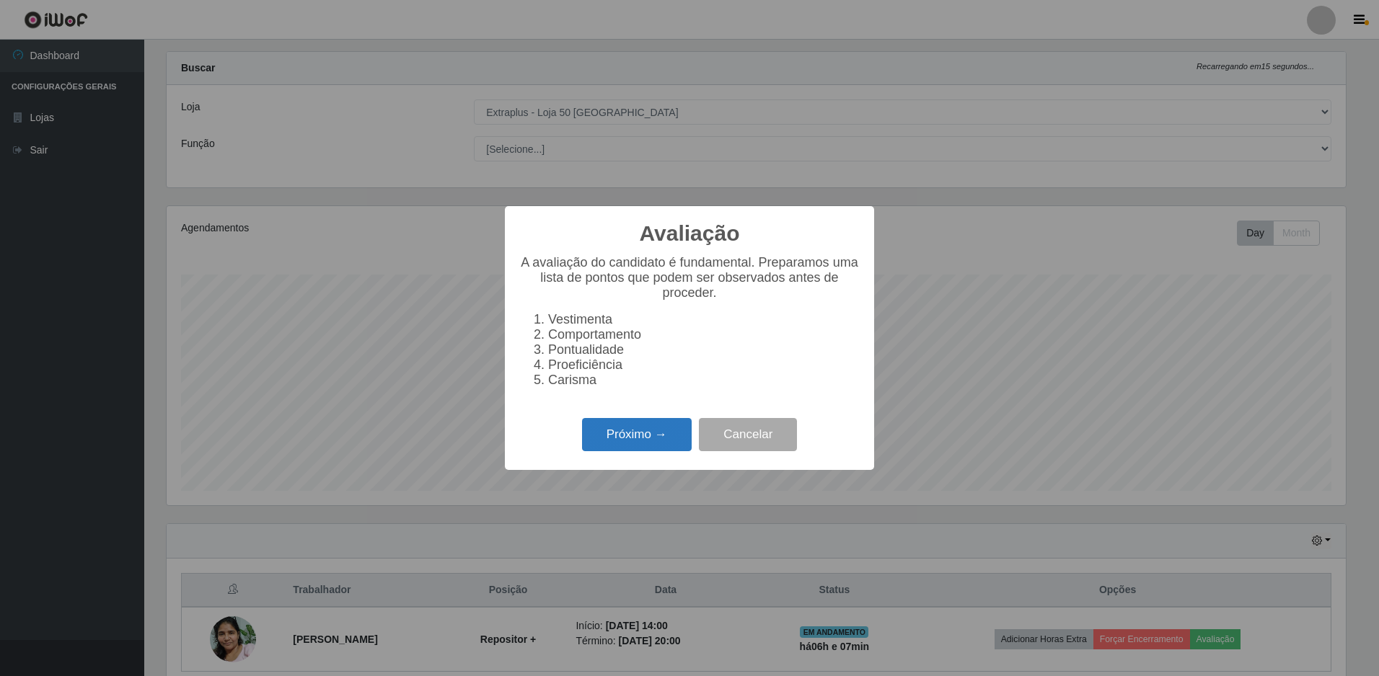
click at [634, 444] on button "Próximo →" at bounding box center [637, 435] width 110 height 34
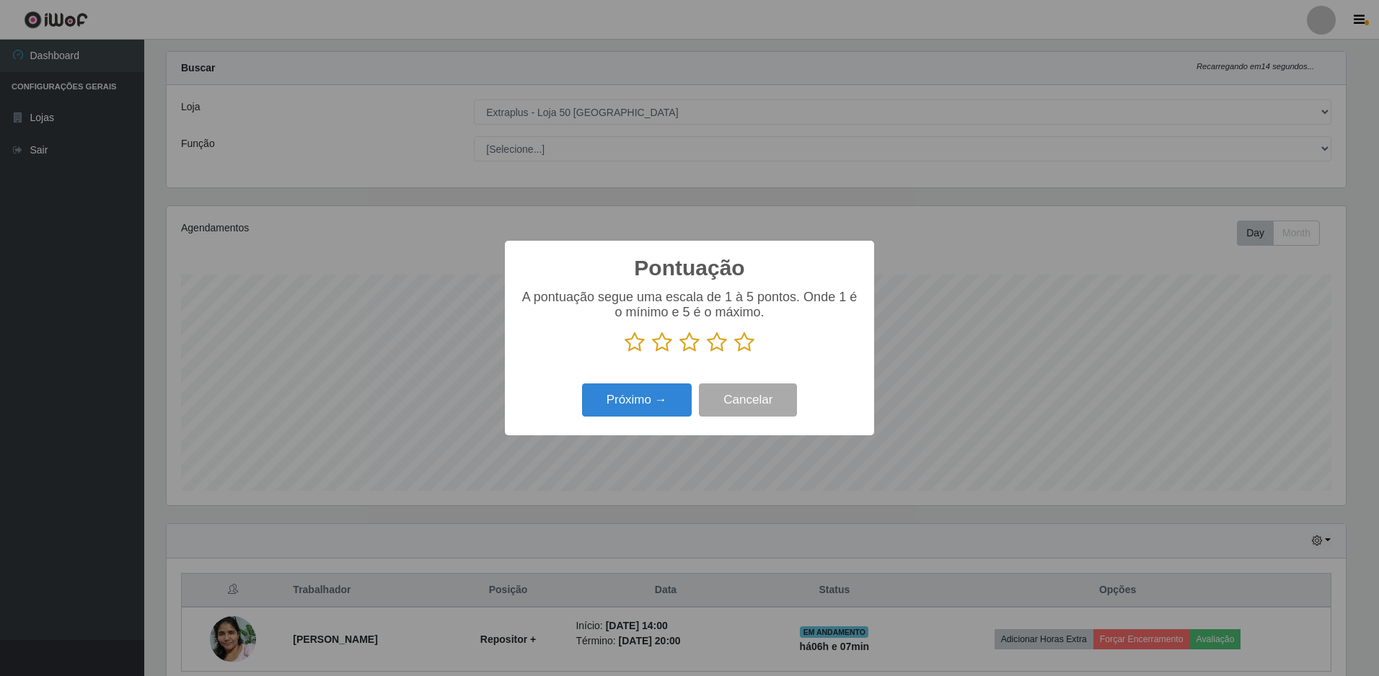
click at [746, 340] on icon at bounding box center [744, 343] width 20 height 22
click at [734, 353] on input "radio" at bounding box center [734, 353] width 0 height 0
click at [640, 405] on button "Próximo →" at bounding box center [637, 401] width 110 height 34
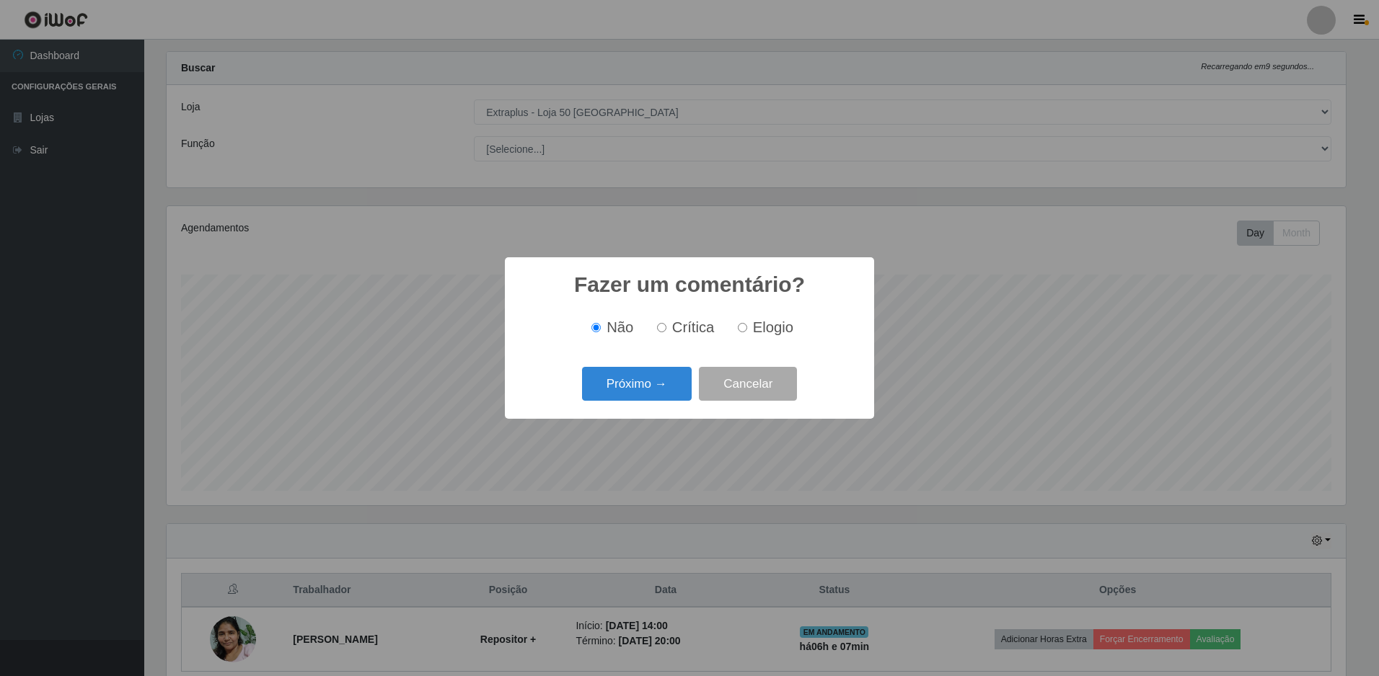
click at [746, 328] on input "Elogio" at bounding box center [742, 327] width 9 height 9
radio input "true"
click at [637, 385] on button "Próximo →" at bounding box center [637, 384] width 110 height 34
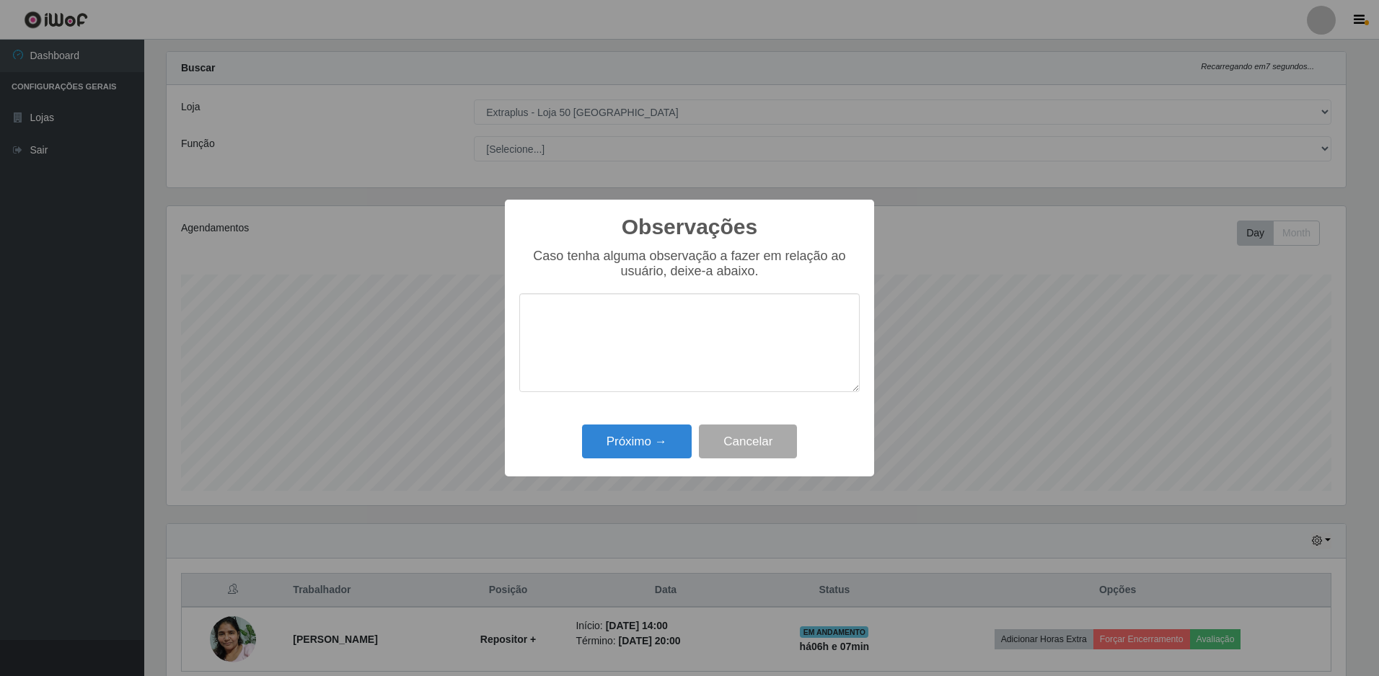
click at [614, 369] on textarea at bounding box center [689, 343] width 340 height 99
type textarea "otimo trabalho"
click at [635, 443] on button "Próximo →" at bounding box center [637, 442] width 110 height 34
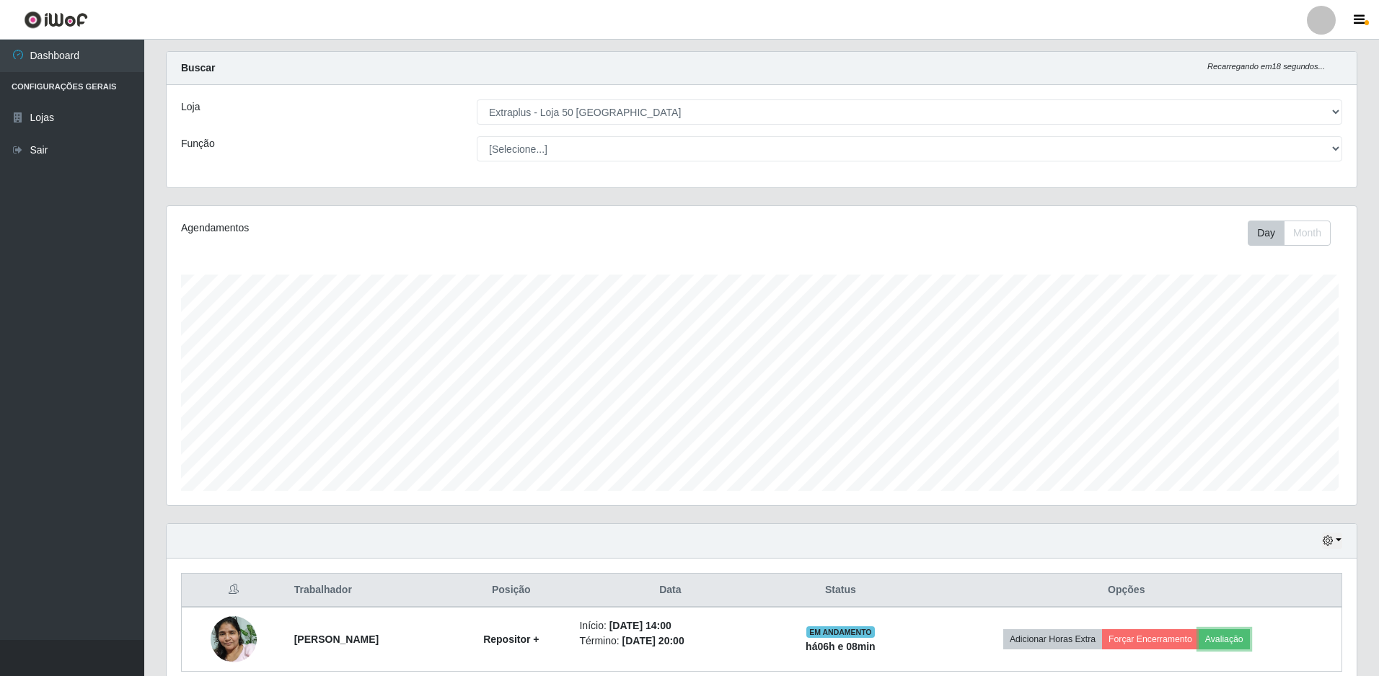
scroll to position [299, 1186]
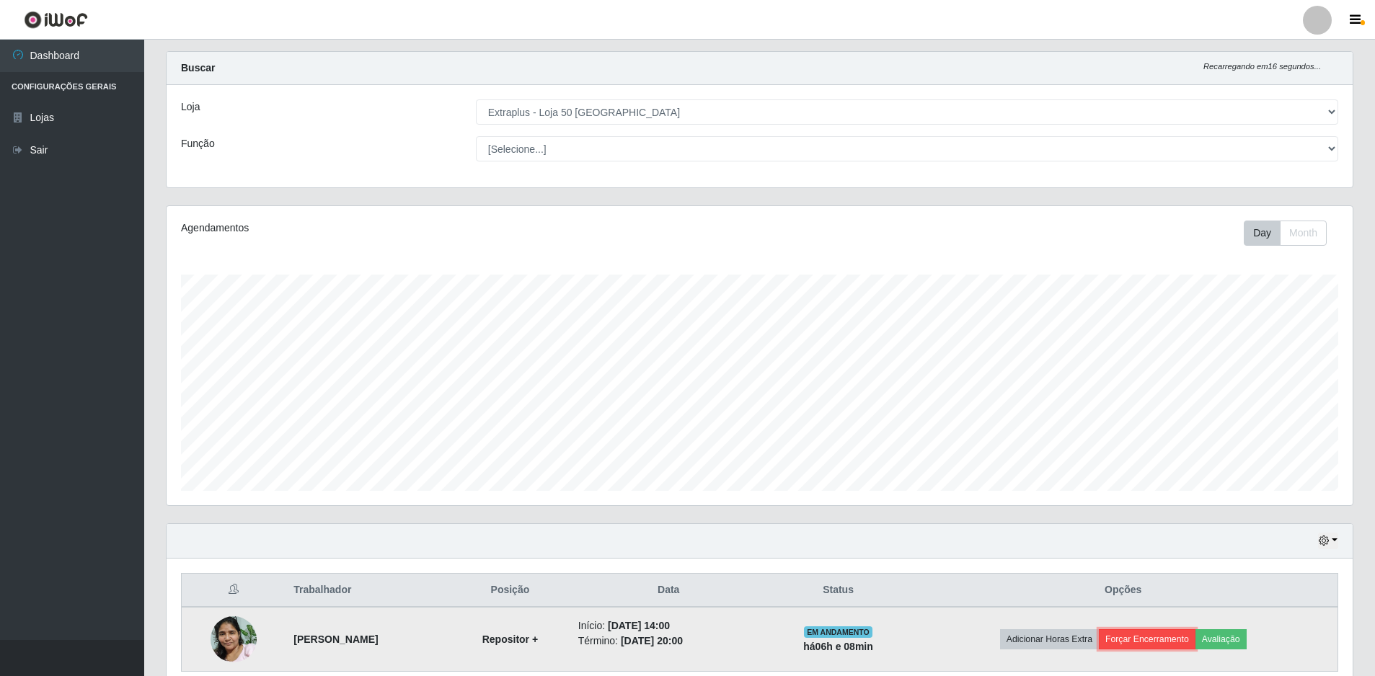
click at [1143, 635] on button "Forçar Encerramento" at bounding box center [1147, 640] width 97 height 20
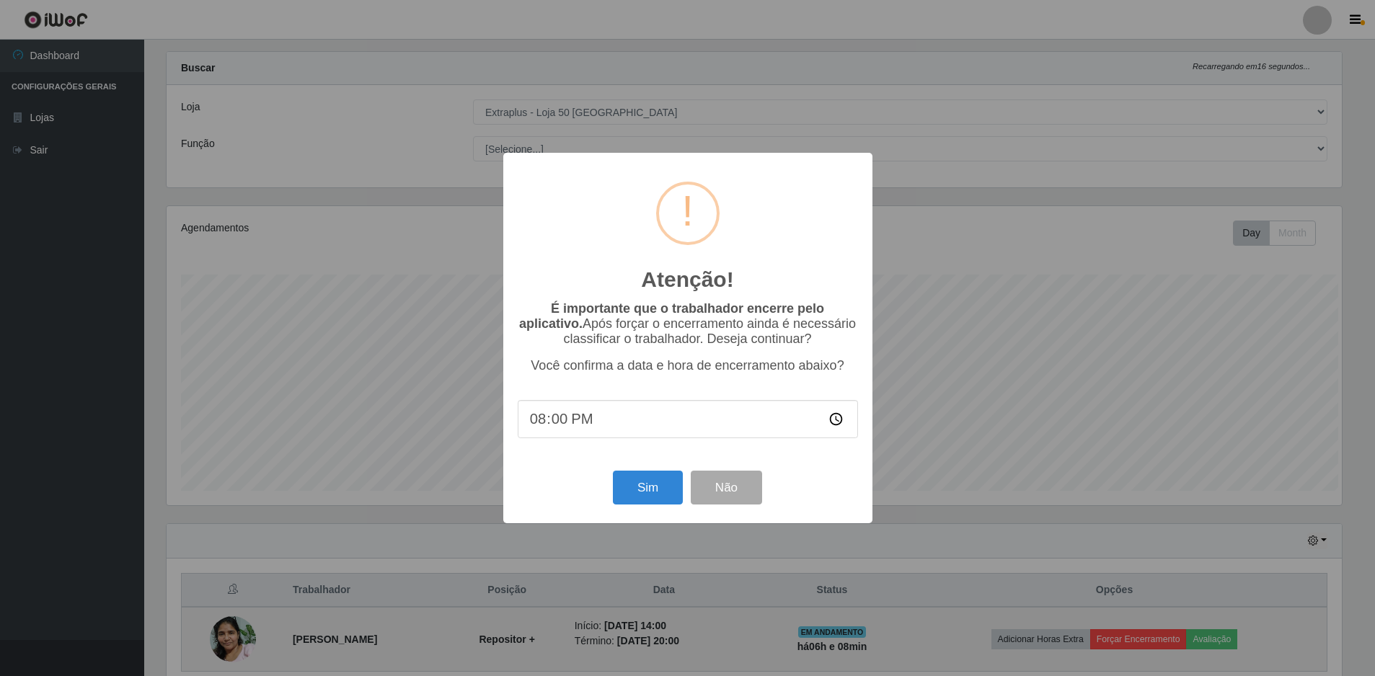
scroll to position [299, 1179]
type input "20:00"
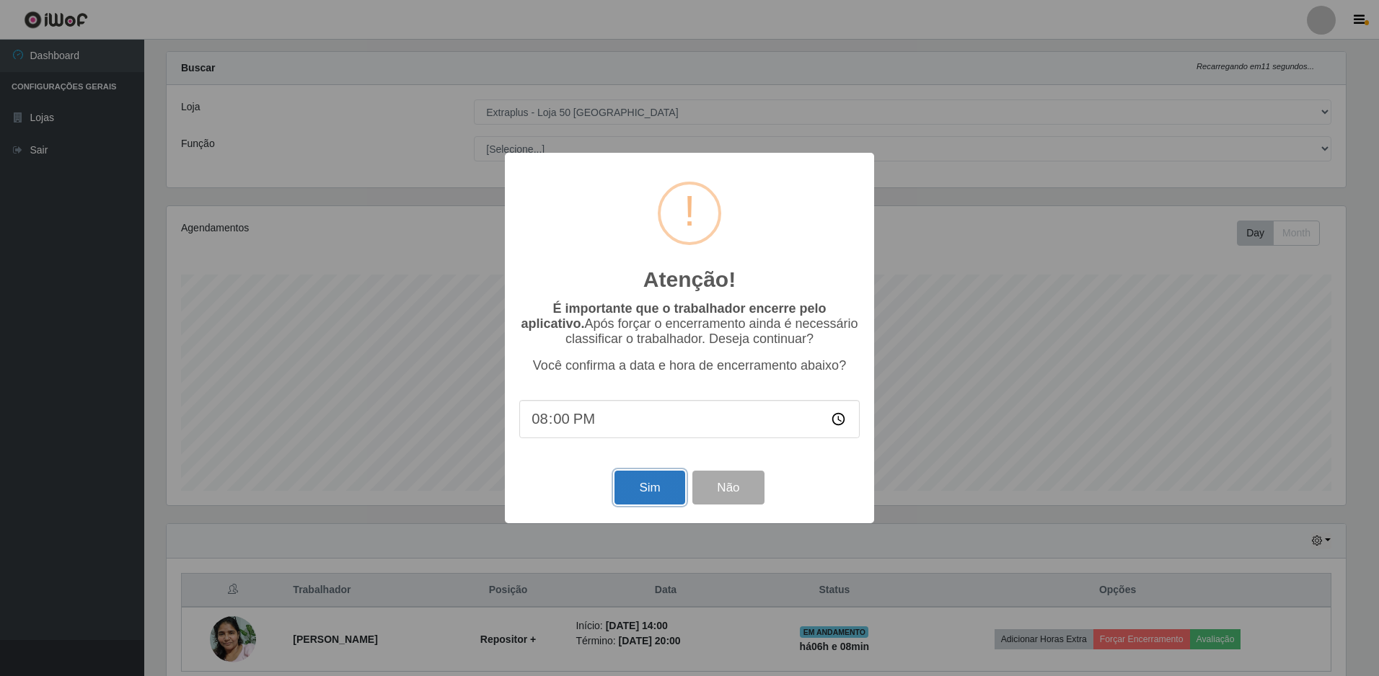
click at [641, 500] on button "Sim" at bounding box center [649, 488] width 70 height 34
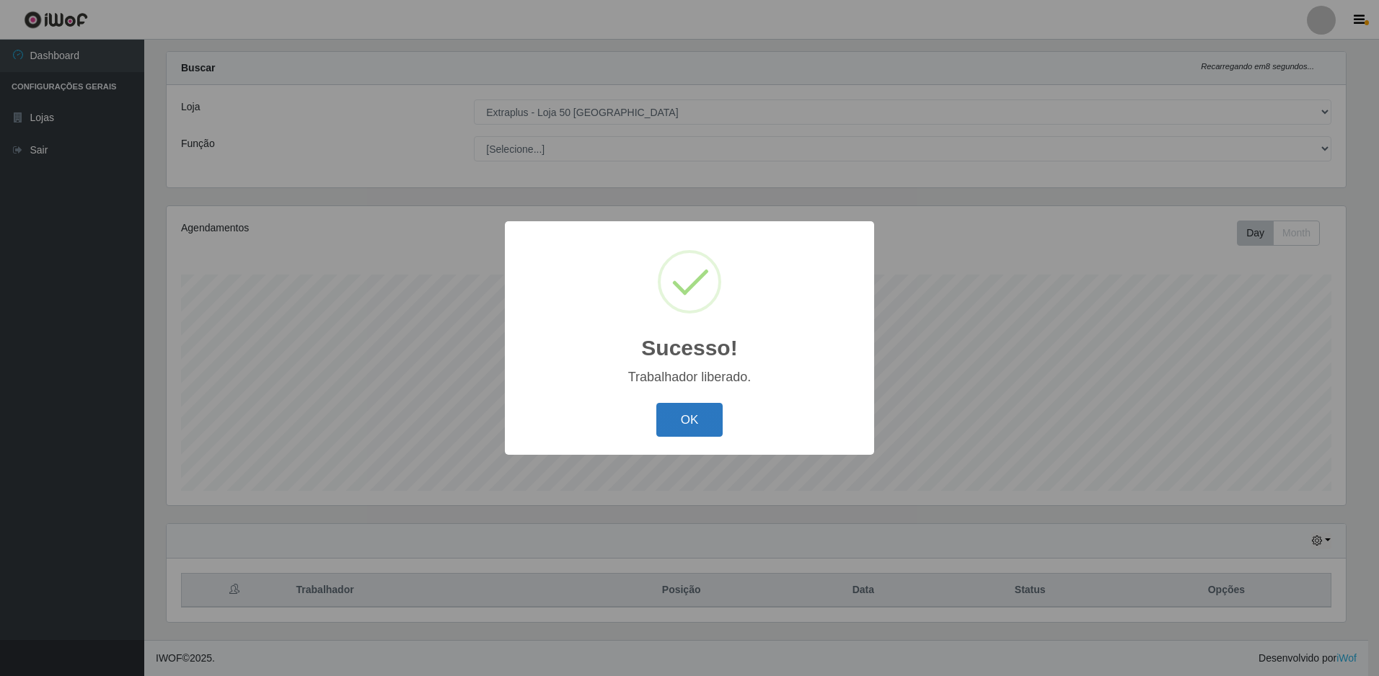
click at [690, 413] on button "OK" at bounding box center [689, 420] width 67 height 34
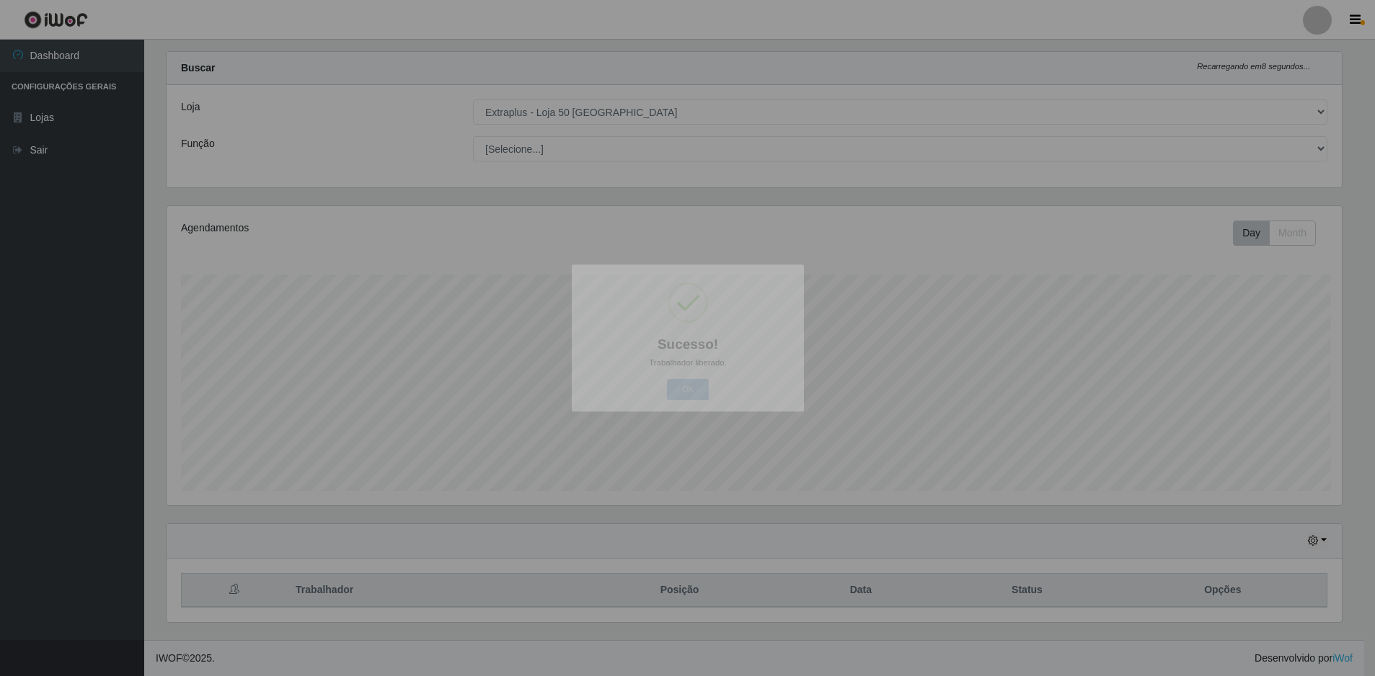
scroll to position [299, 1186]
